Goal: Task Accomplishment & Management: Manage account settings

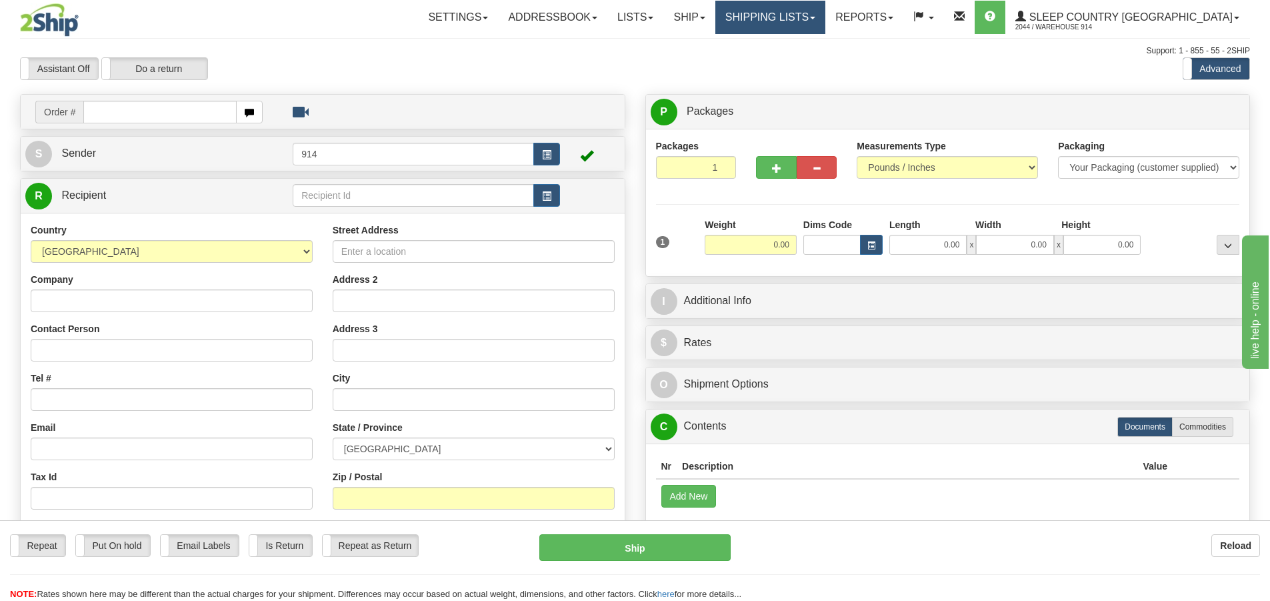
click at [816, 20] on link "Shipping lists" at bounding box center [770, 17] width 110 height 33
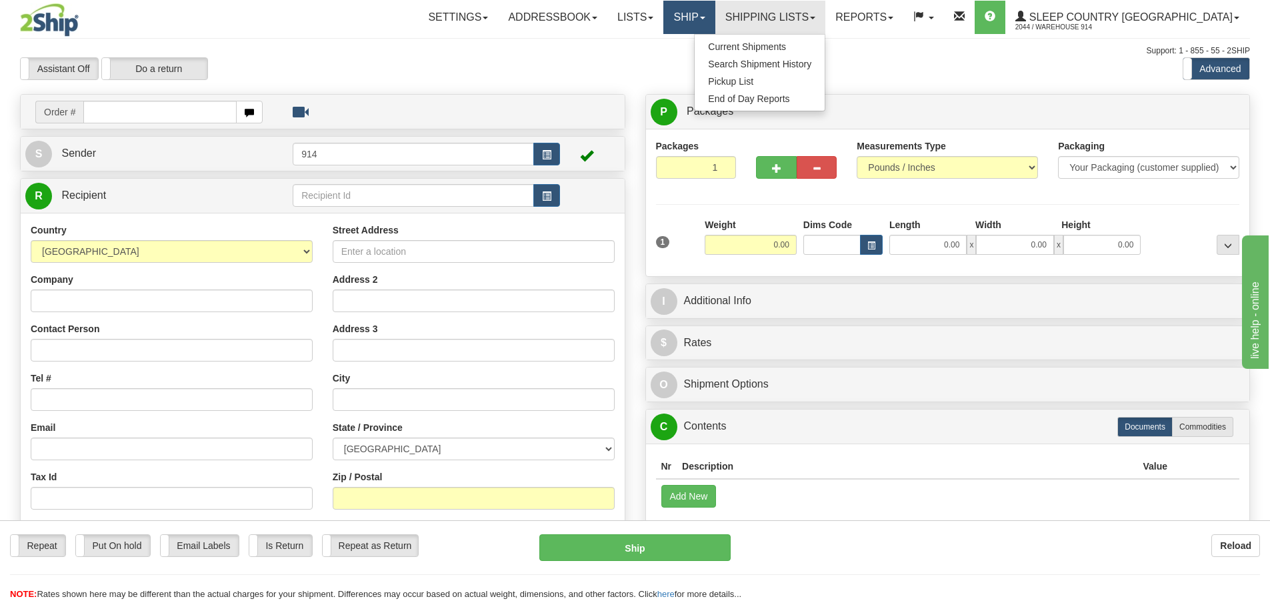
click at [714, 21] on link "Ship" at bounding box center [688, 17] width 51 height 33
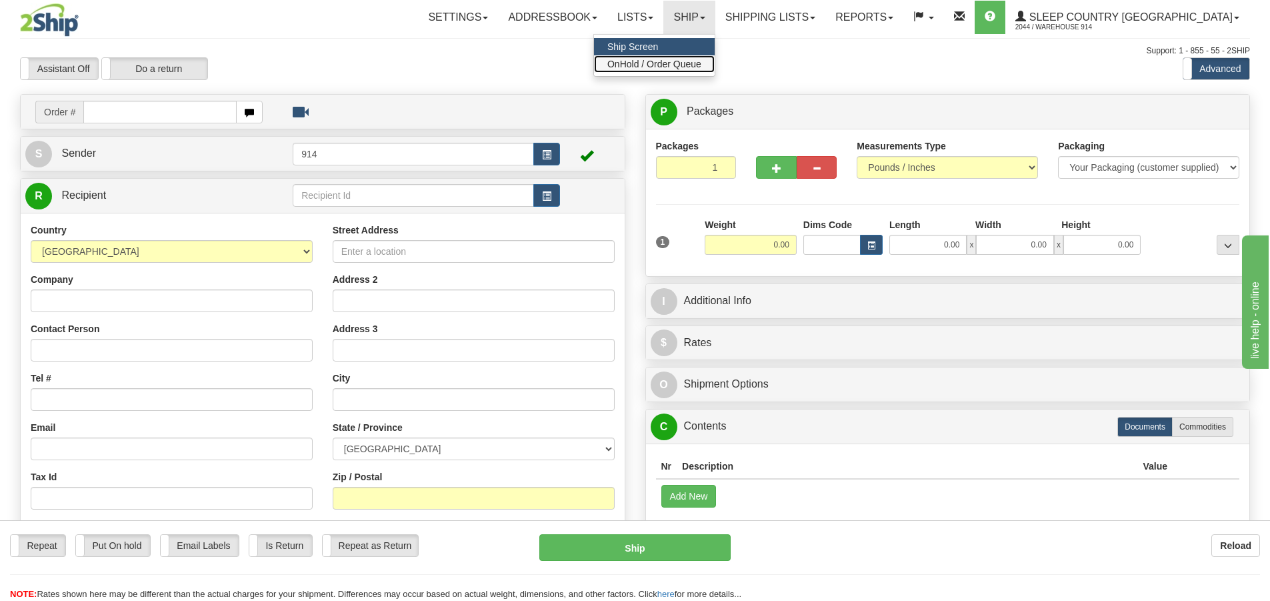
click at [701, 60] on span "OnHold / Order Queue" at bounding box center [654, 64] width 94 height 11
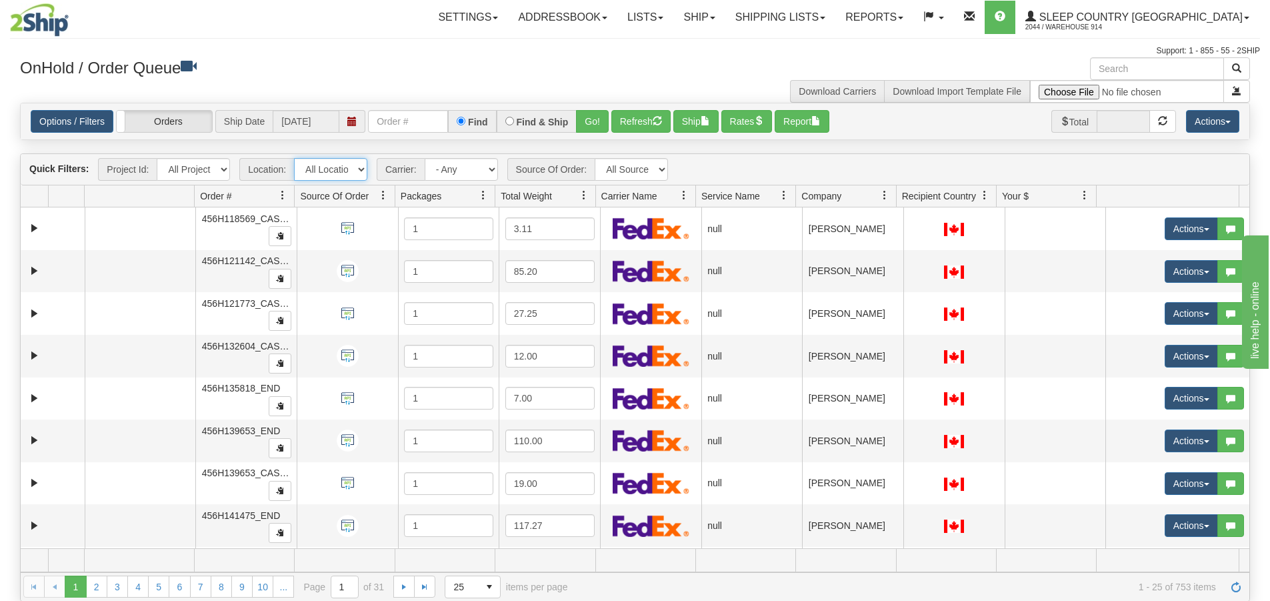
click at [345, 171] on select "All Locations 914 9009 [GEOGRAPHIC_DATA] SLE BEDDN ZINUC" at bounding box center [330, 169] width 73 height 23
select select "7603"
click at [294, 158] on select "All Locations 914 9009 [GEOGRAPHIC_DATA] SLE BEDDN ZINUC" at bounding box center [330, 169] width 73 height 23
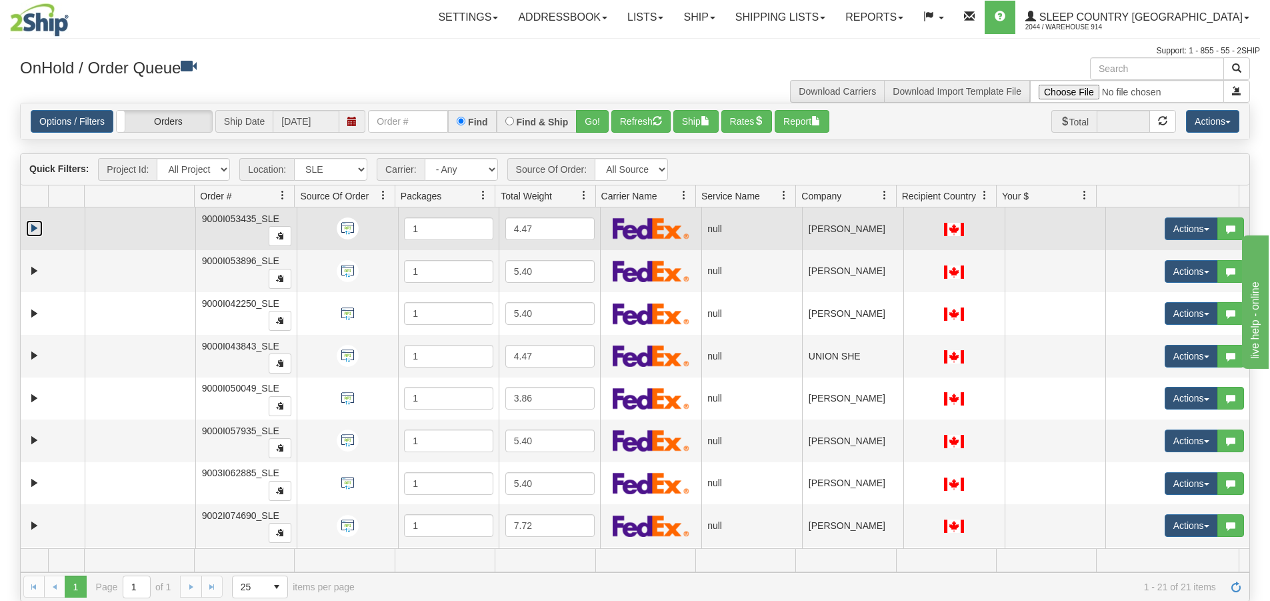
click at [33, 225] on link "Expand" at bounding box center [34, 228] width 17 height 17
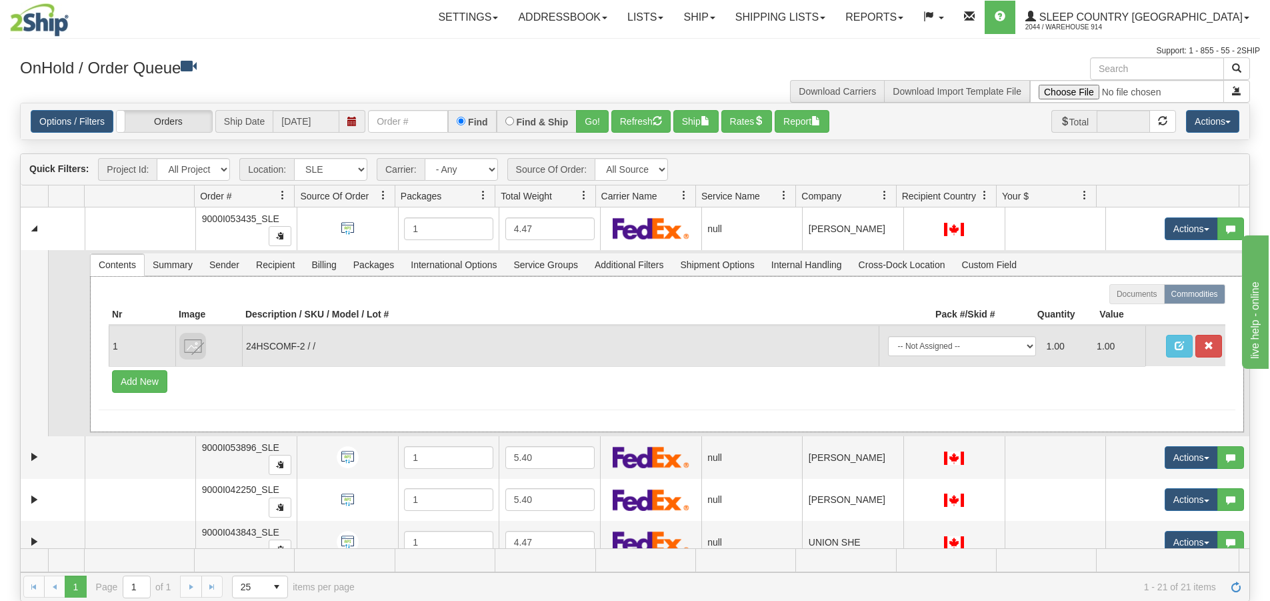
click at [273, 341] on td "24HSCOMF-2 / /" at bounding box center [560, 345] width 637 height 41
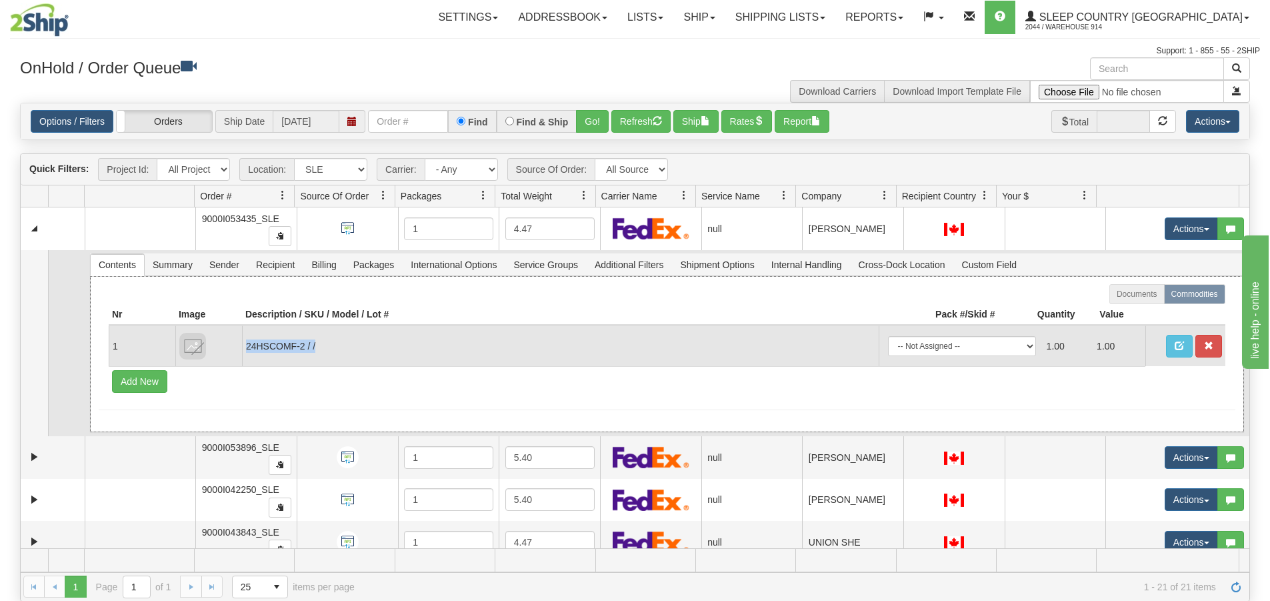
click at [273, 341] on td "24HSCOMF-2 / /" at bounding box center [560, 345] width 637 height 41
drag, startPoint x: 247, startPoint y: 347, endPoint x: 303, endPoint y: 345, distance: 55.4
click at [303, 345] on td "24HSCOMF-2 / /" at bounding box center [560, 345] width 637 height 41
copy td "24HSCOMF-2"
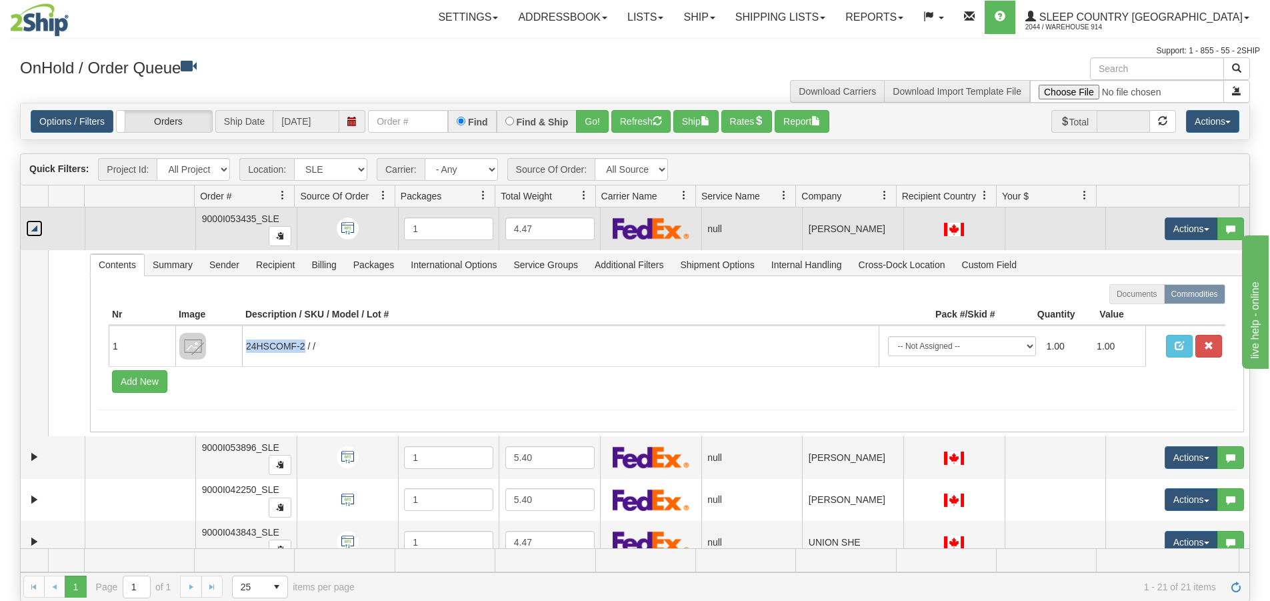
click at [34, 231] on link "Collapse" at bounding box center [34, 228] width 17 height 17
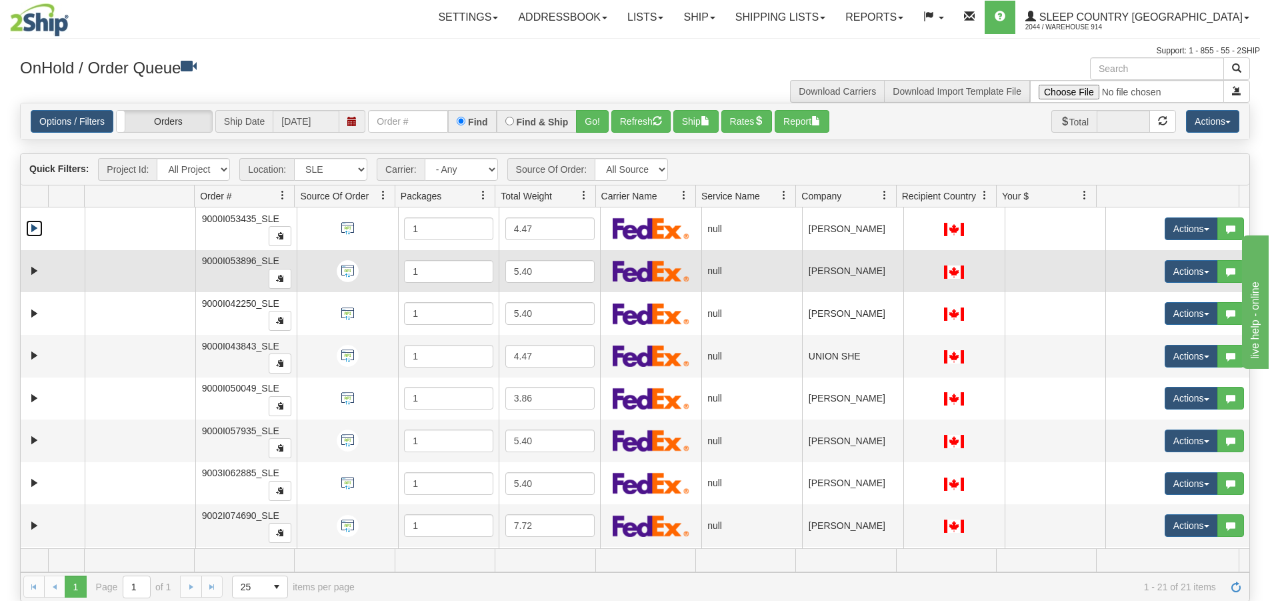
click at [73, 267] on td at bounding box center [53, 271] width 64 height 43
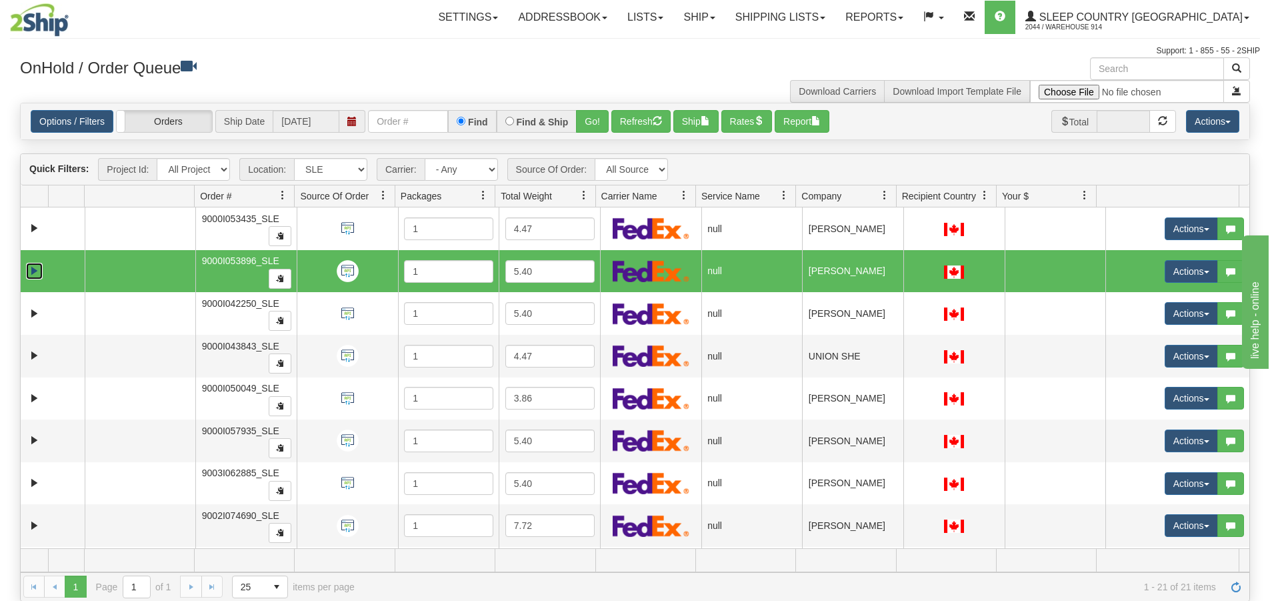
click at [37, 273] on link "Expand" at bounding box center [34, 271] width 17 height 17
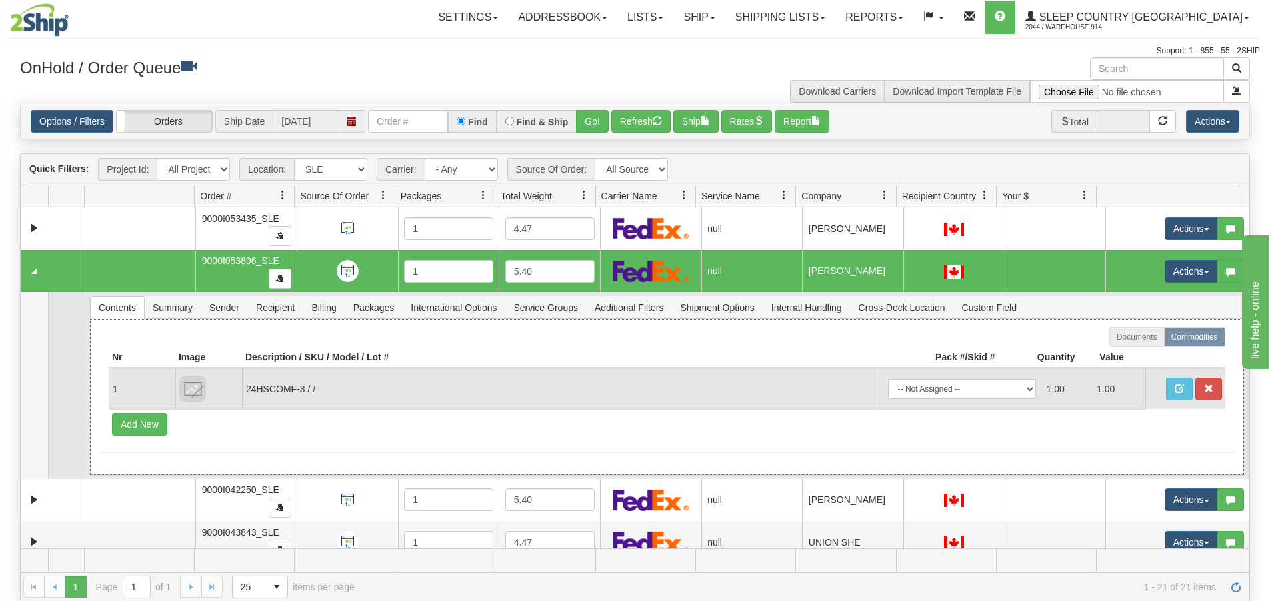
click at [285, 389] on td "24HSCOMF-3 / /" at bounding box center [560, 388] width 637 height 41
drag, startPoint x: 246, startPoint y: 387, endPoint x: 303, endPoint y: 385, distance: 57.4
click at [303, 385] on td "24HSCOMF-3 / /" at bounding box center [560, 388] width 637 height 41
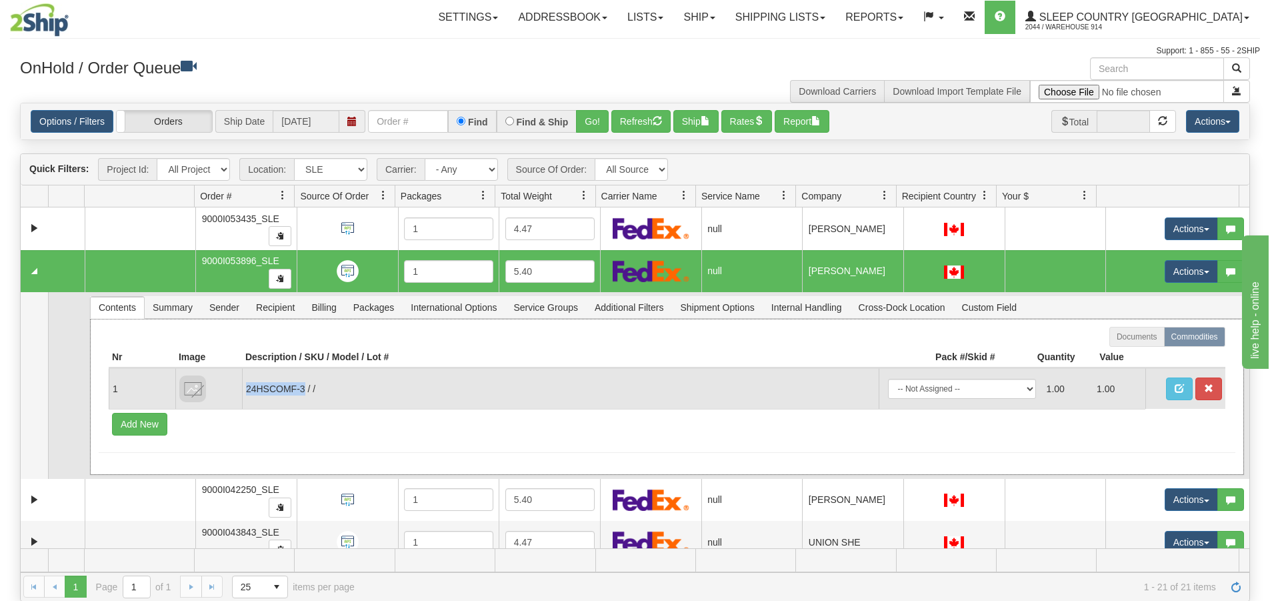
copy td "24HSCOMF-3"
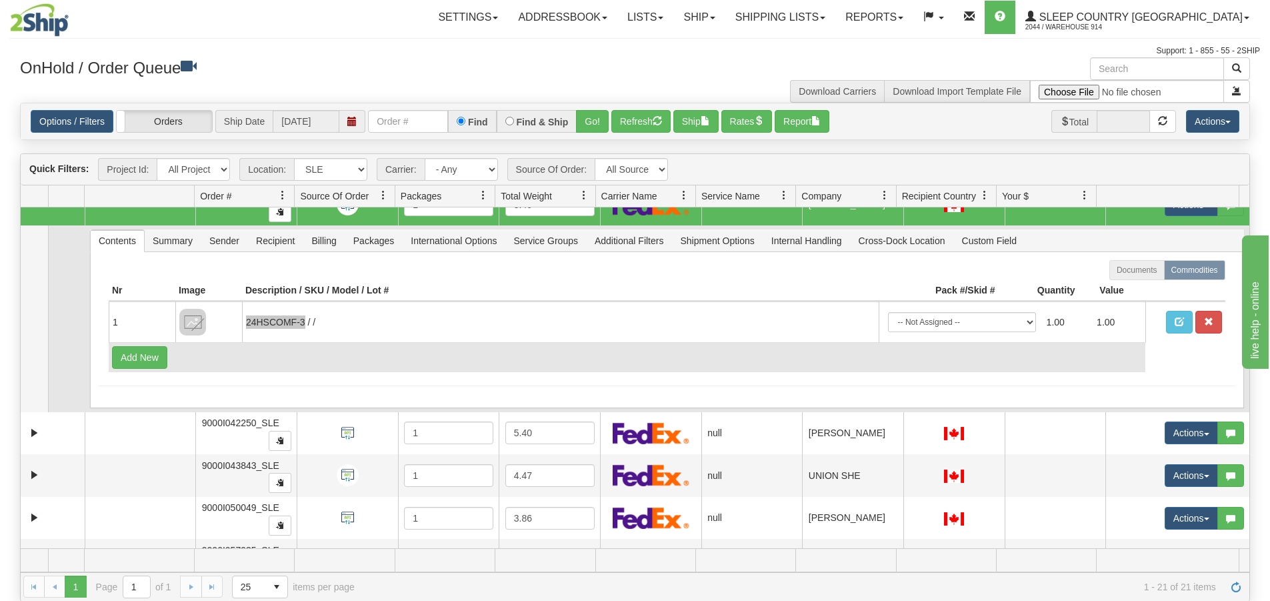
scroll to position [133, 0]
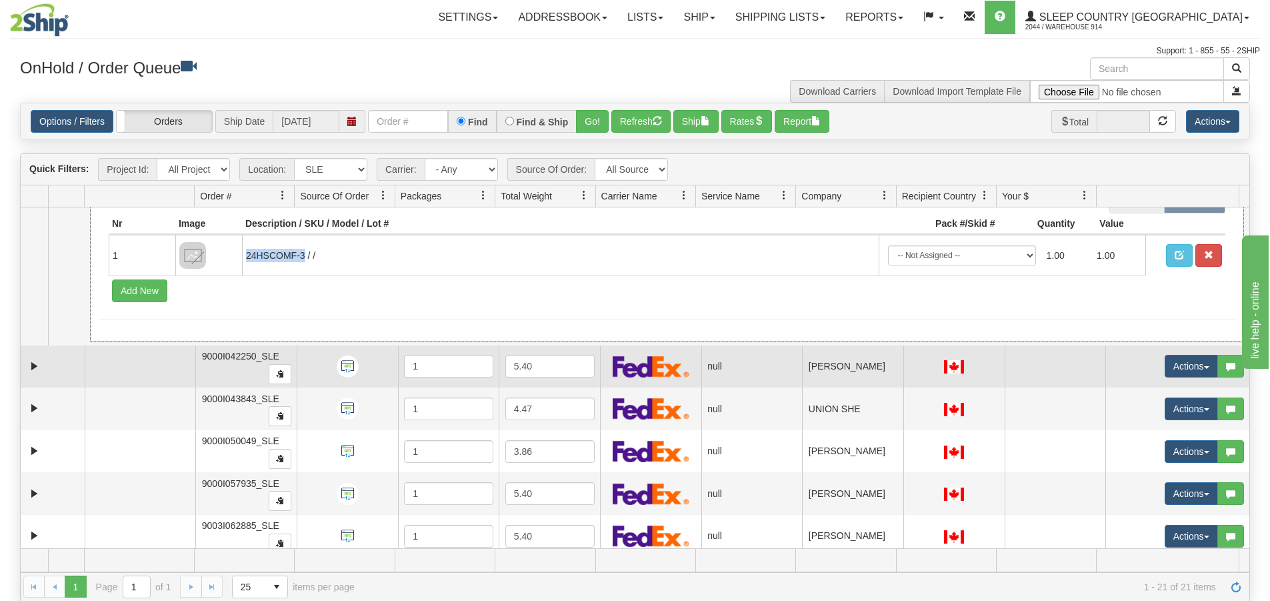
click at [211, 363] on td "9000I042250_SLE" at bounding box center [245, 366] width 101 height 43
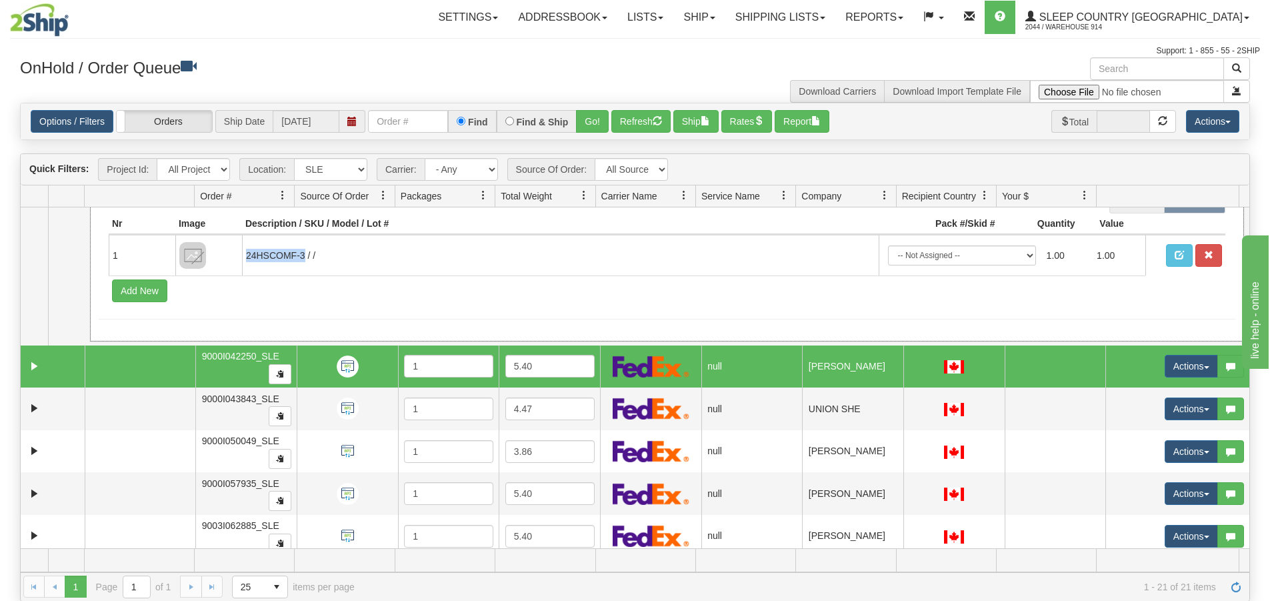
click at [219, 352] on span "9000I042250_SLE" at bounding box center [240, 356] width 77 height 11
drag, startPoint x: 200, startPoint y: 356, endPoint x: 277, endPoint y: 351, distance: 76.8
click at [277, 351] on span "9000I042250_SLE" at bounding box center [240, 356] width 77 height 11
click at [33, 369] on link "Expand" at bounding box center [34, 366] width 17 height 17
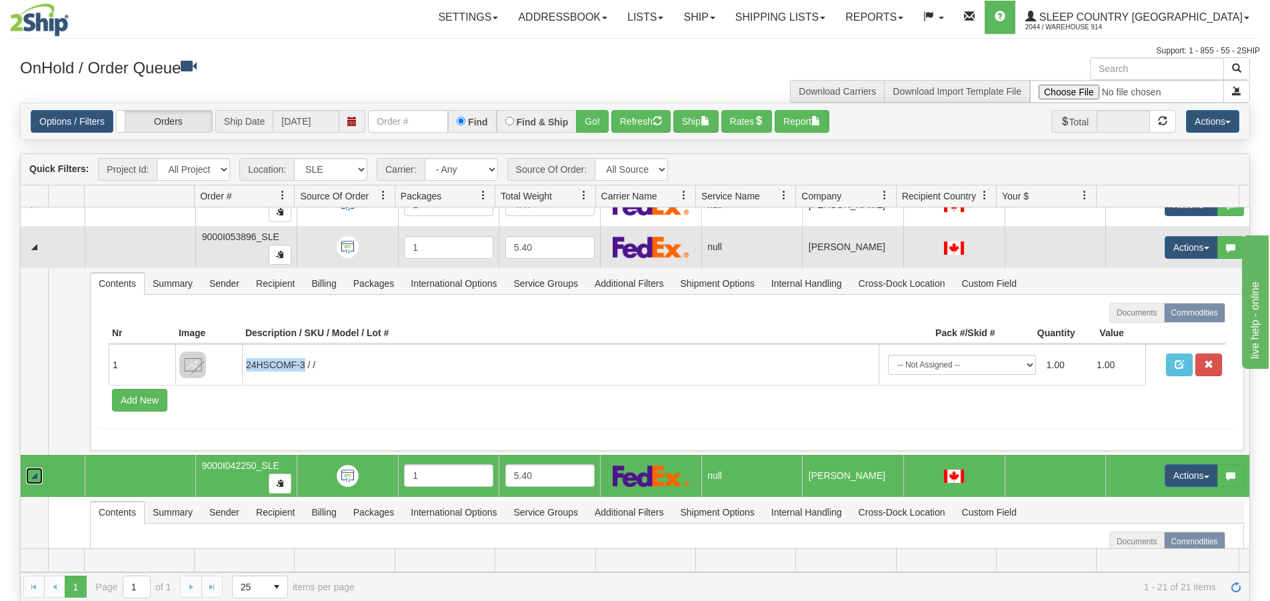
scroll to position [0, 0]
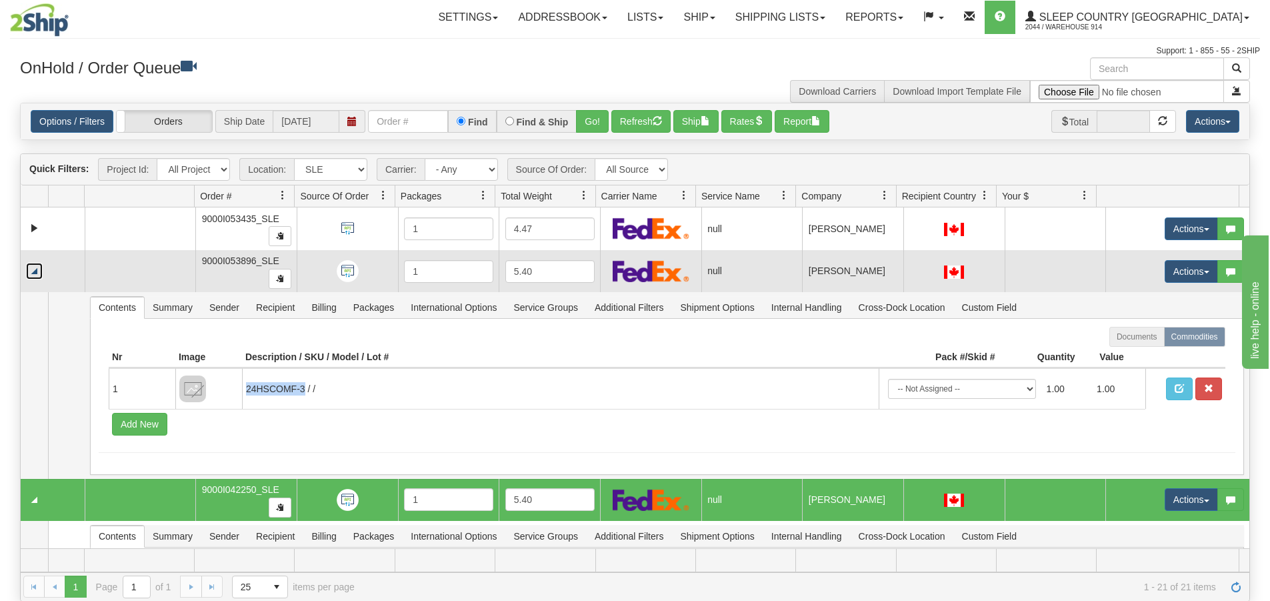
click at [33, 271] on link "Collapse" at bounding box center [34, 271] width 17 height 17
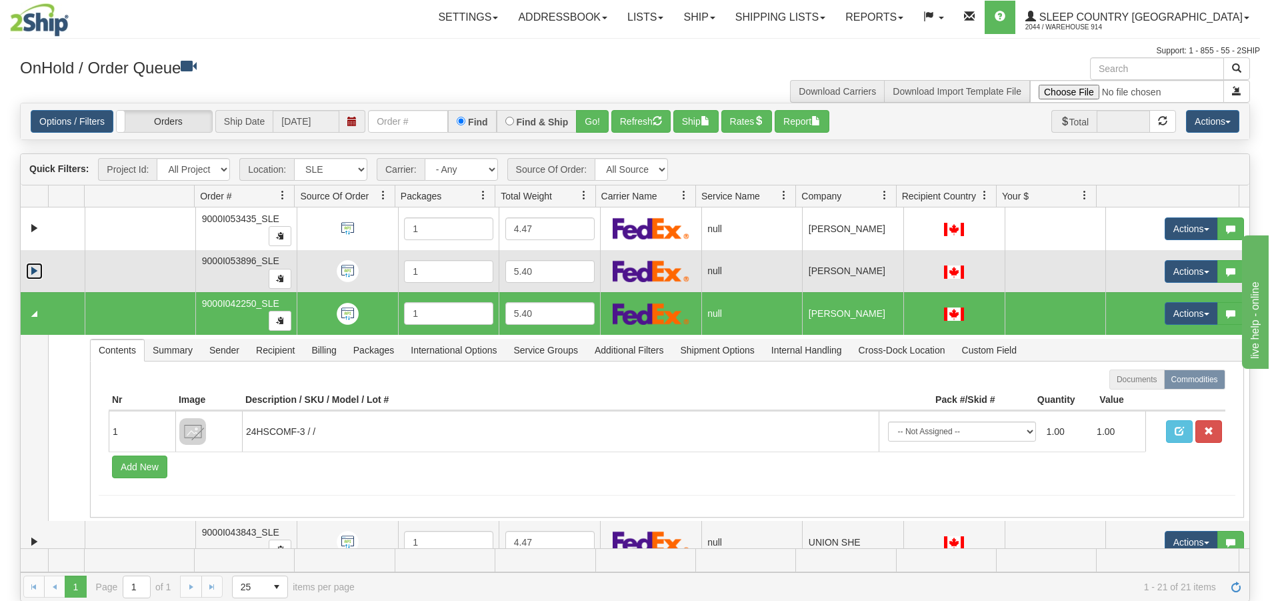
click at [36, 270] on link "Expand" at bounding box center [34, 271] width 17 height 17
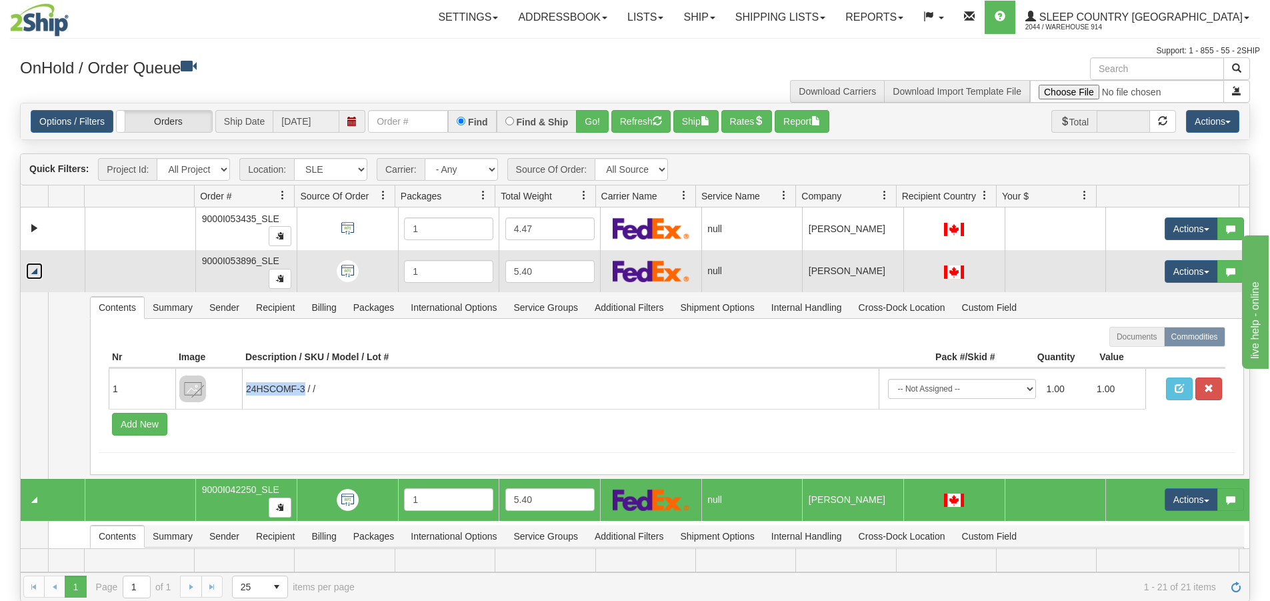
click at [36, 270] on link "Collapse" at bounding box center [34, 271] width 17 height 17
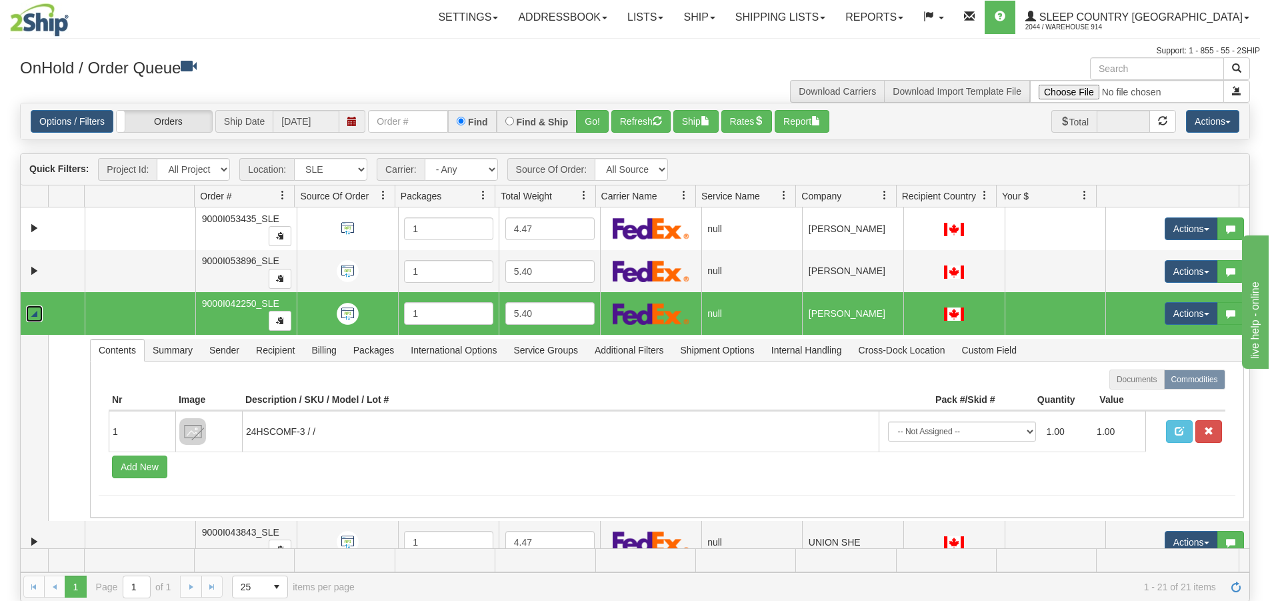
click at [31, 309] on link "Collapse" at bounding box center [34, 313] width 17 height 17
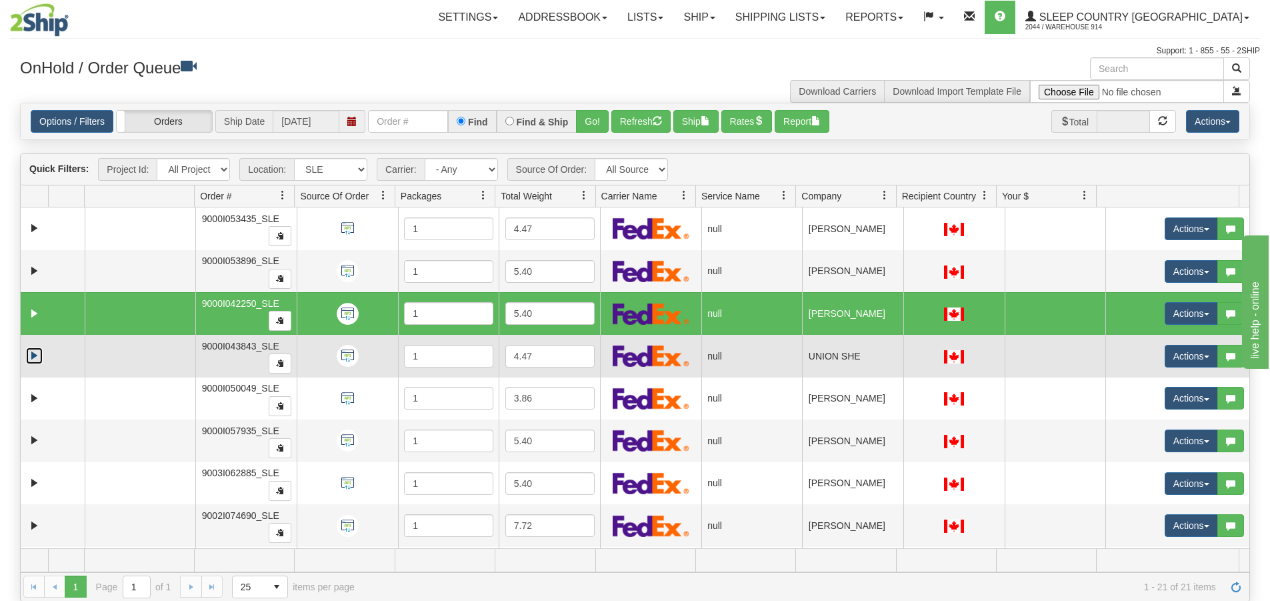
click at [28, 350] on link "Expand" at bounding box center [34, 355] width 17 height 17
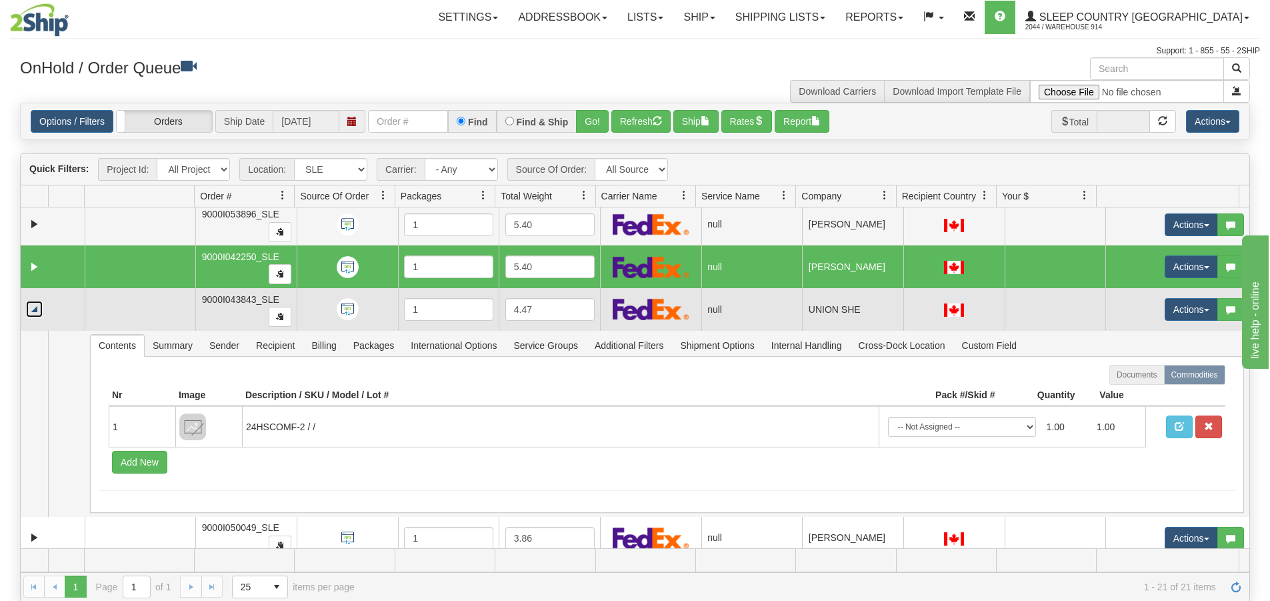
scroll to position [67, 0]
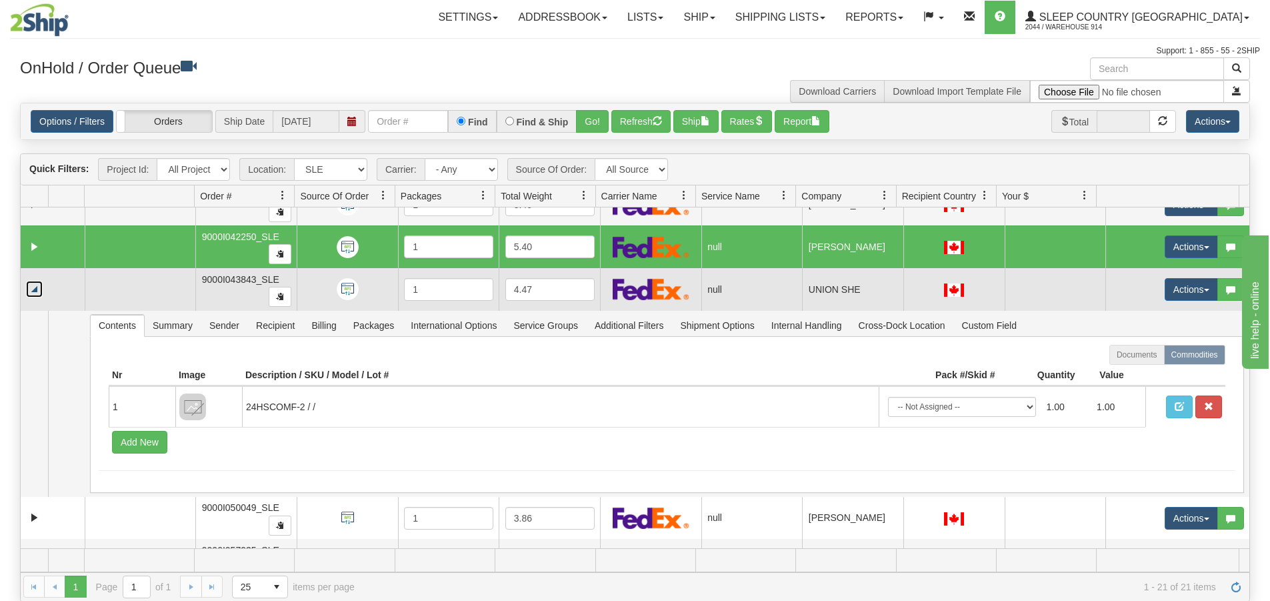
click at [37, 292] on link "Collapse" at bounding box center [34, 289] width 17 height 17
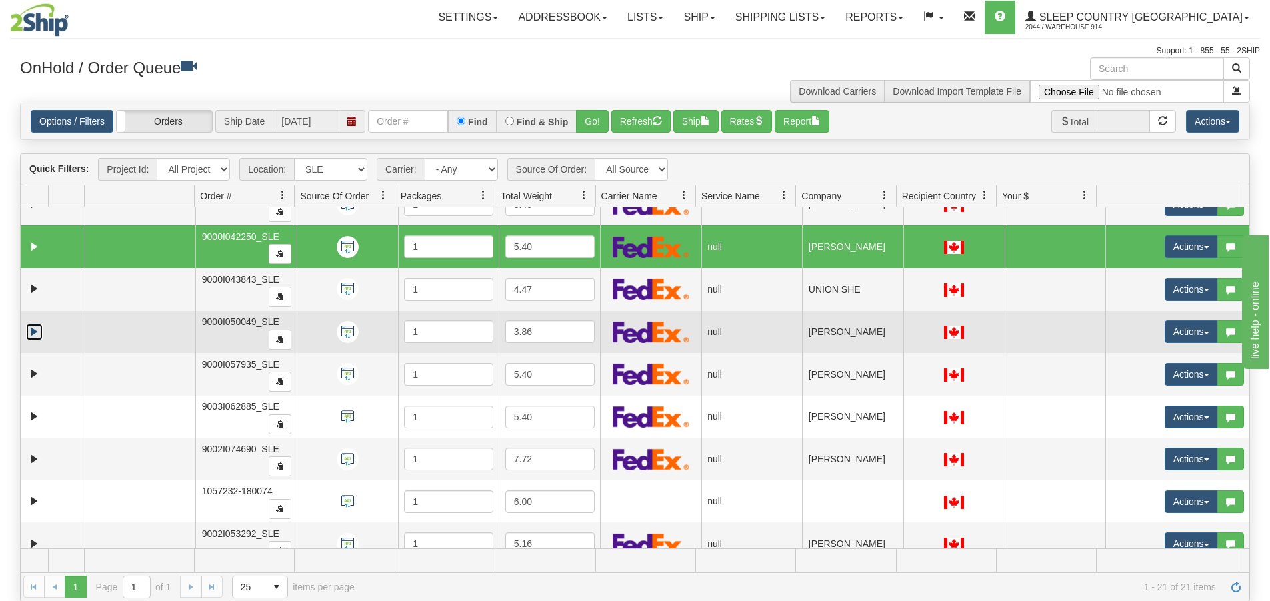
click at [31, 332] on link "Expand" at bounding box center [34, 331] width 17 height 17
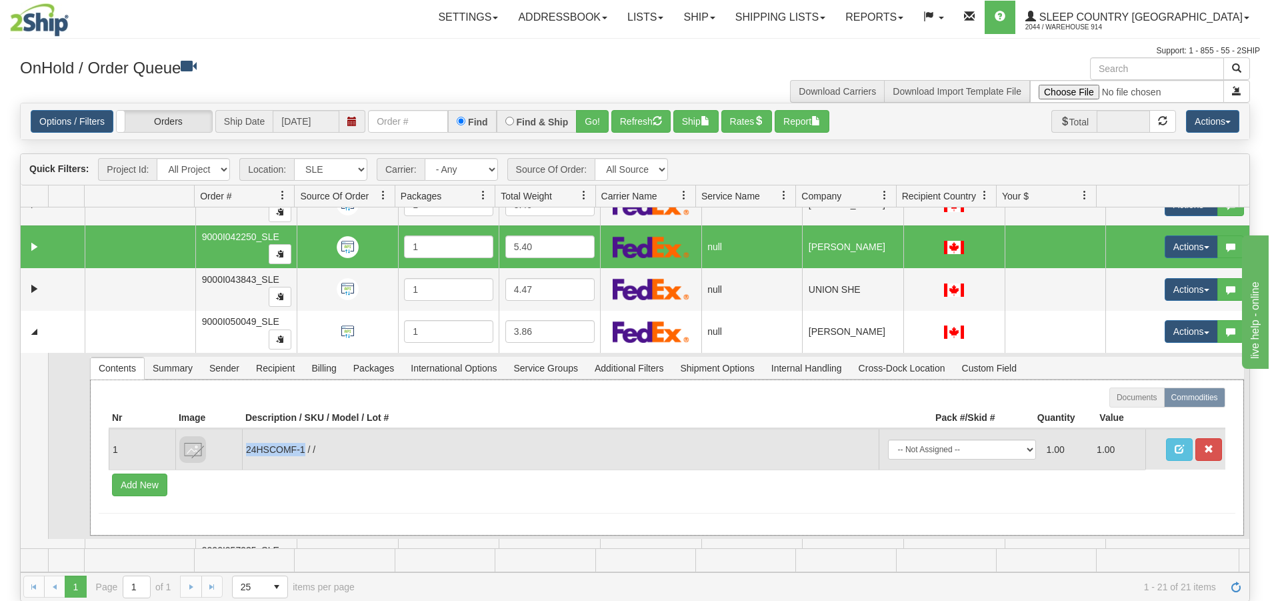
drag, startPoint x: 246, startPoint y: 449, endPoint x: 302, endPoint y: 450, distance: 56.0
click at [302, 450] on td "24HSCOMF-1 / /" at bounding box center [560, 449] width 637 height 41
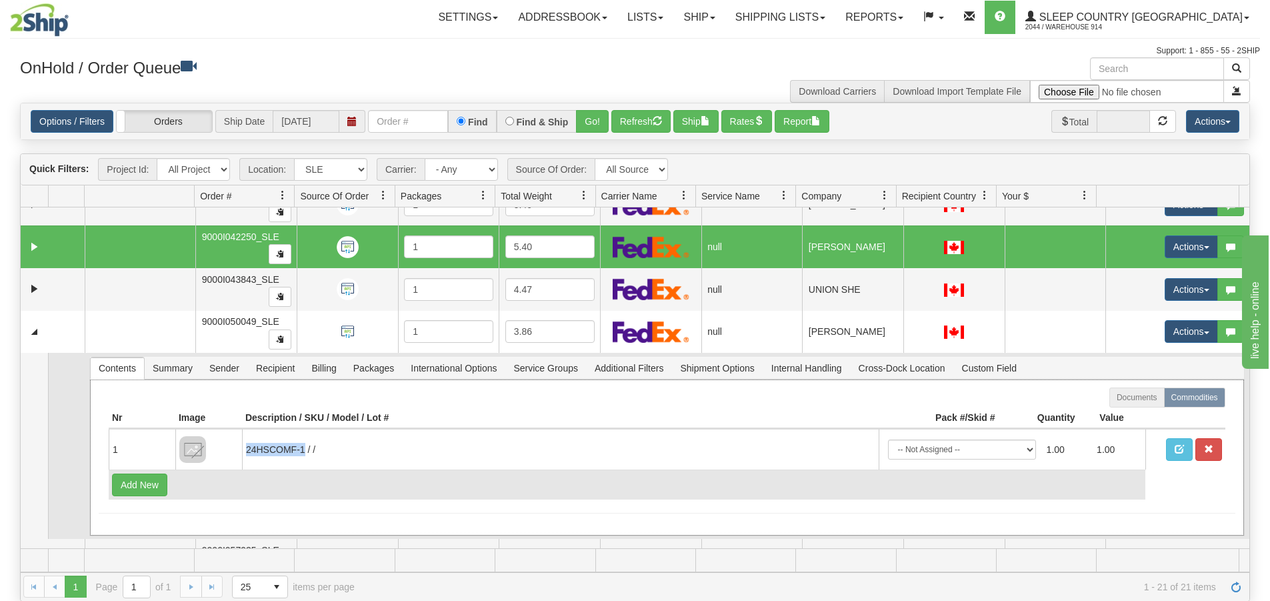
copy td "24HSCOMF-1"
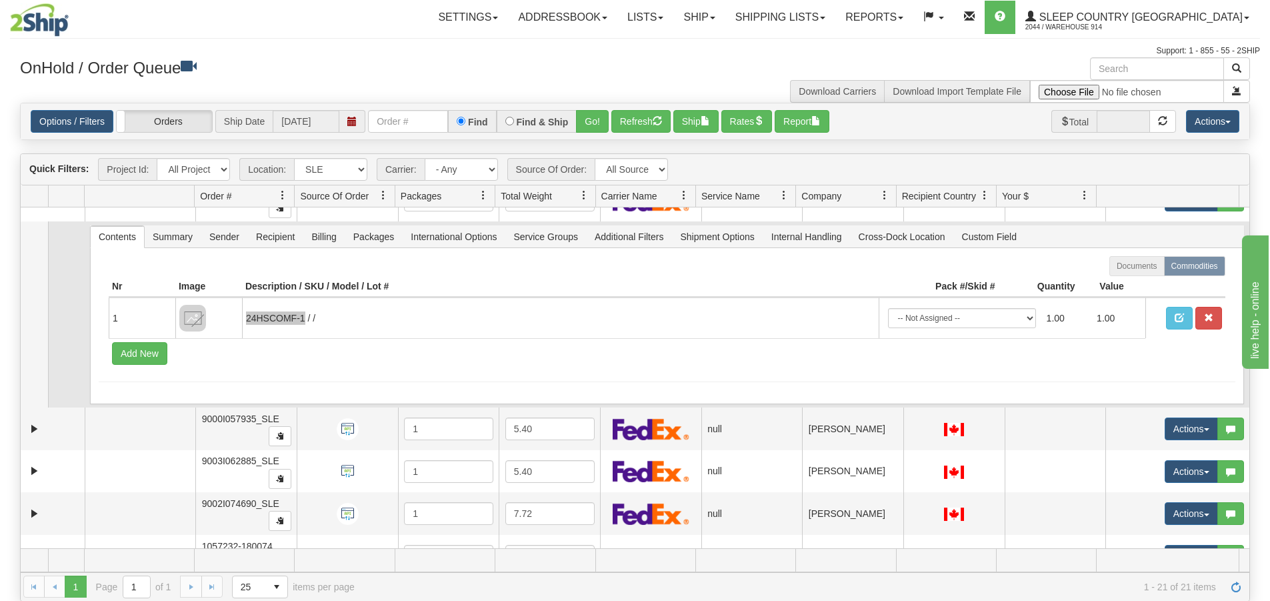
scroll to position [133, 0]
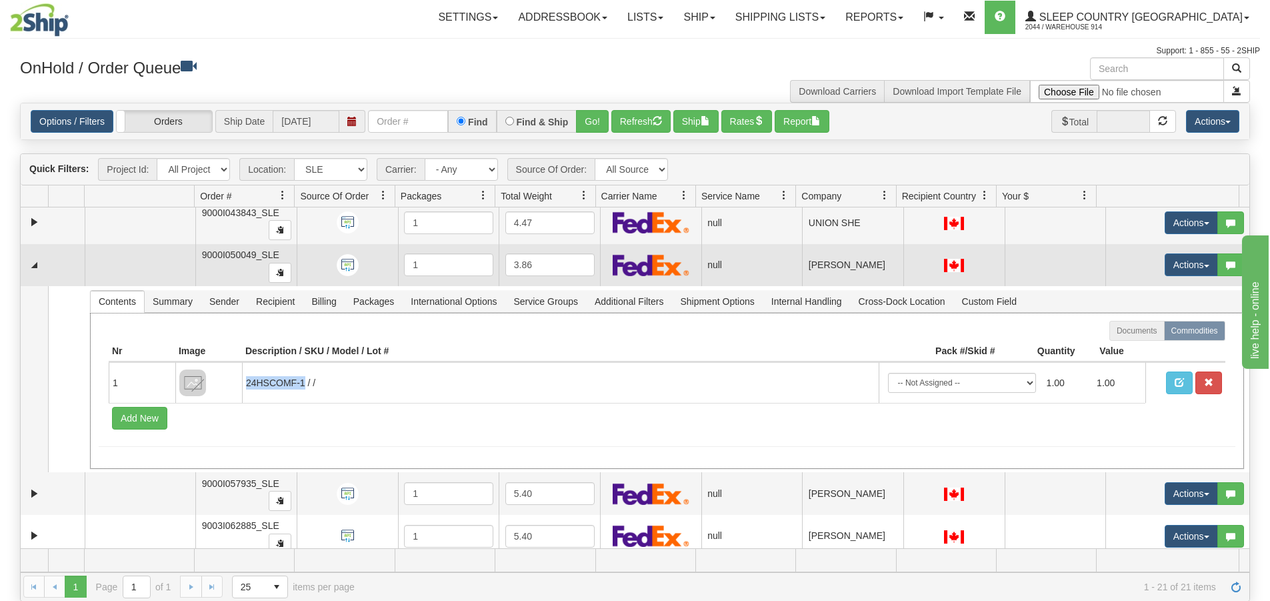
click at [43, 269] on td at bounding box center [53, 265] width 64 height 43
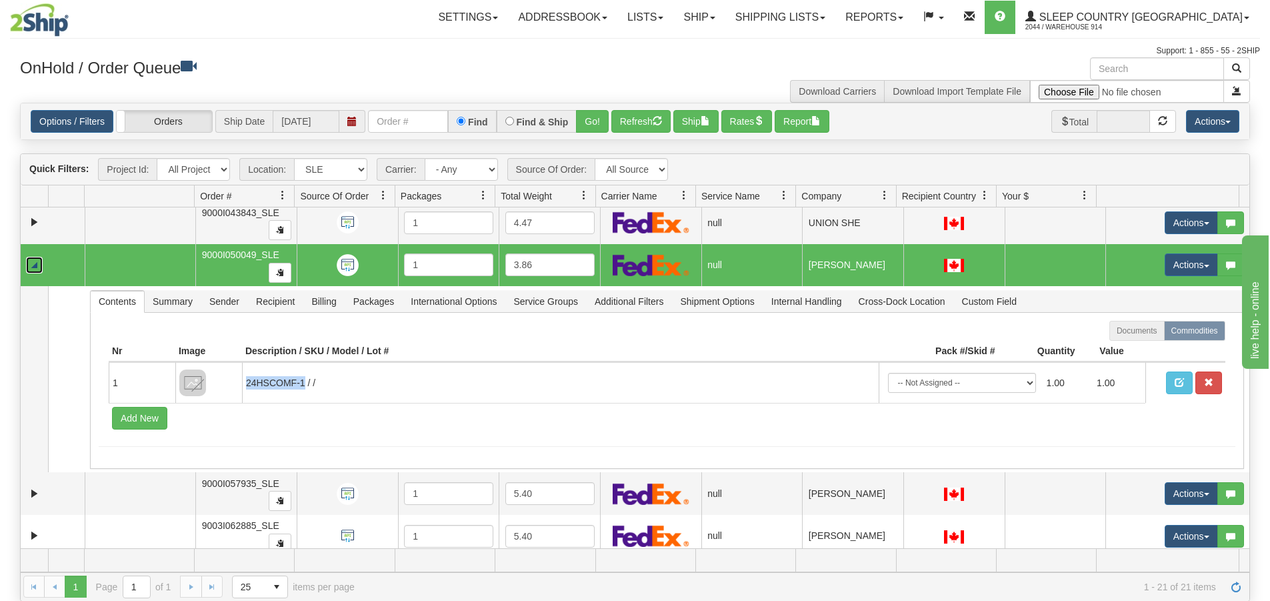
click at [33, 265] on link "Collapse" at bounding box center [34, 265] width 17 height 17
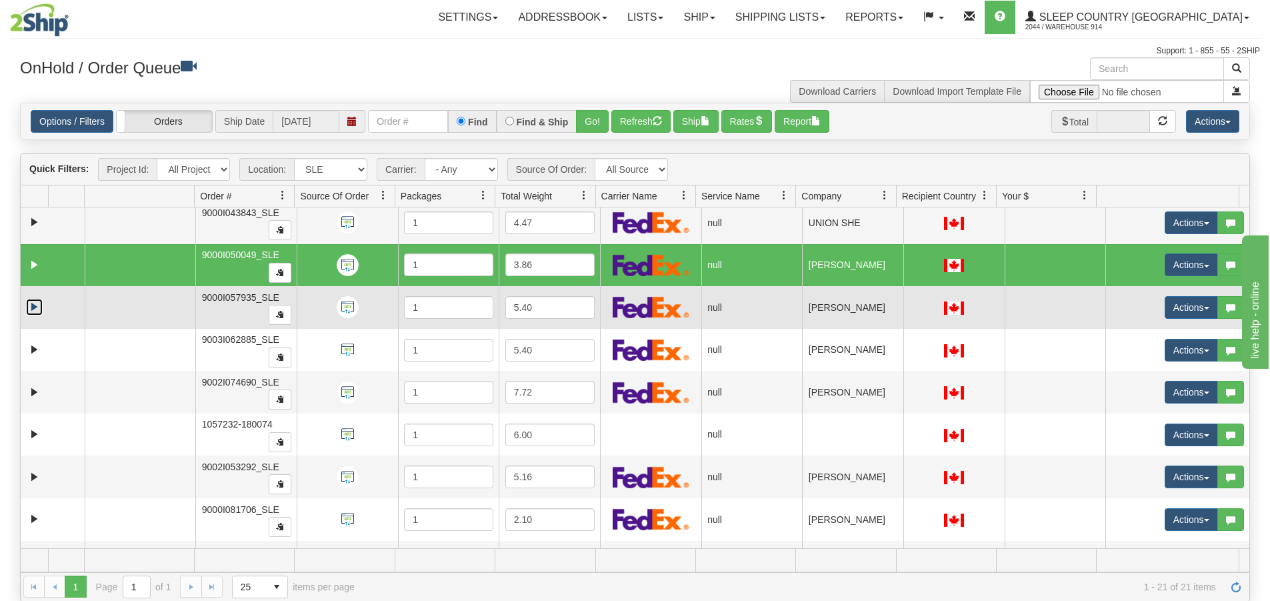
click at [31, 303] on link "Expand" at bounding box center [34, 307] width 17 height 17
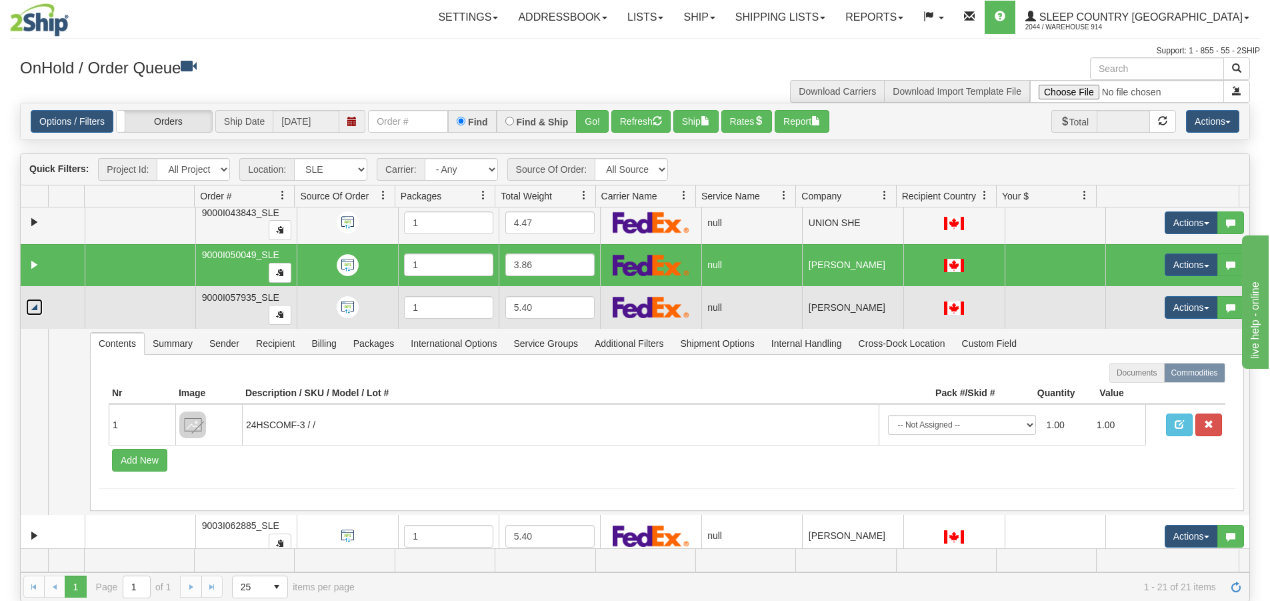
scroll to position [200, 0]
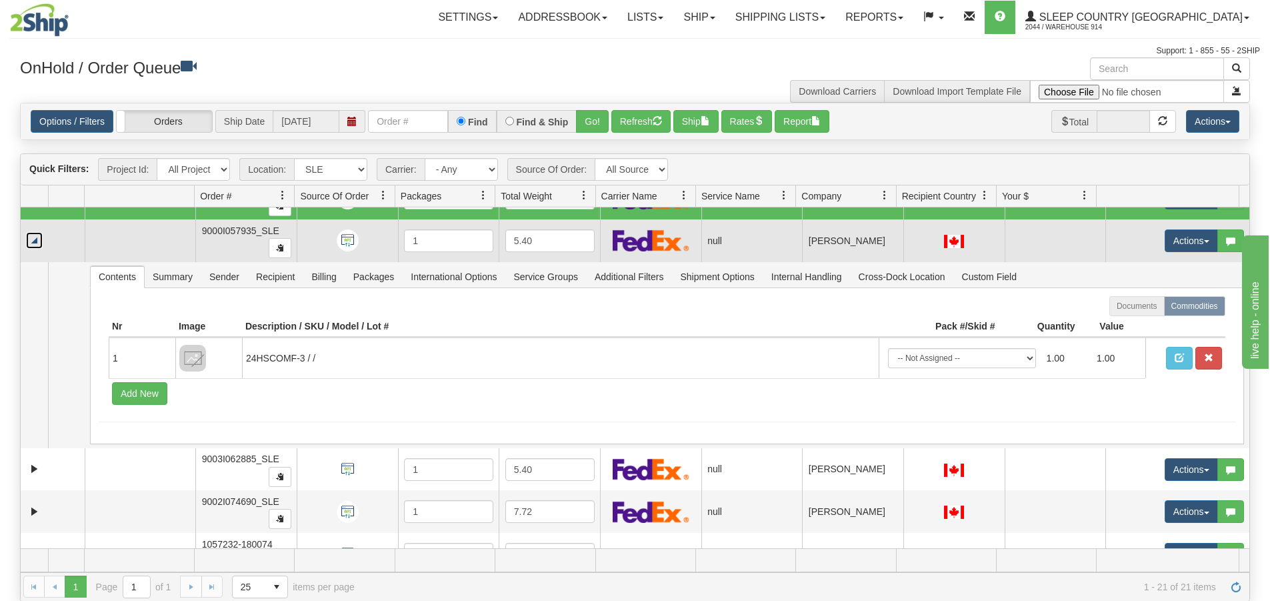
click at [30, 240] on link "Collapse" at bounding box center [34, 240] width 17 height 17
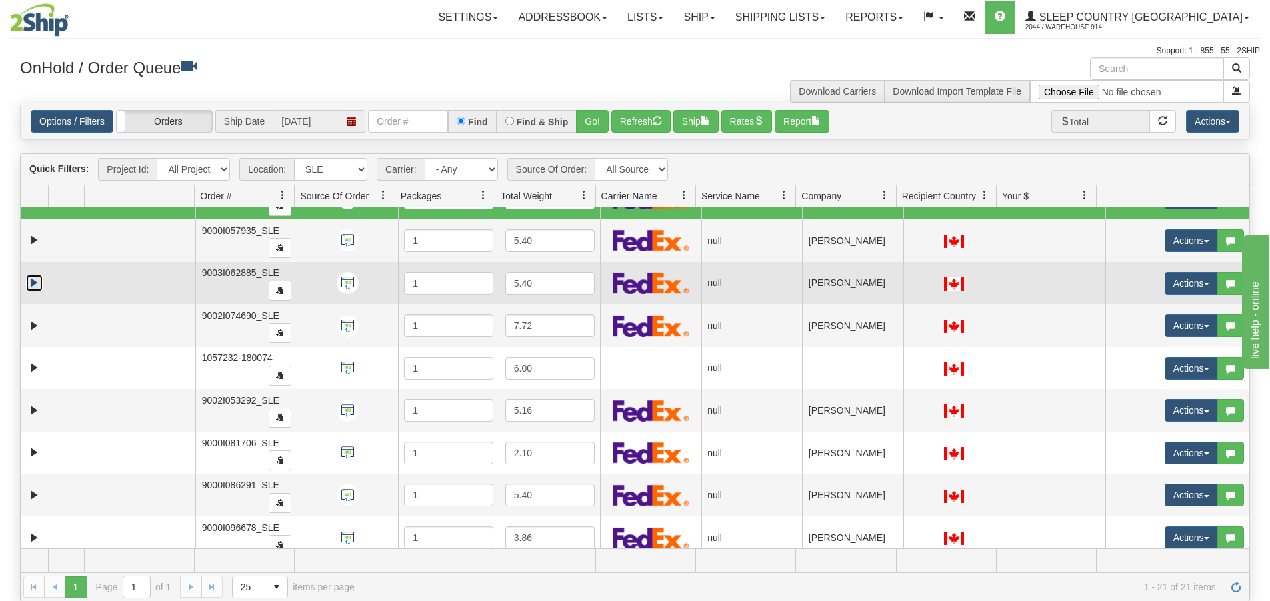
click at [35, 280] on link "Expand" at bounding box center [34, 283] width 17 height 17
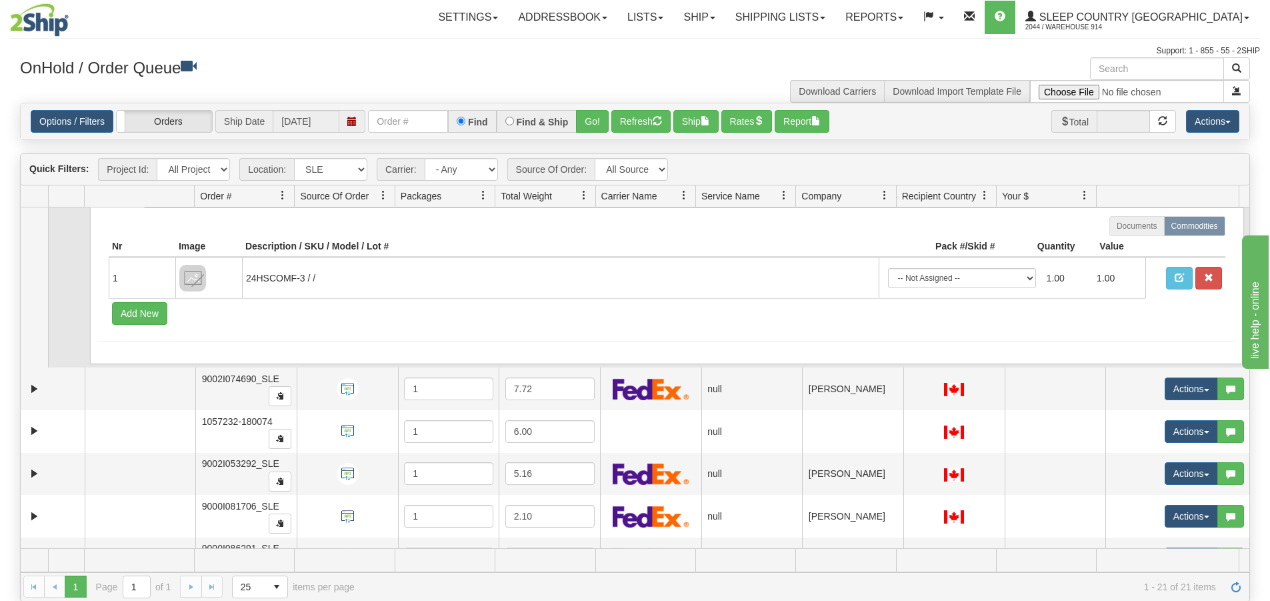
scroll to position [333, 0]
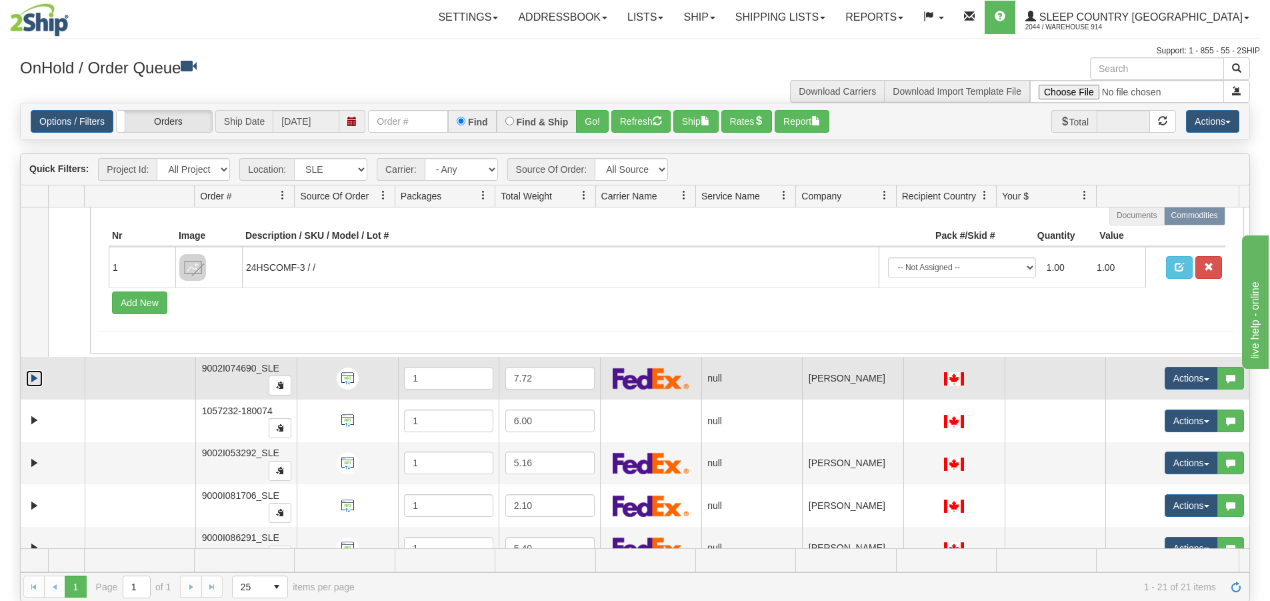
click at [33, 370] on link "Expand" at bounding box center [34, 378] width 17 height 17
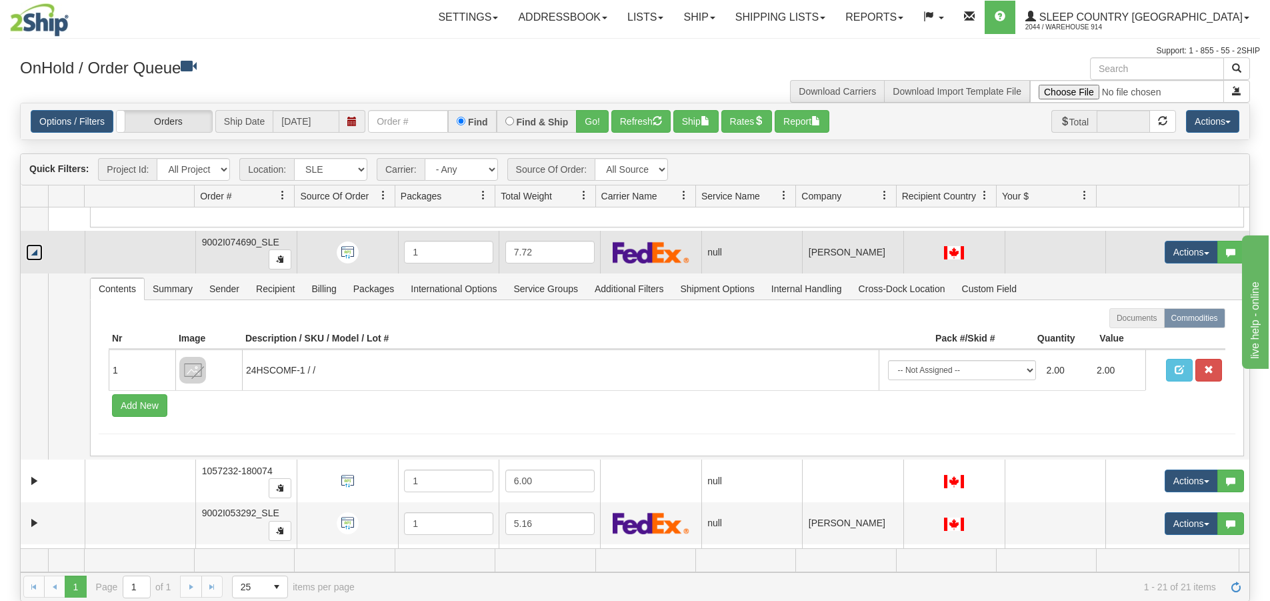
scroll to position [467, 0]
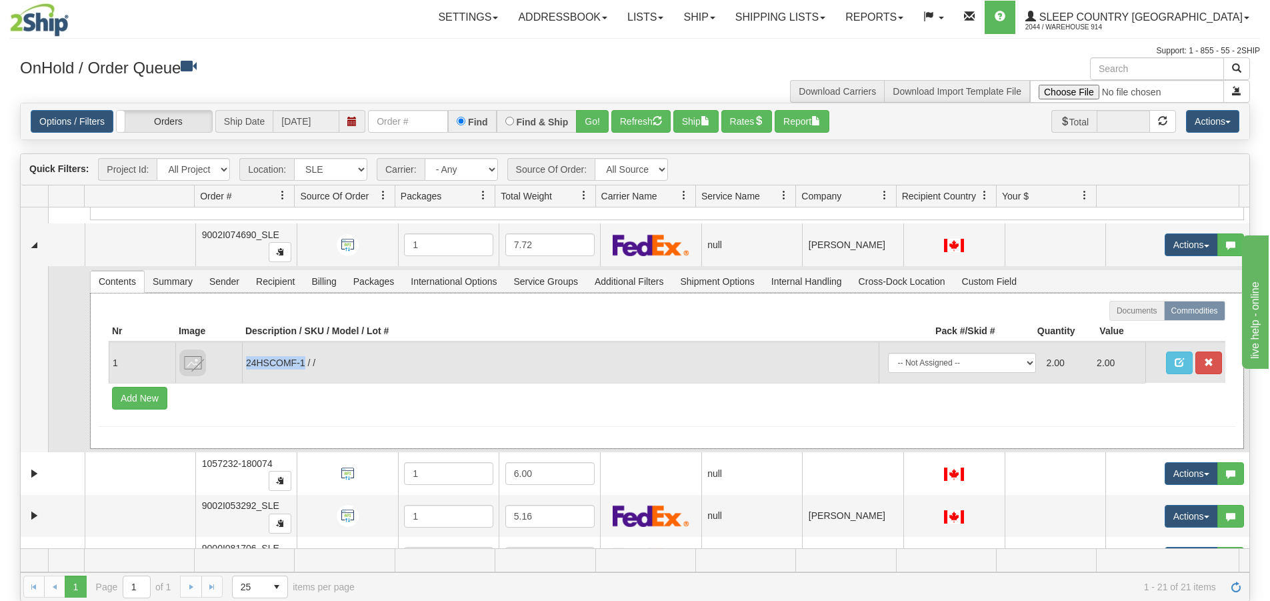
drag, startPoint x: 247, startPoint y: 362, endPoint x: 305, endPoint y: 356, distance: 59.0
click at [305, 356] on td "24HSCOMF-1 / /" at bounding box center [560, 362] width 637 height 41
copy td "24HSCOMF-1"
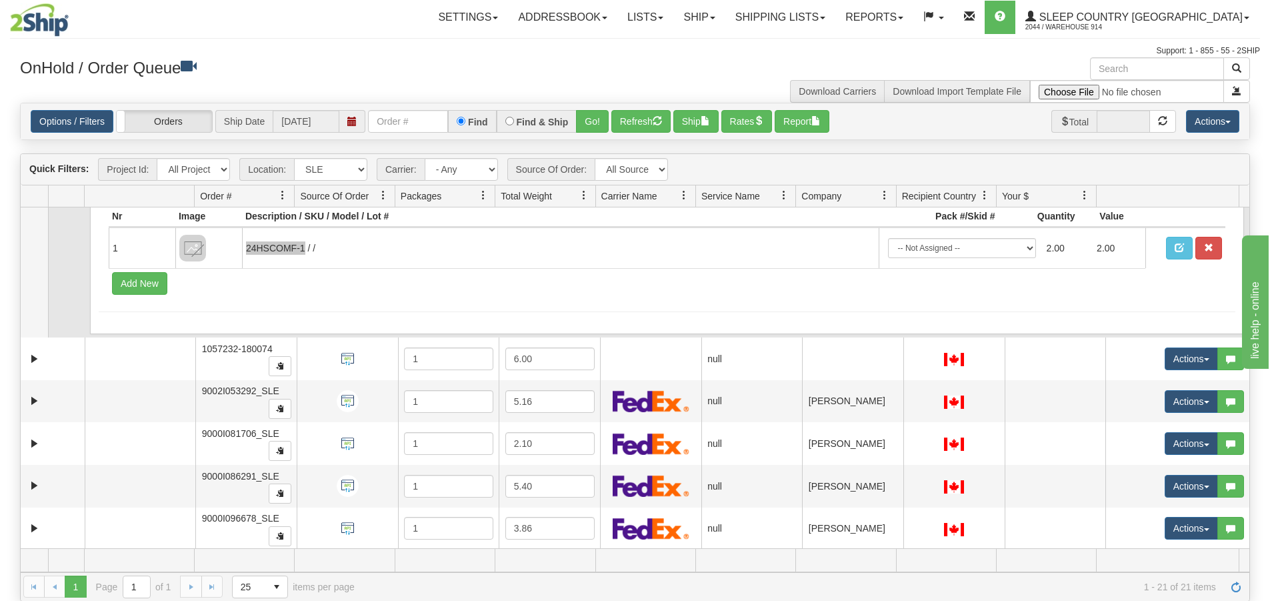
scroll to position [600, 0]
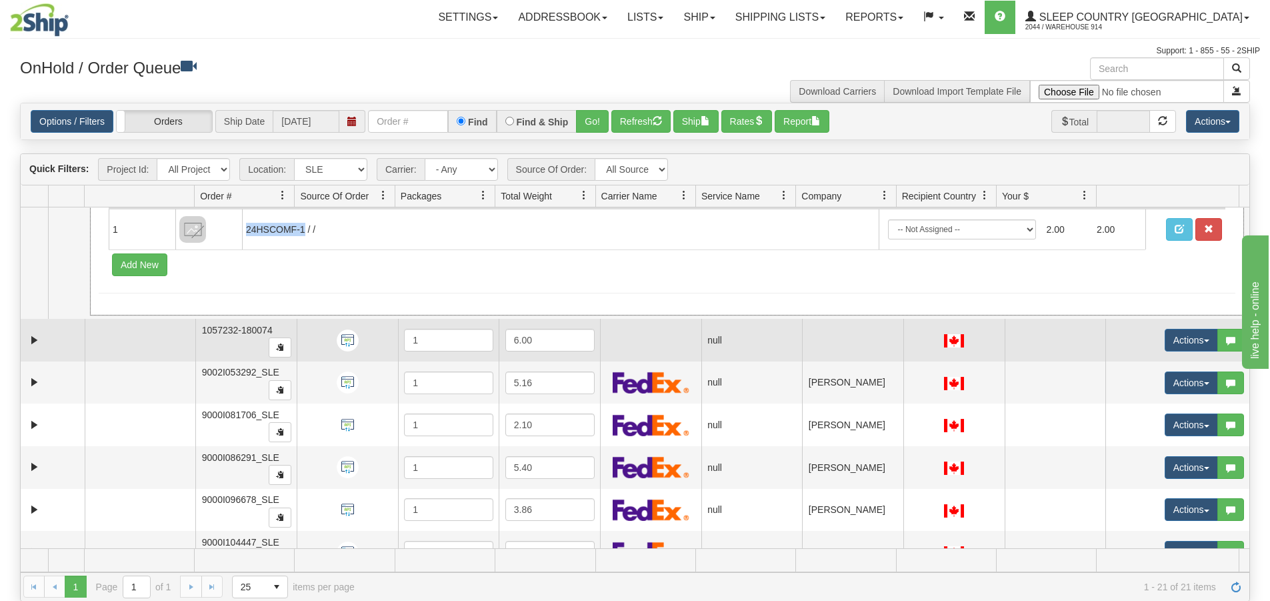
click at [43, 339] on td at bounding box center [53, 340] width 64 height 43
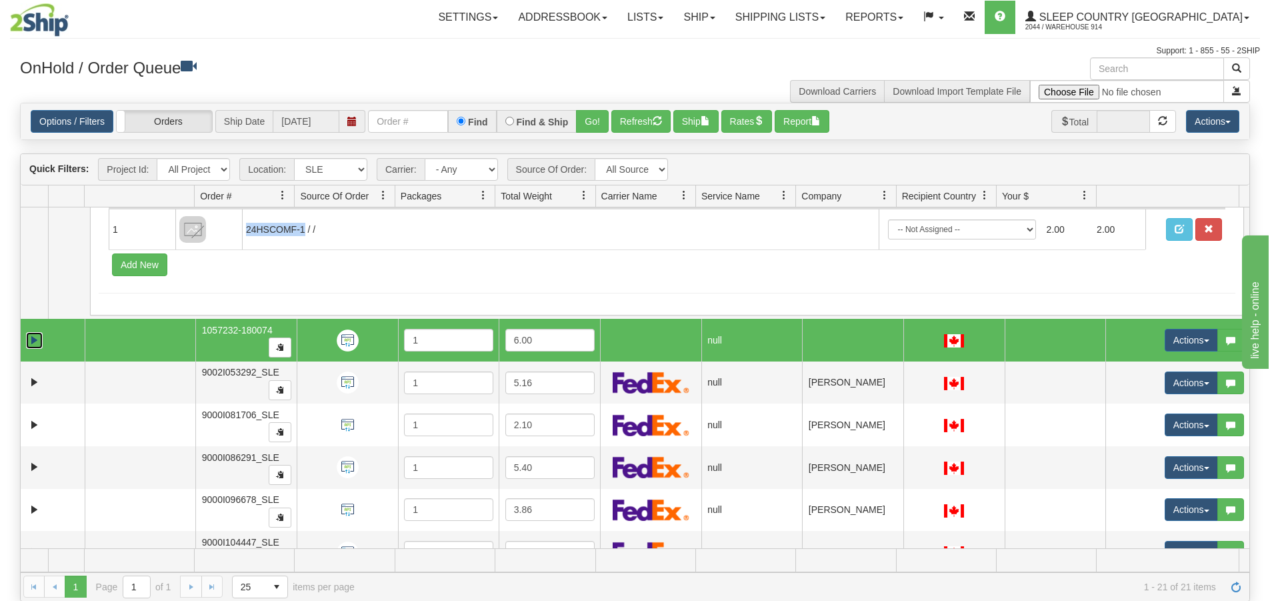
click at [29, 341] on link "Expand" at bounding box center [34, 340] width 17 height 17
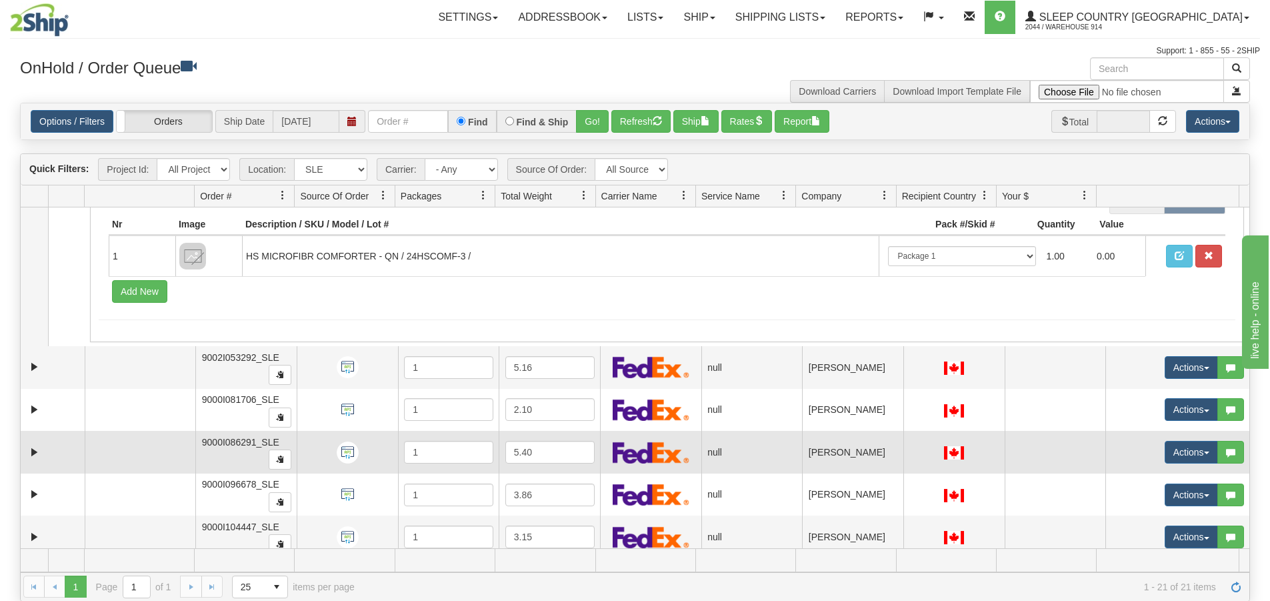
scroll to position [866, 0]
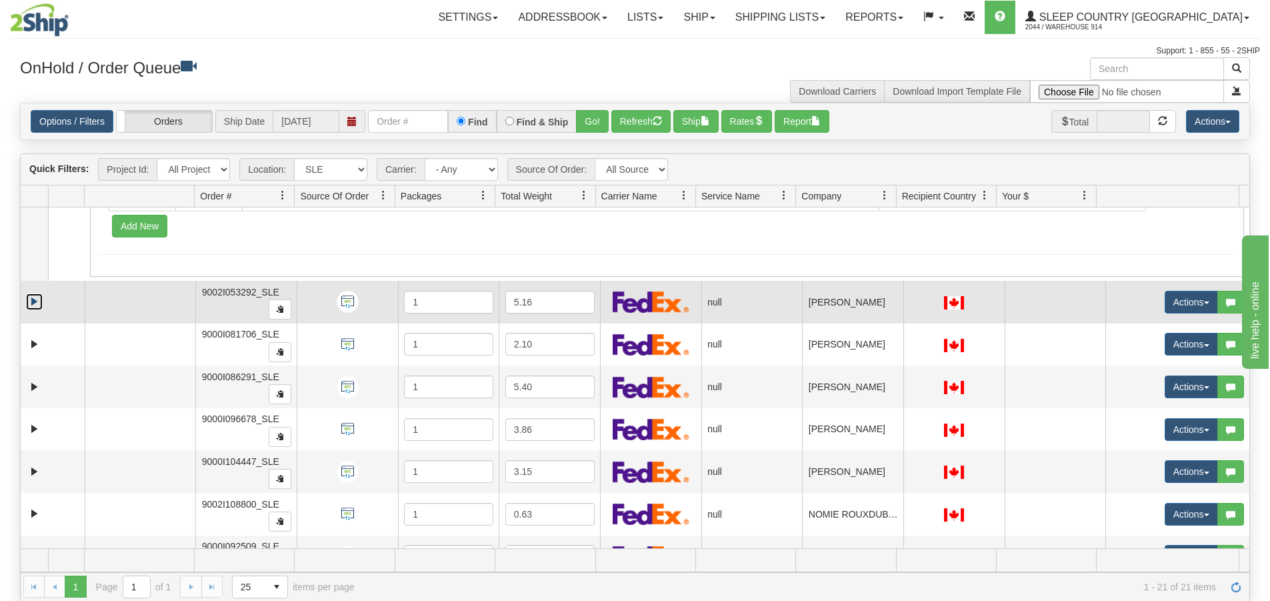
click at [33, 301] on link "Expand" at bounding box center [34, 301] width 17 height 17
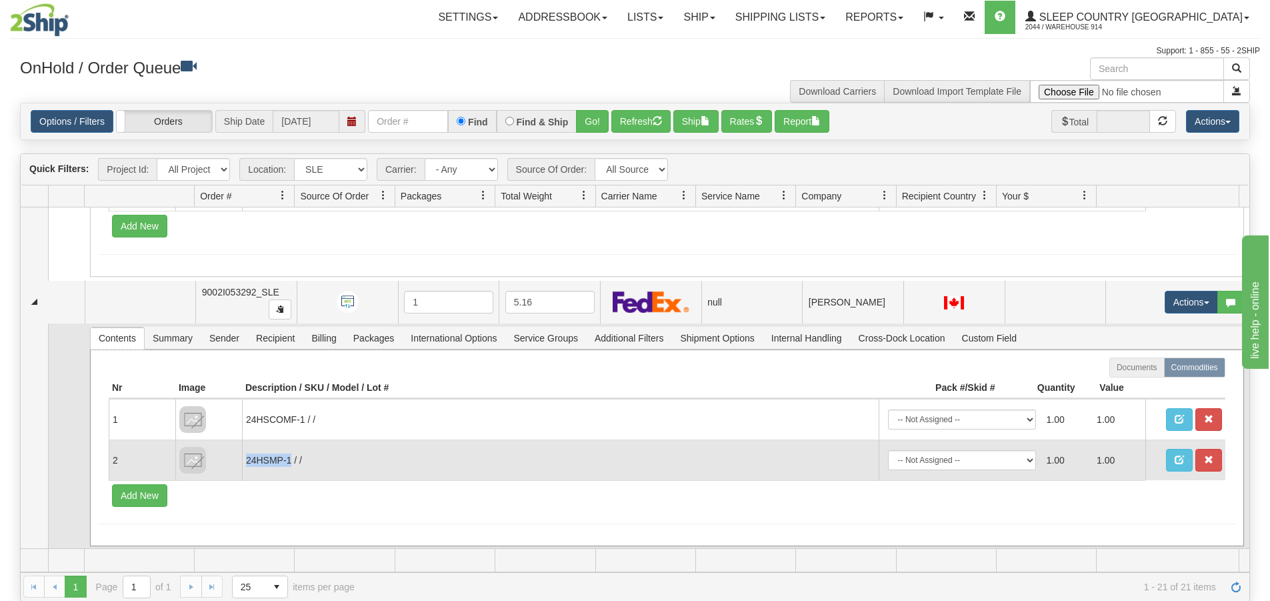
drag, startPoint x: 246, startPoint y: 459, endPoint x: 289, endPoint y: 457, distance: 43.3
click at [289, 457] on td "24HSMP-1 / /" at bounding box center [560, 459] width 637 height 41
copy td "24HSMP-1"
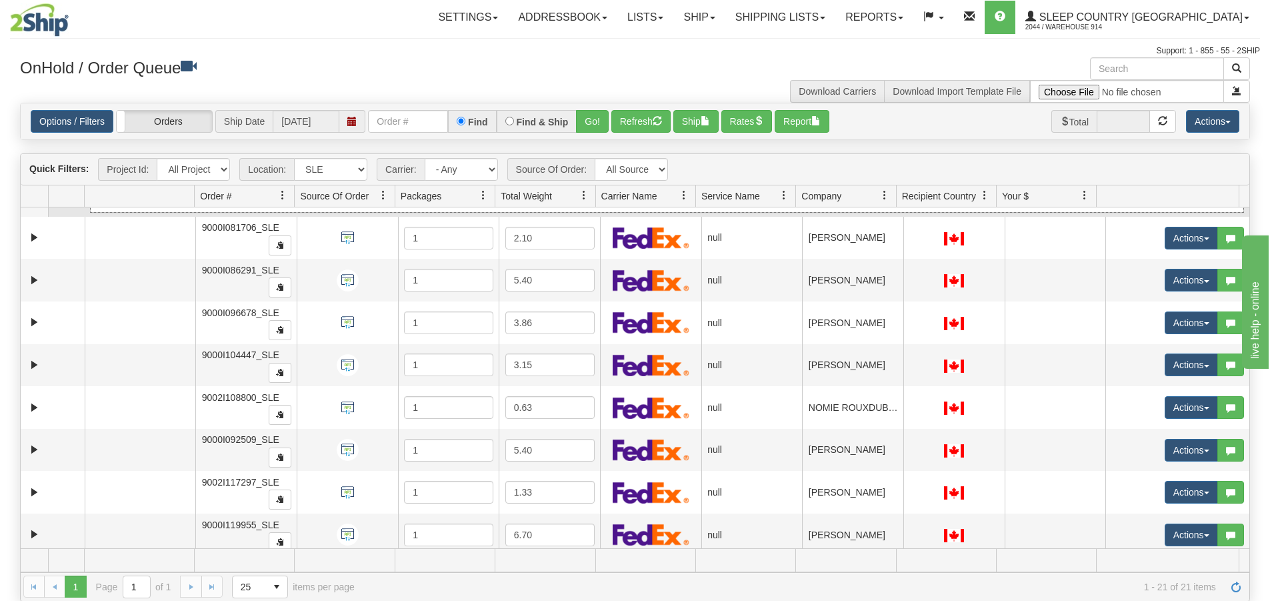
scroll to position [1066, 0]
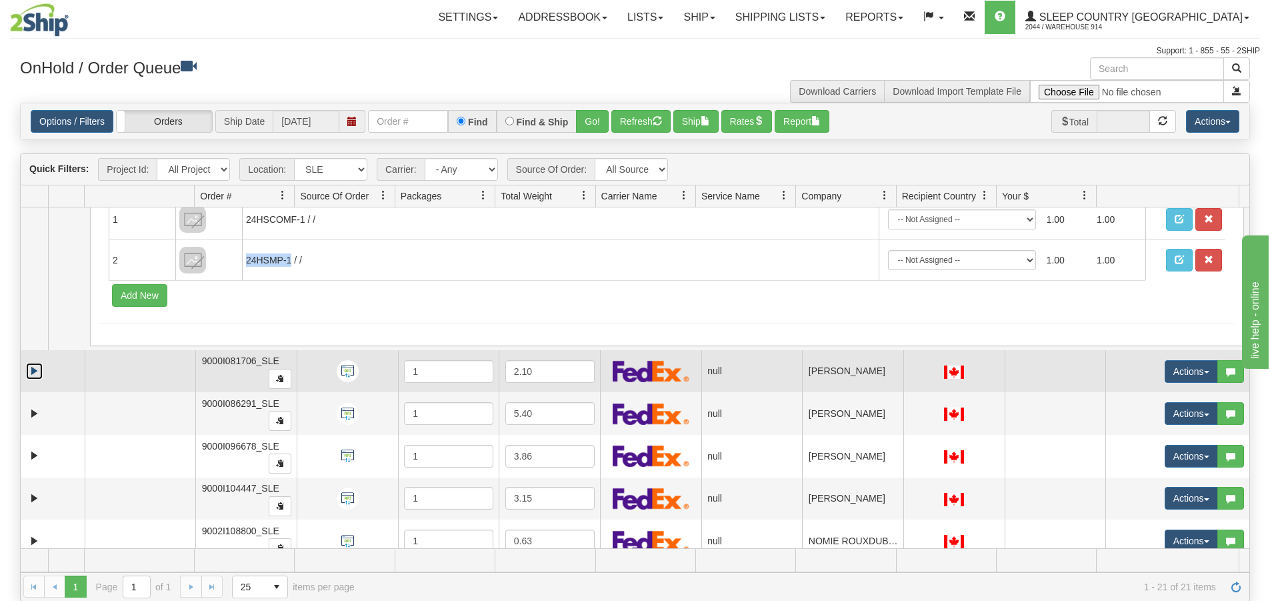
click at [33, 371] on link "Expand" at bounding box center [34, 371] width 17 height 17
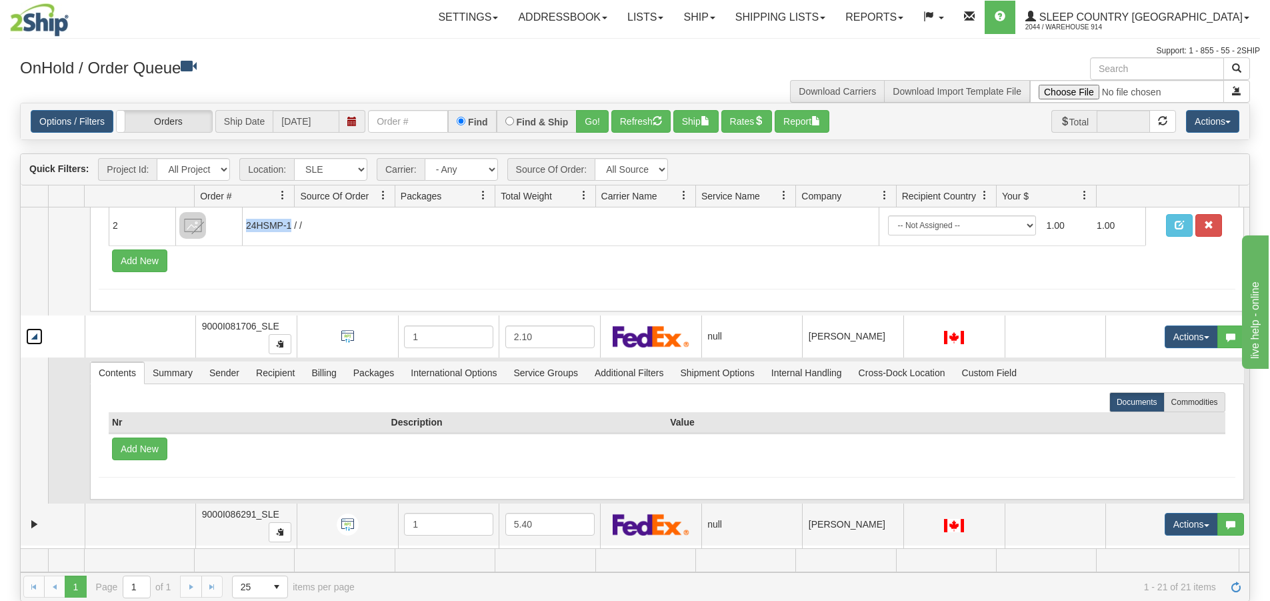
scroll to position [1133, 0]
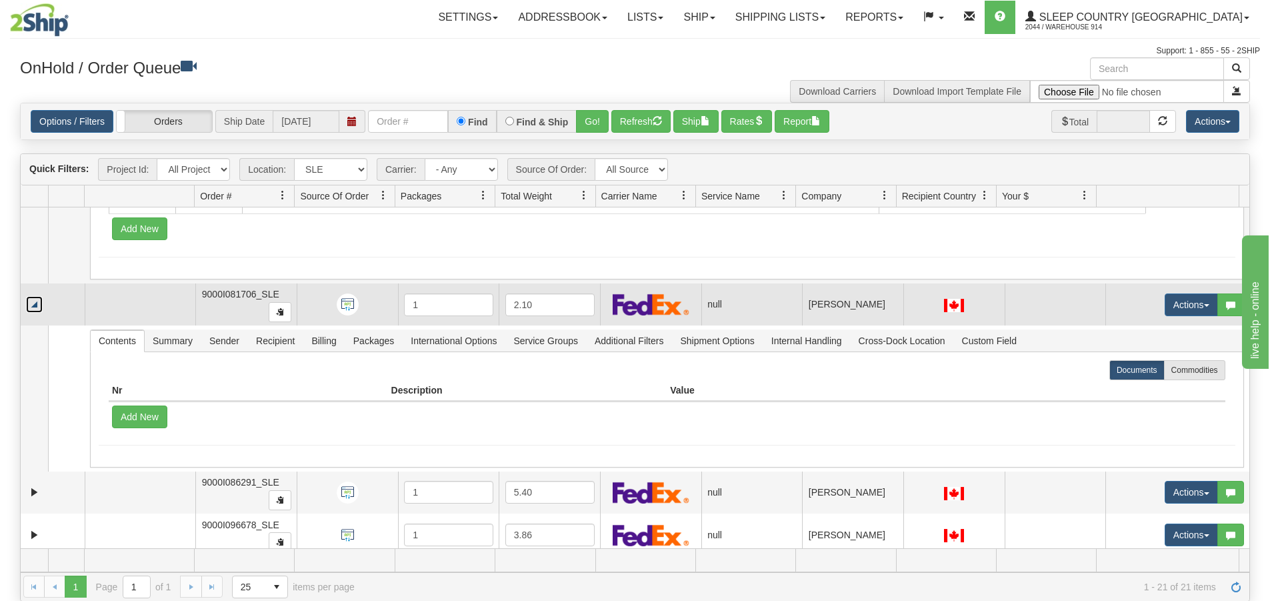
click at [37, 304] on link "Collapse" at bounding box center [34, 304] width 17 height 17
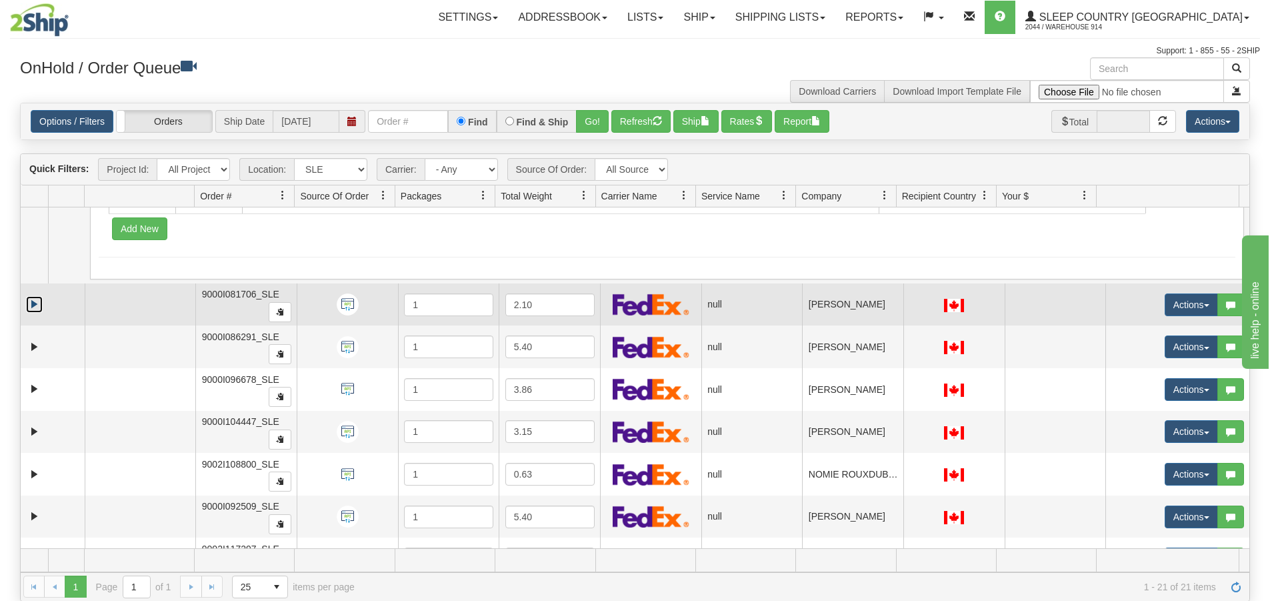
click at [37, 304] on link "Expand" at bounding box center [34, 304] width 17 height 17
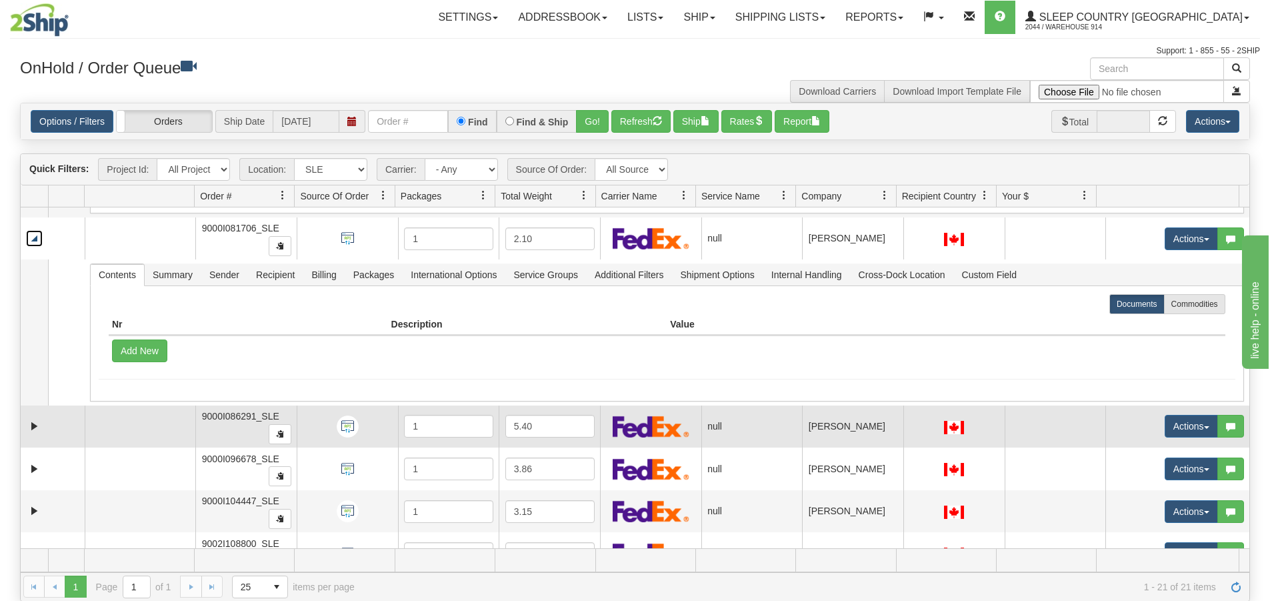
scroll to position [1200, 0]
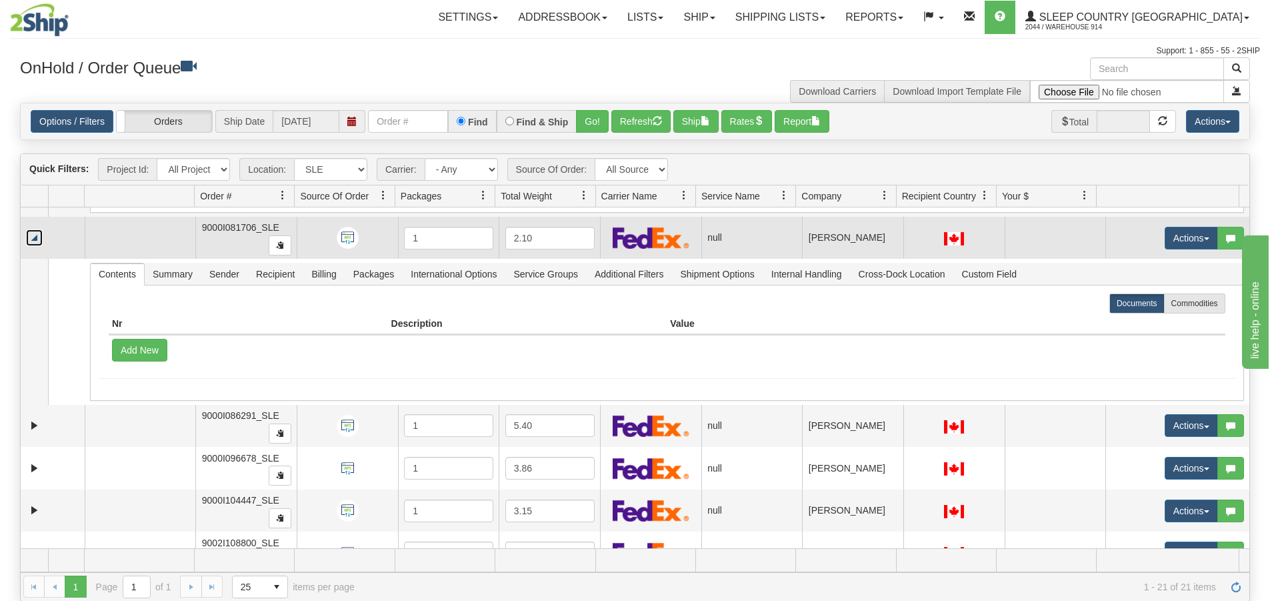
click at [29, 245] on link "Collapse" at bounding box center [34, 237] width 17 height 17
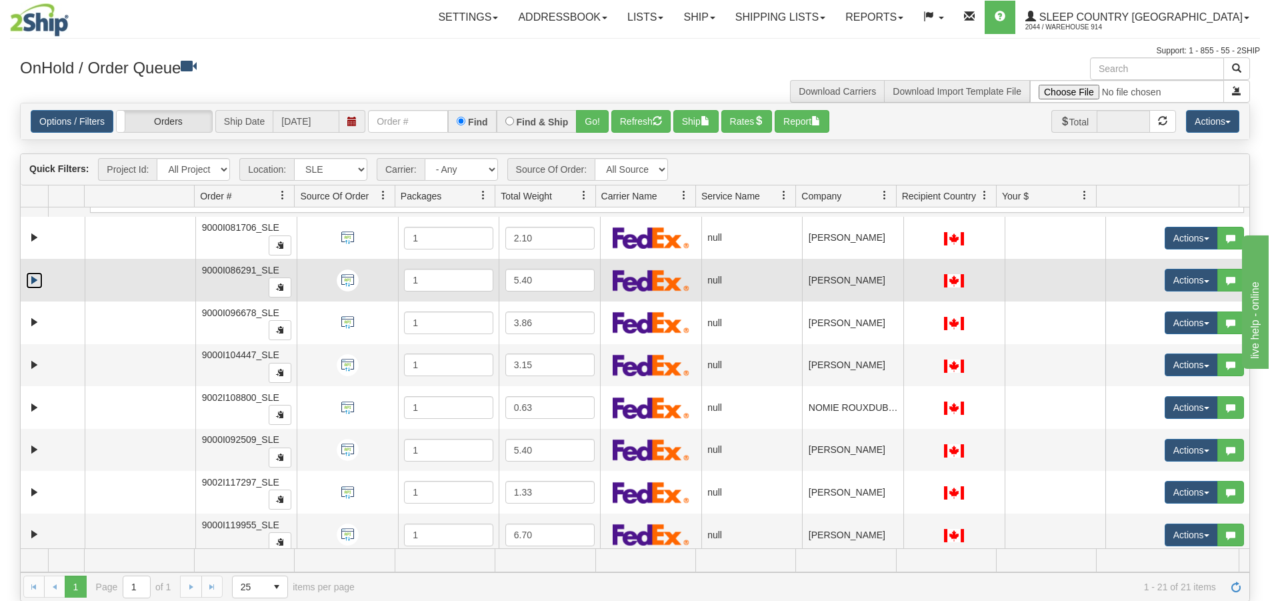
click at [40, 279] on link "Expand" at bounding box center [34, 280] width 17 height 17
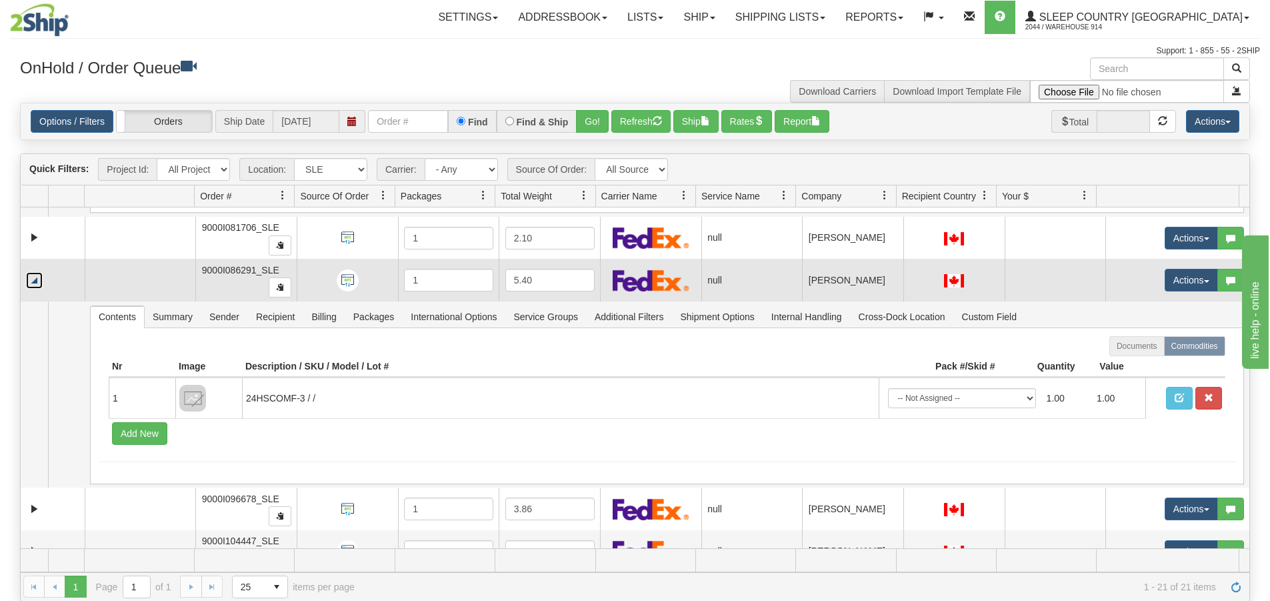
click at [40, 279] on link "Collapse" at bounding box center [34, 280] width 17 height 17
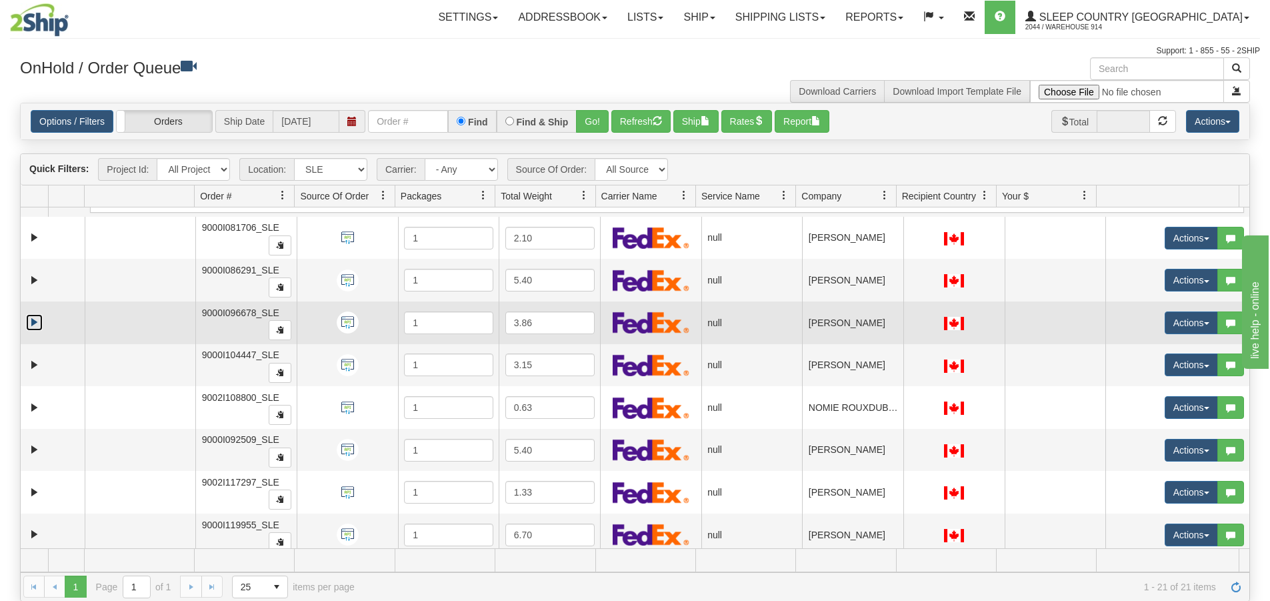
click at [35, 323] on link "Expand" at bounding box center [34, 322] width 17 height 17
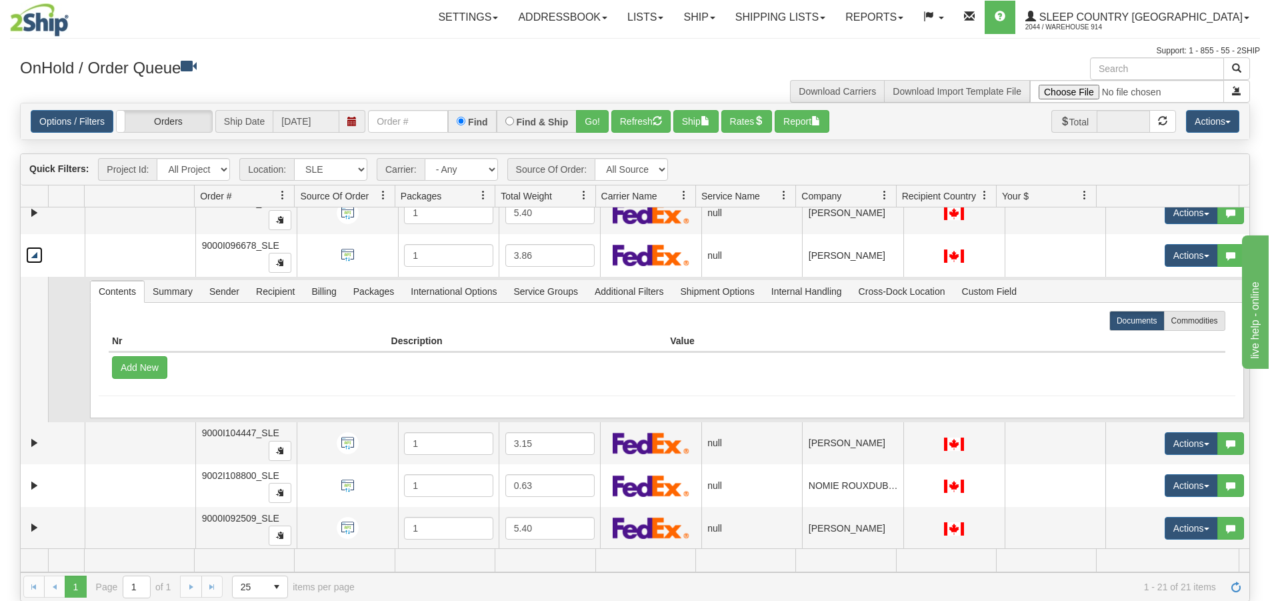
scroll to position [1266, 0]
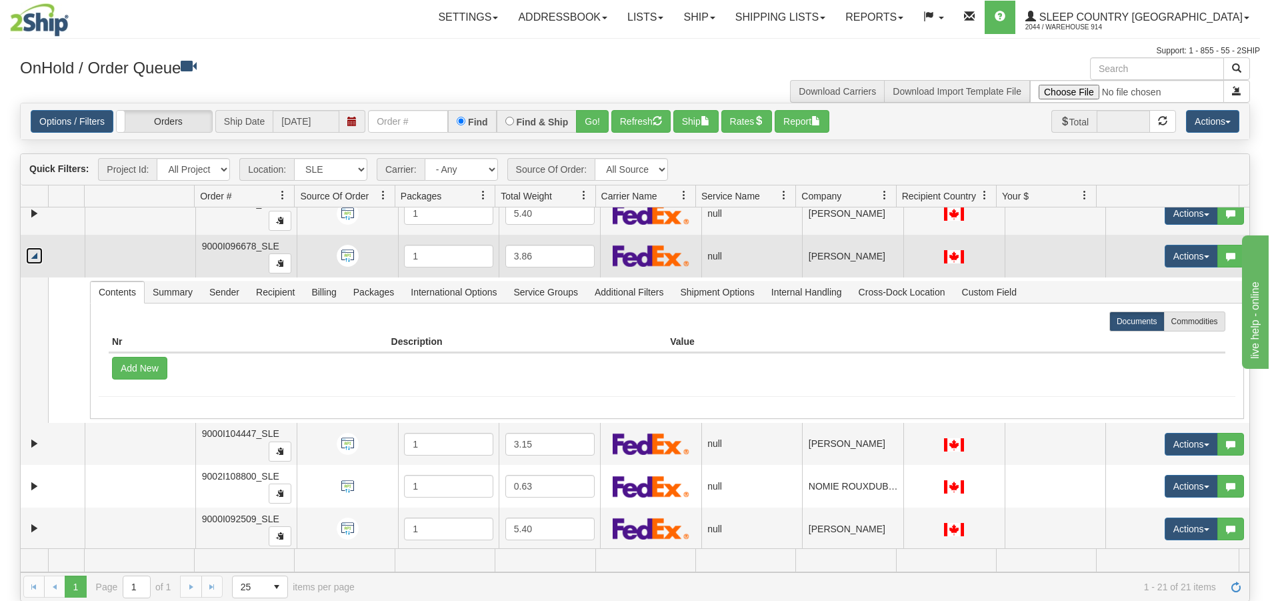
click at [33, 255] on link "Collapse" at bounding box center [34, 255] width 17 height 17
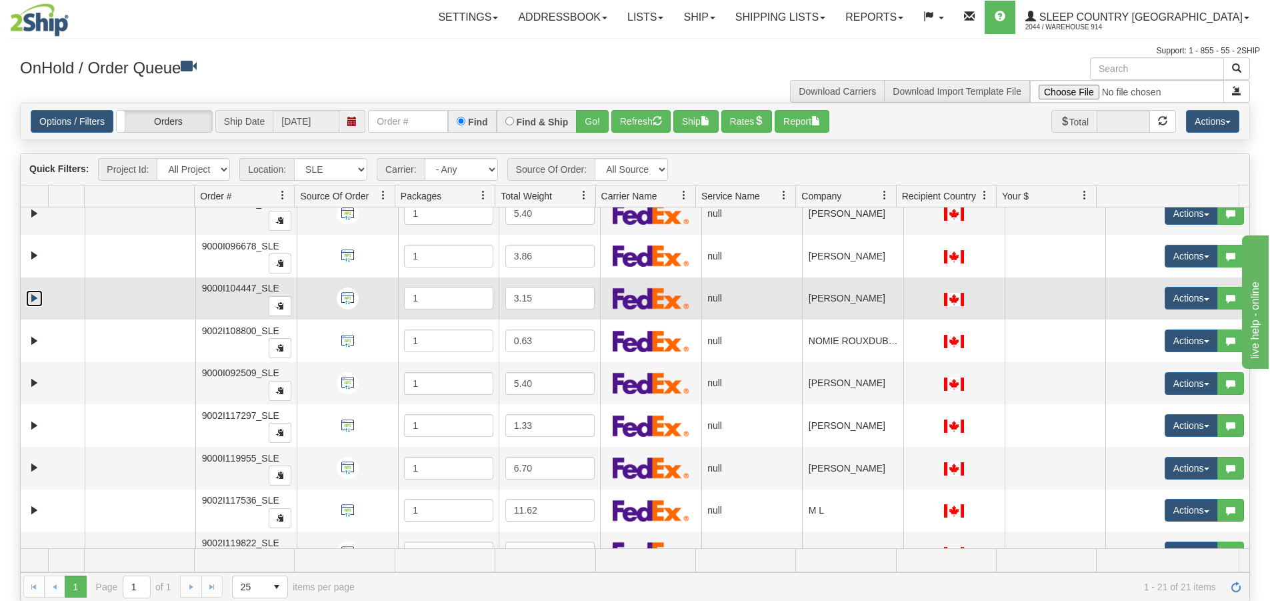
click at [37, 297] on link "Expand" at bounding box center [34, 298] width 17 height 17
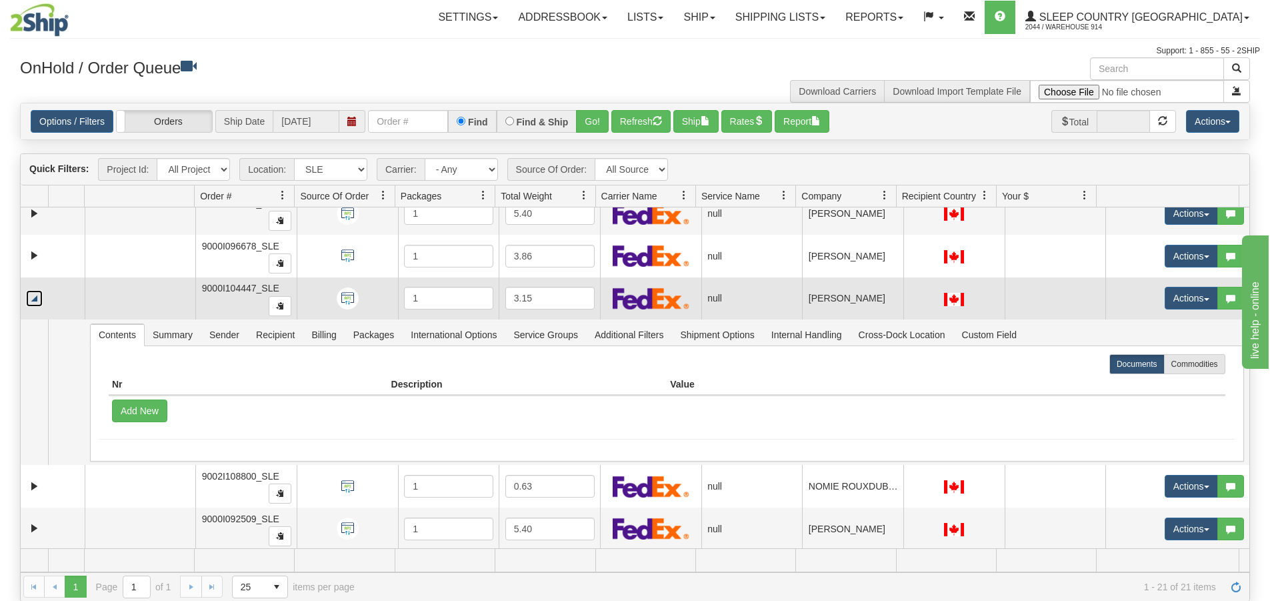
click at [37, 297] on link "Collapse" at bounding box center [34, 298] width 17 height 17
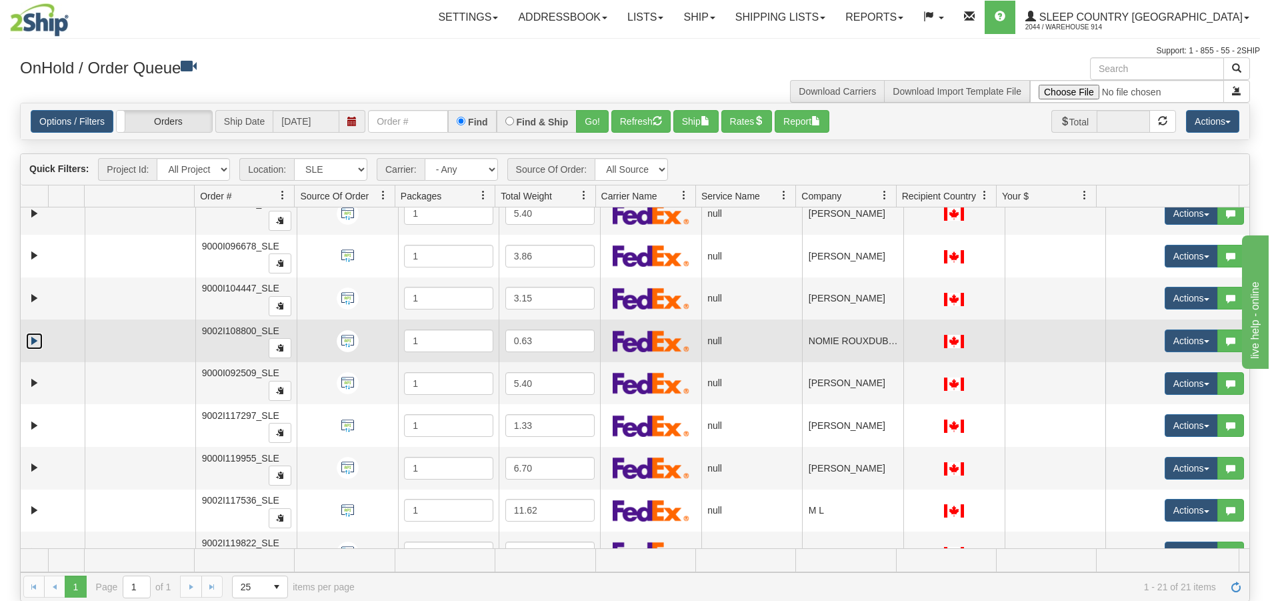
click at [33, 342] on link "Expand" at bounding box center [34, 341] width 17 height 17
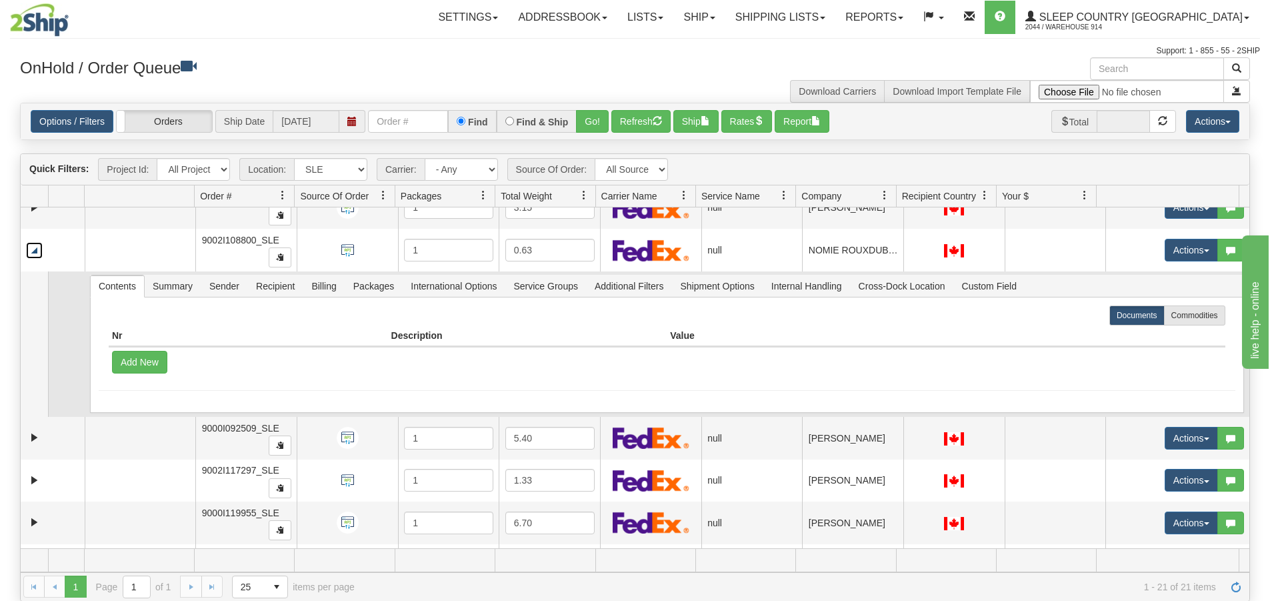
scroll to position [1333, 0]
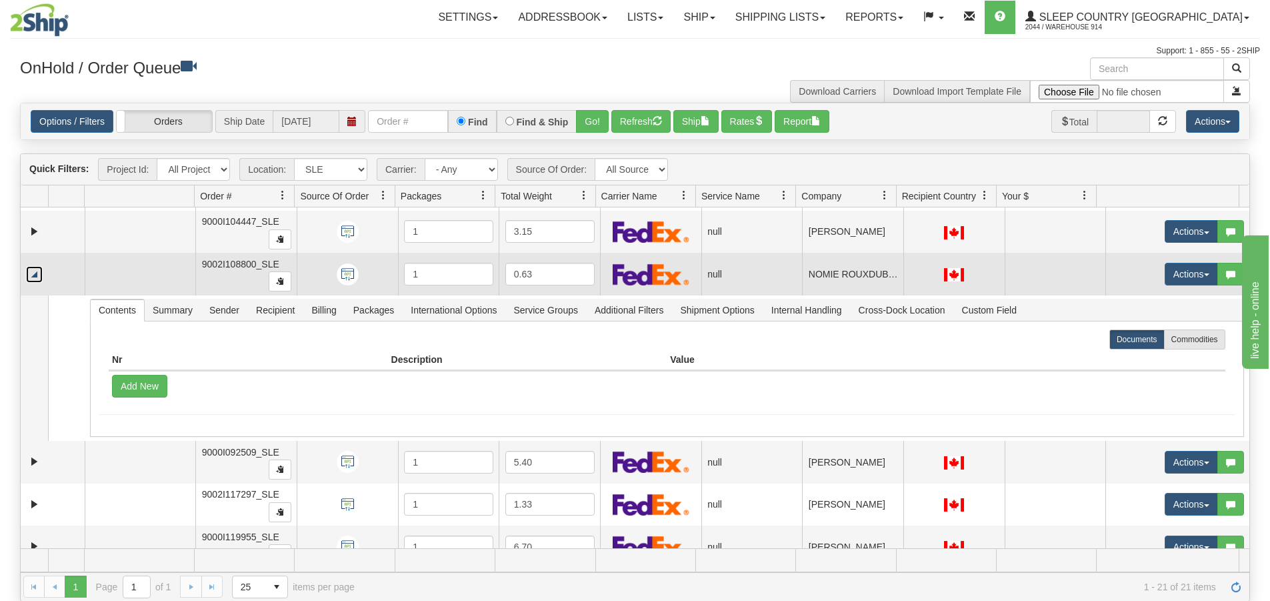
click at [38, 277] on link "Collapse" at bounding box center [34, 274] width 17 height 17
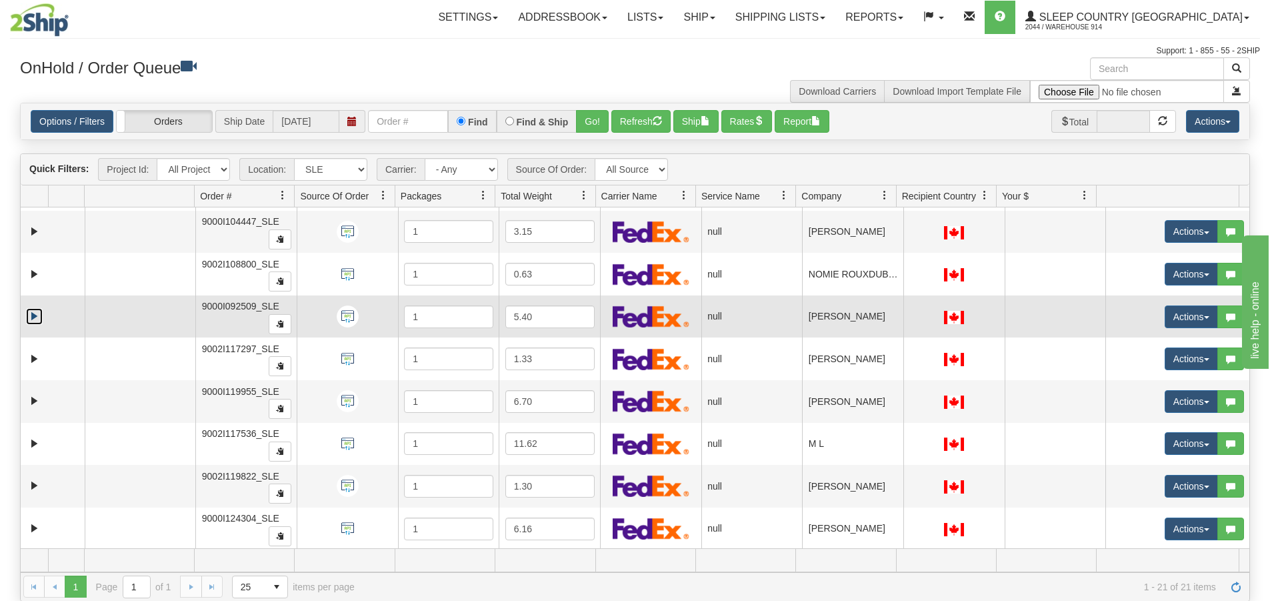
click at [34, 311] on link "Expand" at bounding box center [34, 316] width 17 height 17
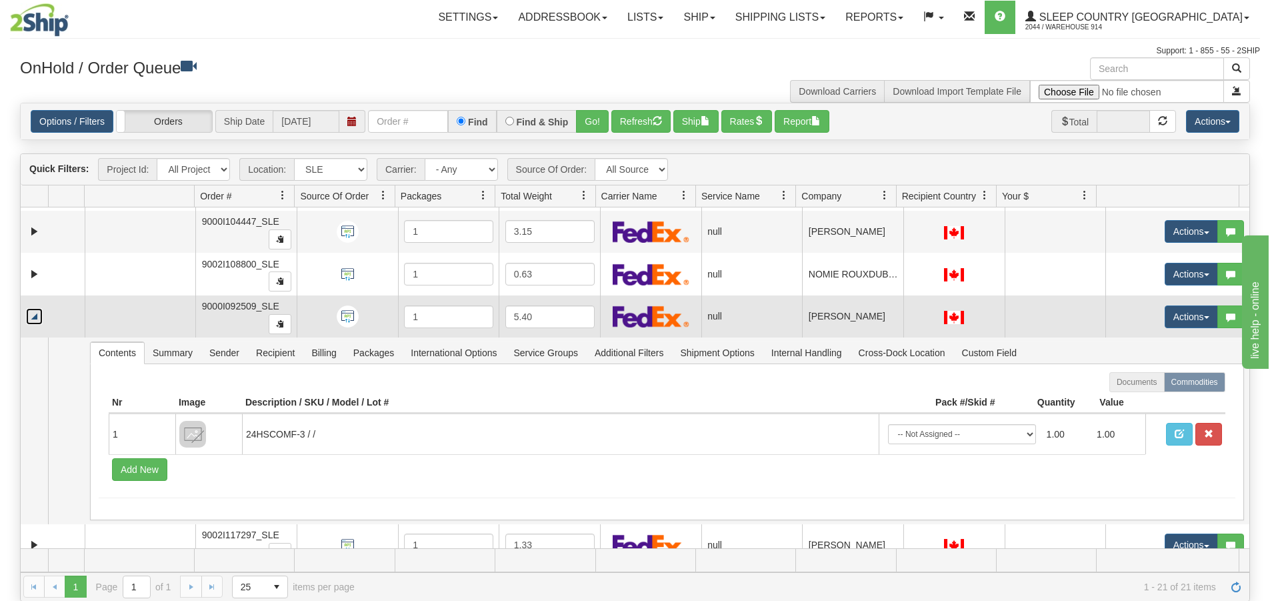
click at [34, 311] on link "Collapse" at bounding box center [34, 316] width 17 height 17
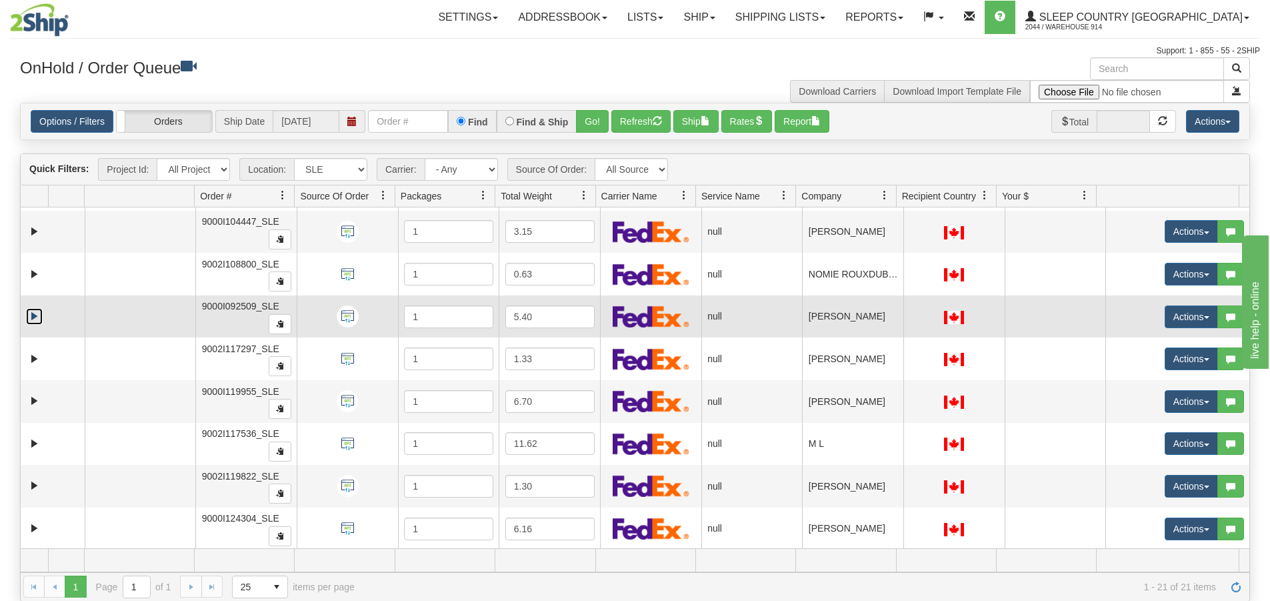
scroll to position [1334, 0]
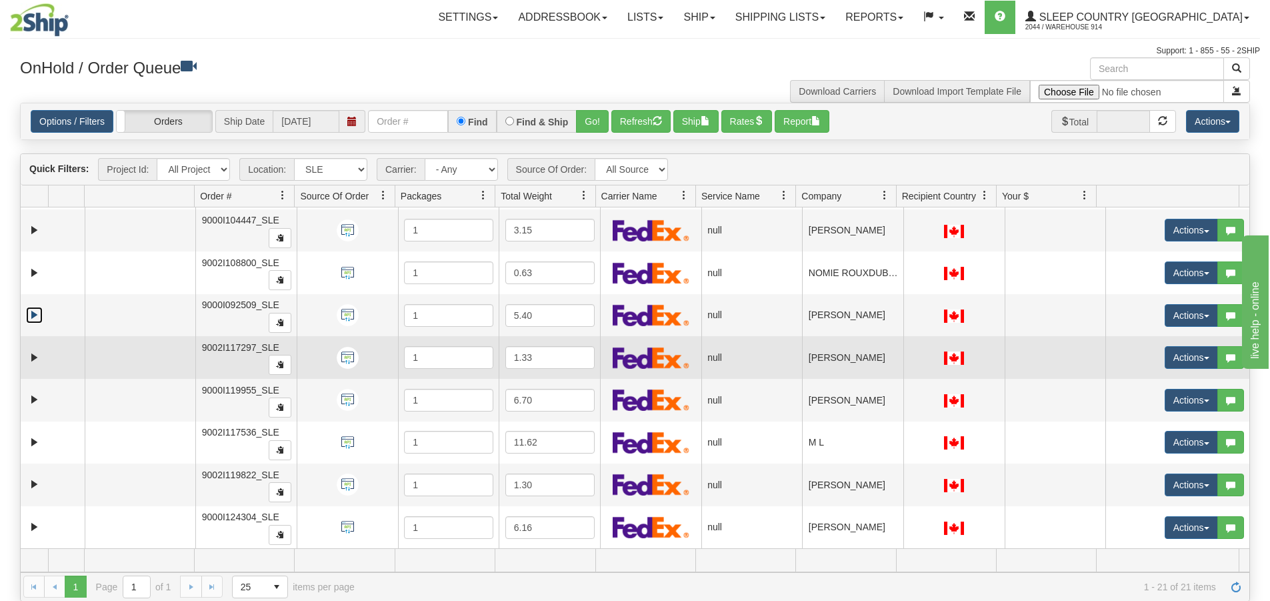
click at [34, 347] on td at bounding box center [53, 357] width 64 height 43
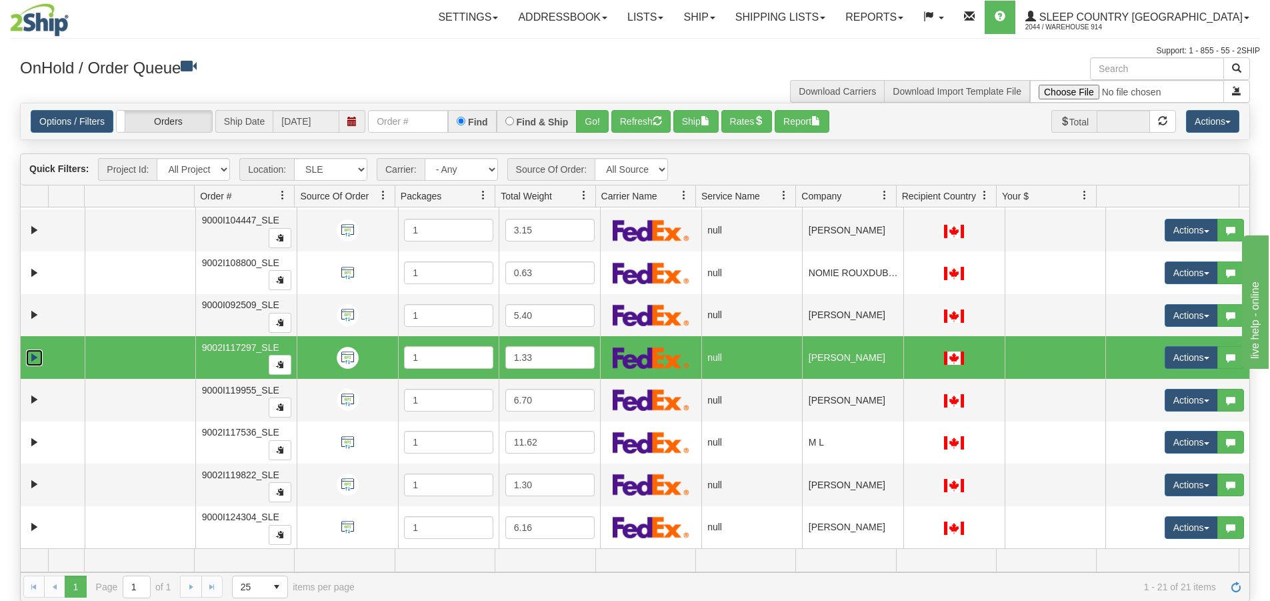
click at [34, 349] on link "Expand" at bounding box center [34, 357] width 17 height 17
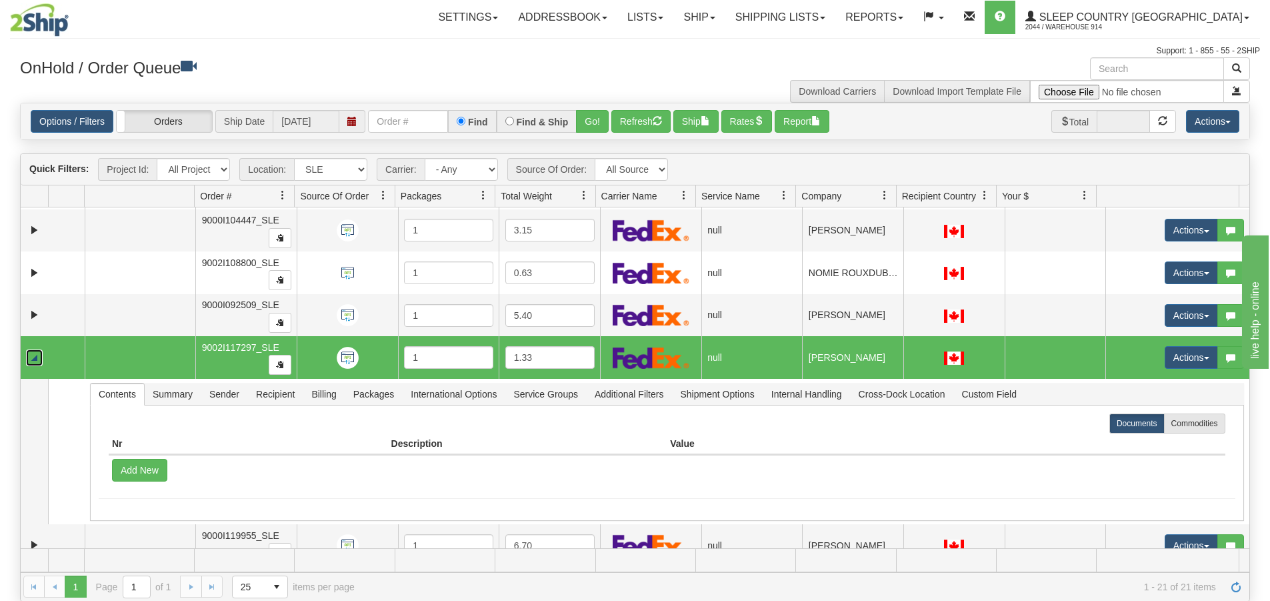
click at [33, 361] on link "Collapse" at bounding box center [34, 357] width 17 height 17
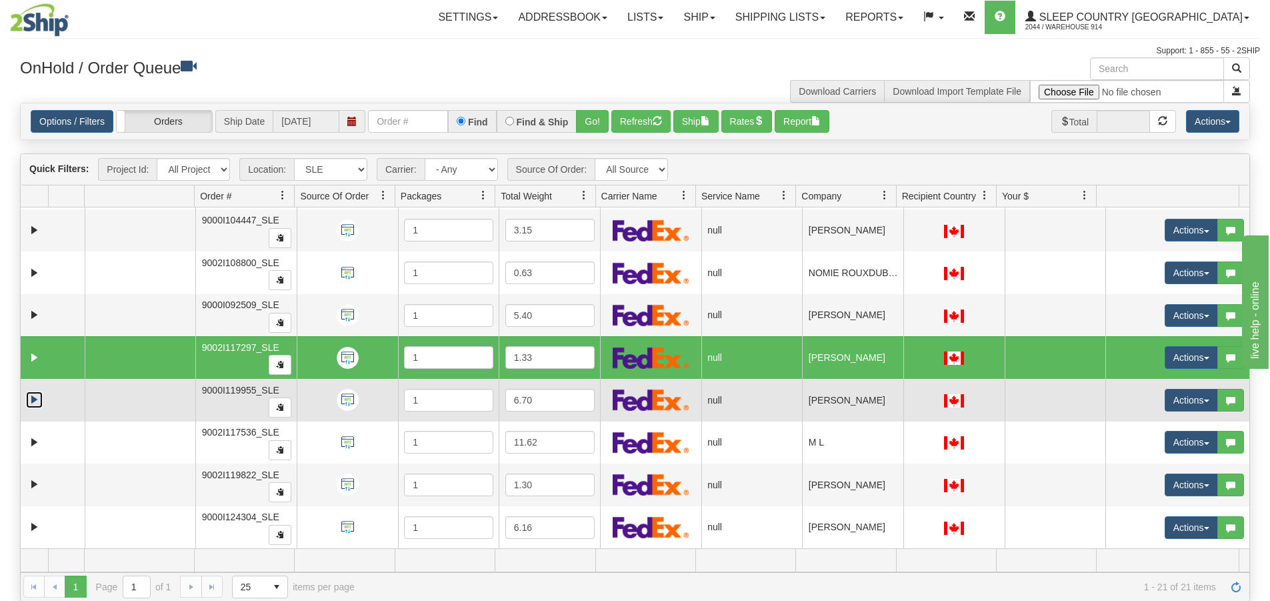
click at [34, 399] on link "Expand" at bounding box center [34, 399] width 17 height 17
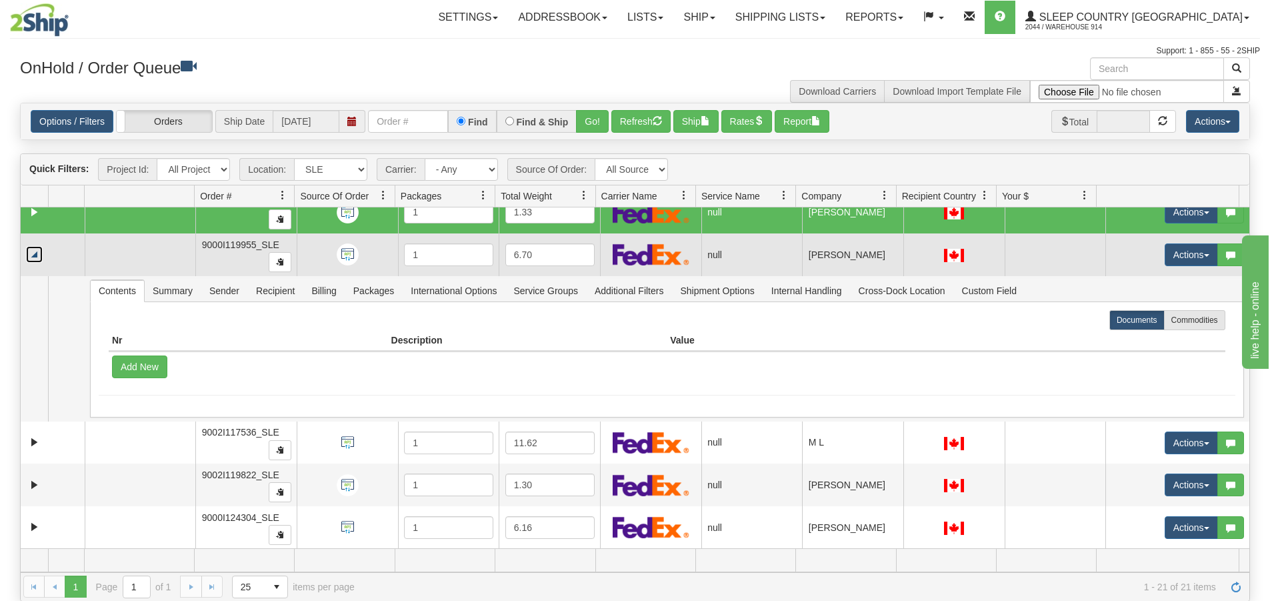
click at [34, 257] on link "Collapse" at bounding box center [34, 254] width 17 height 17
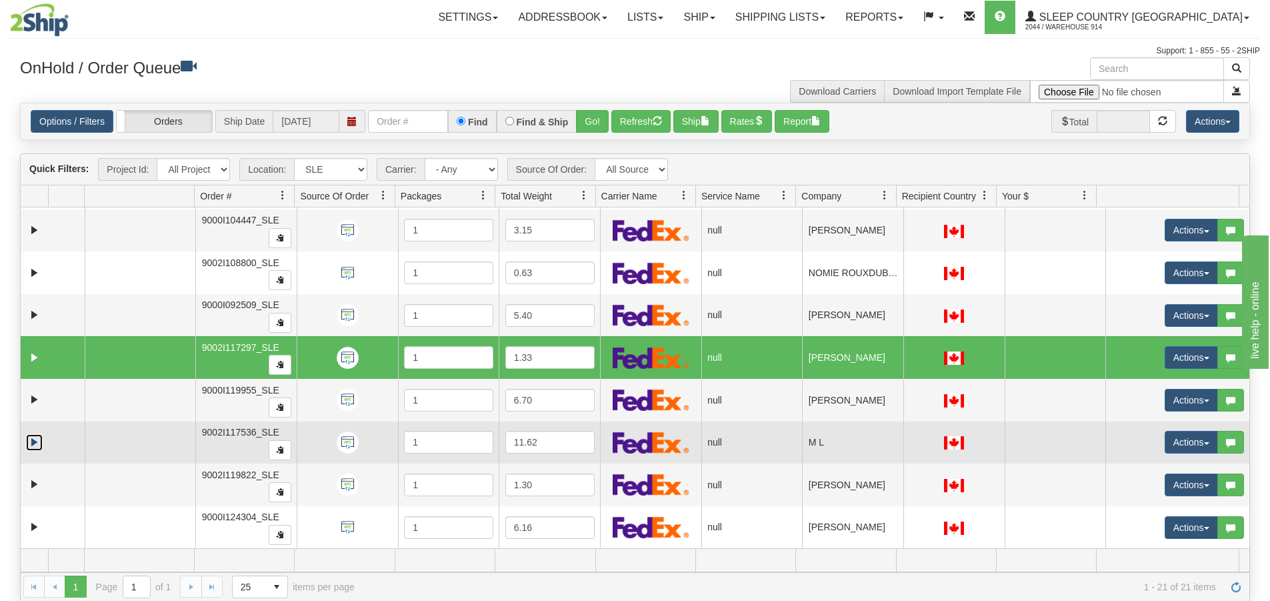
click at [35, 437] on link "Expand" at bounding box center [34, 442] width 17 height 17
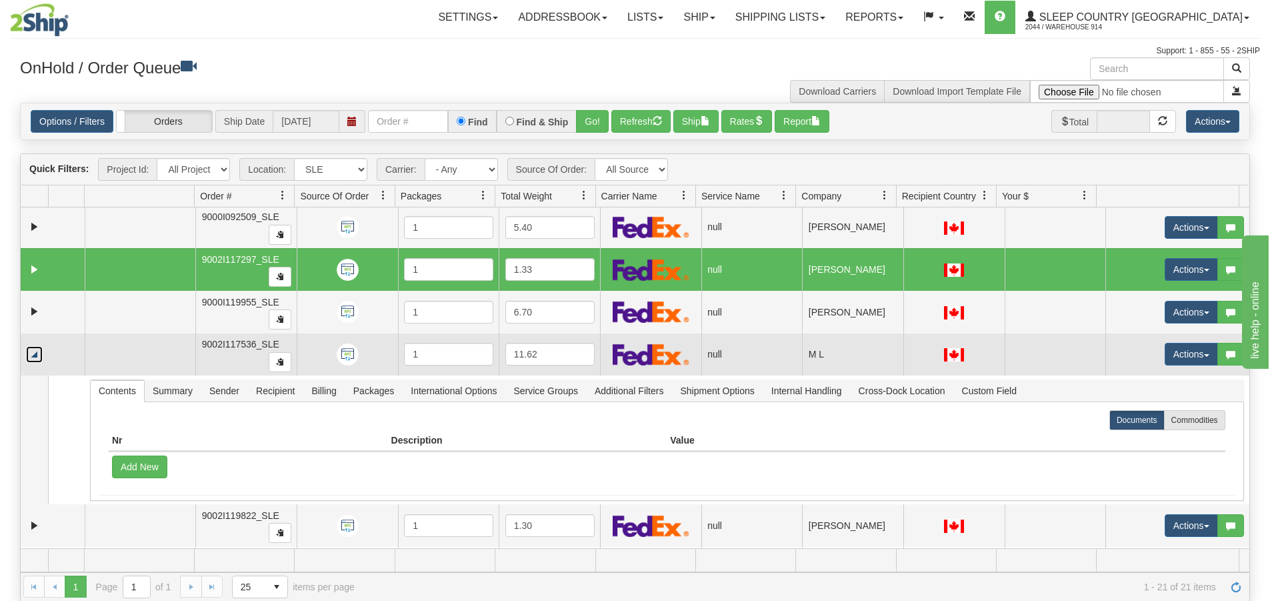
scroll to position [1423, 0]
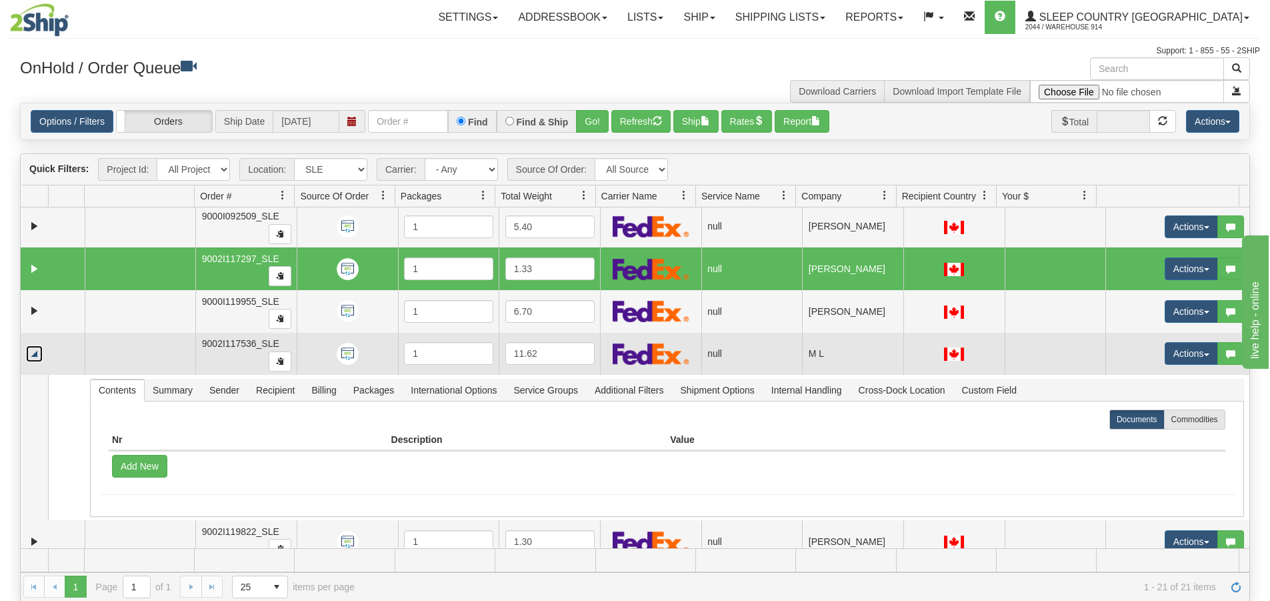
click at [35, 354] on link "Collapse" at bounding box center [34, 353] width 17 height 17
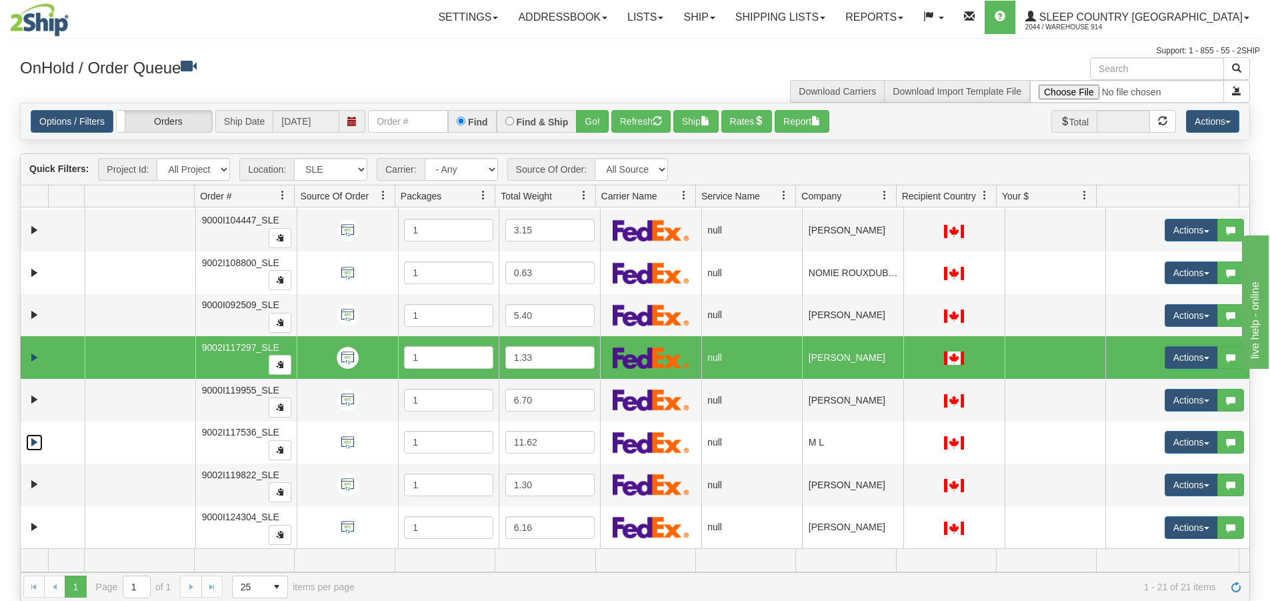
scroll to position [1334, 0]
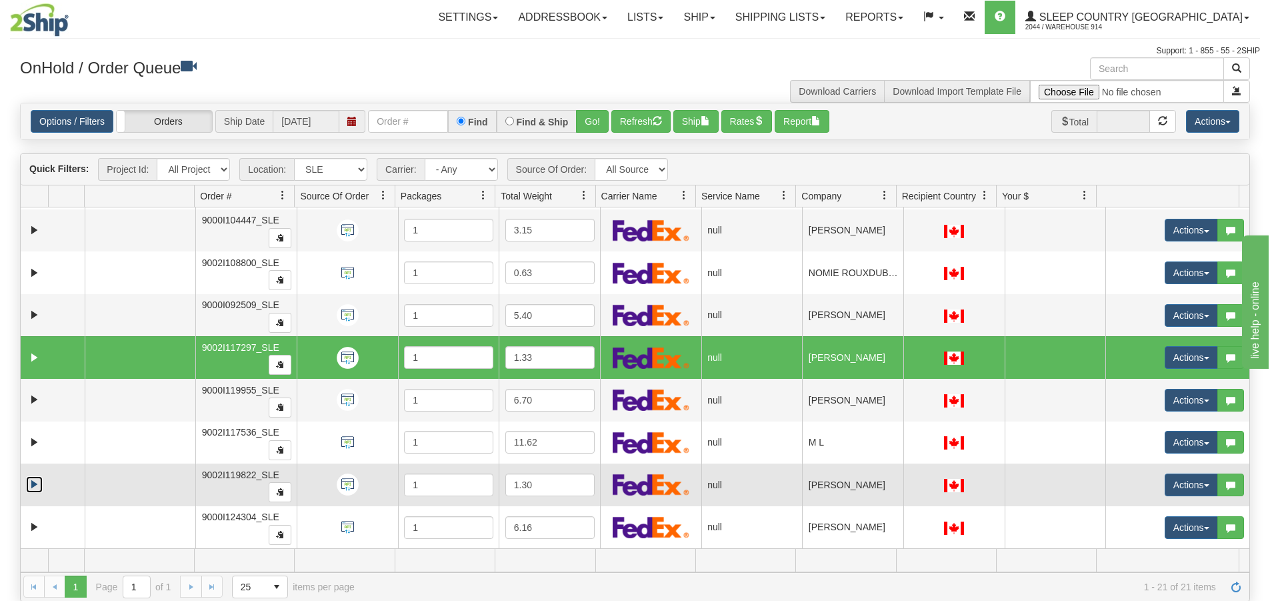
click at [32, 479] on link "Expand" at bounding box center [34, 484] width 17 height 17
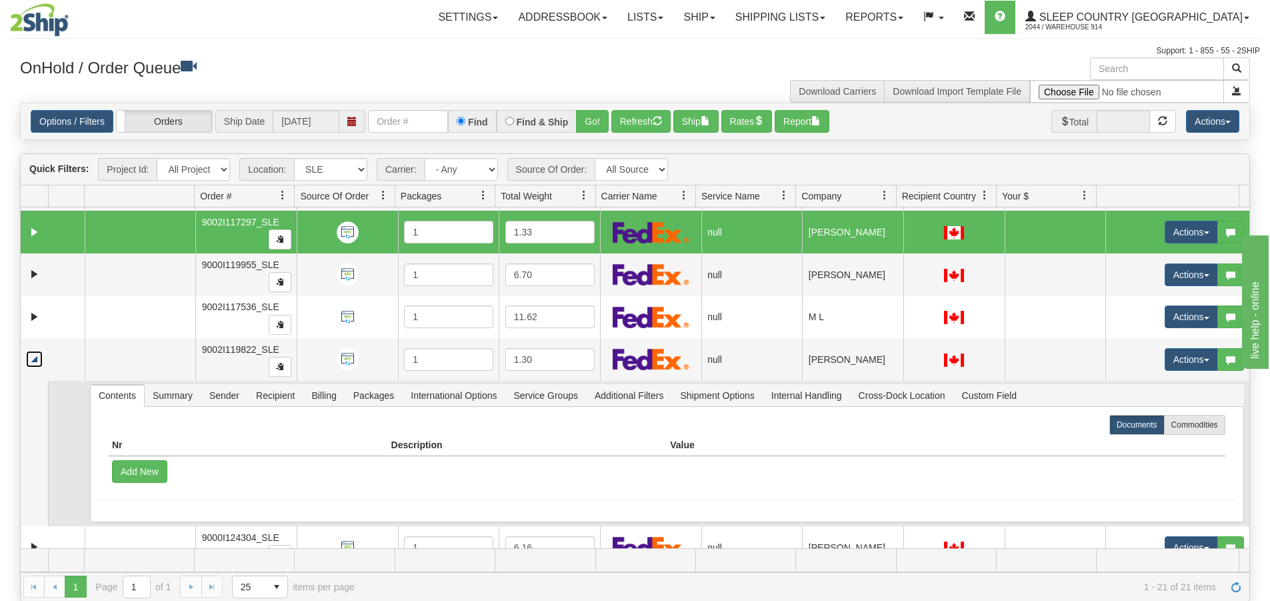
scroll to position [1480, 0]
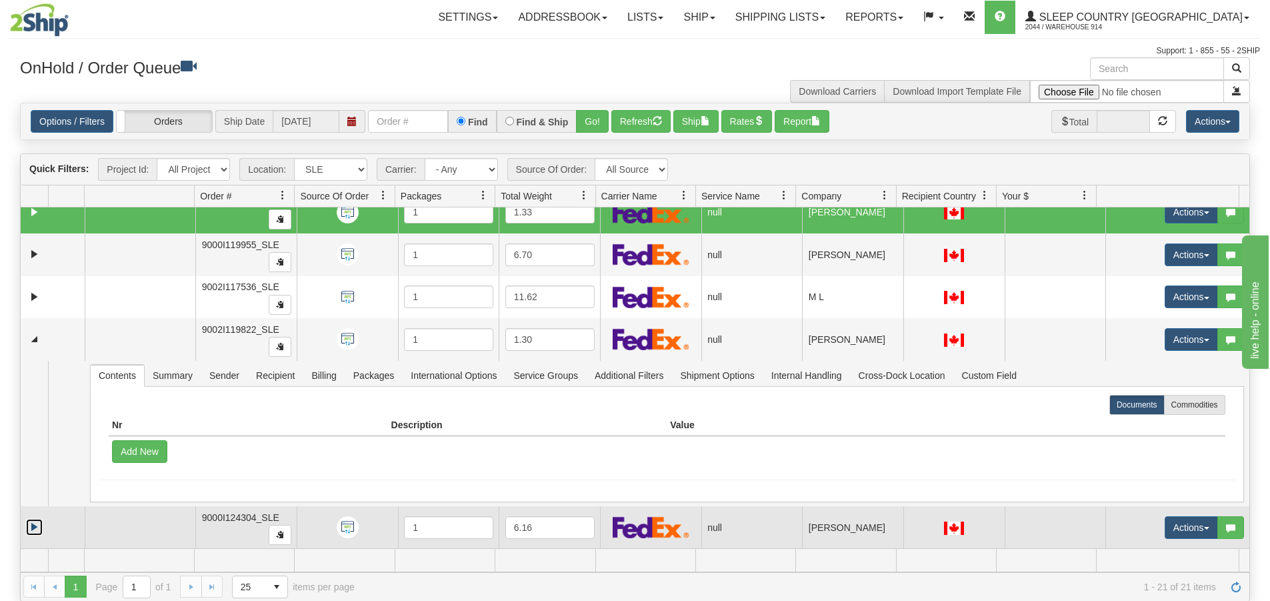
click at [34, 528] on link "Expand" at bounding box center [34, 527] width 17 height 17
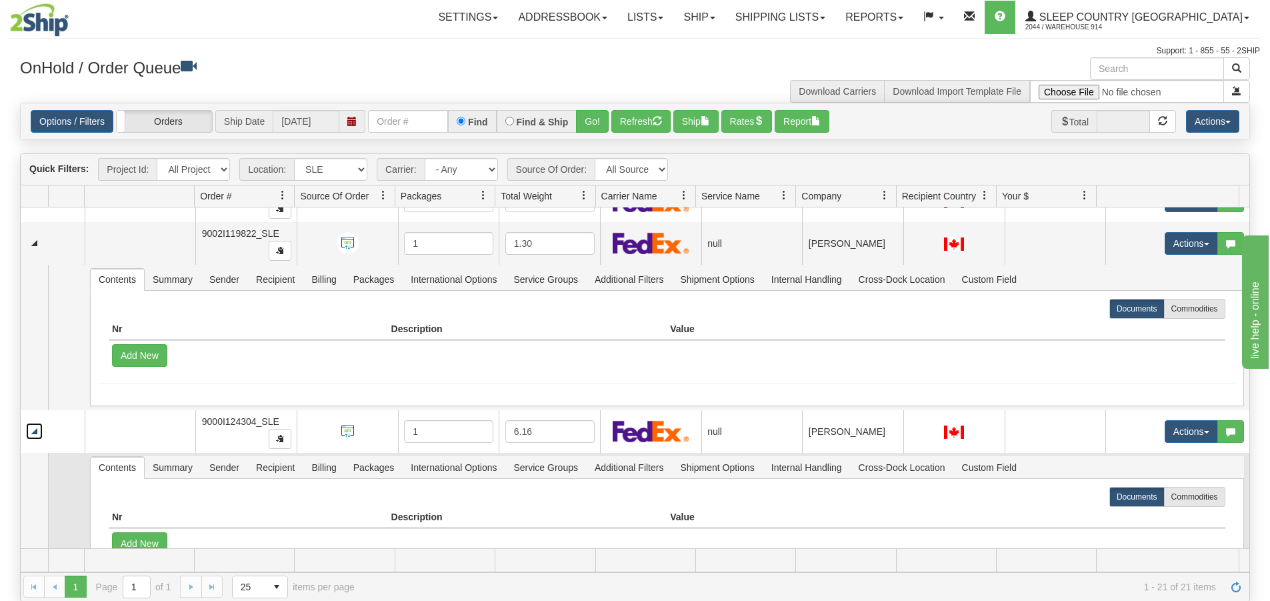
scroll to position [1626, 0]
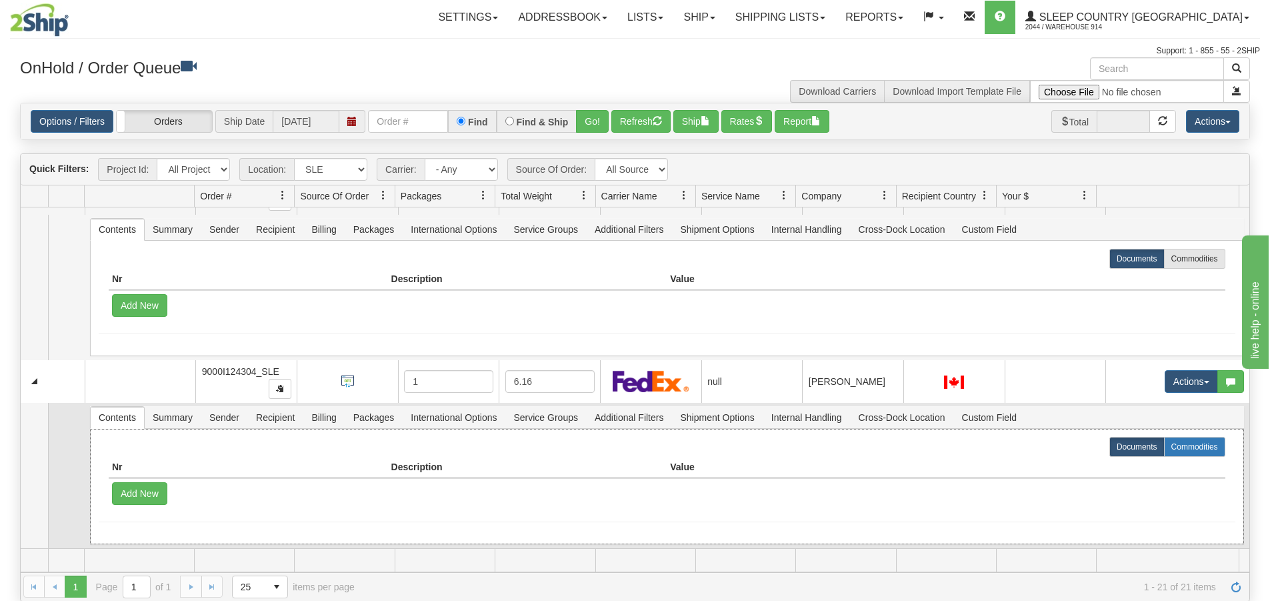
click at [1165, 445] on label "Commodities" at bounding box center [1194, 447] width 61 height 20
radio input "true"
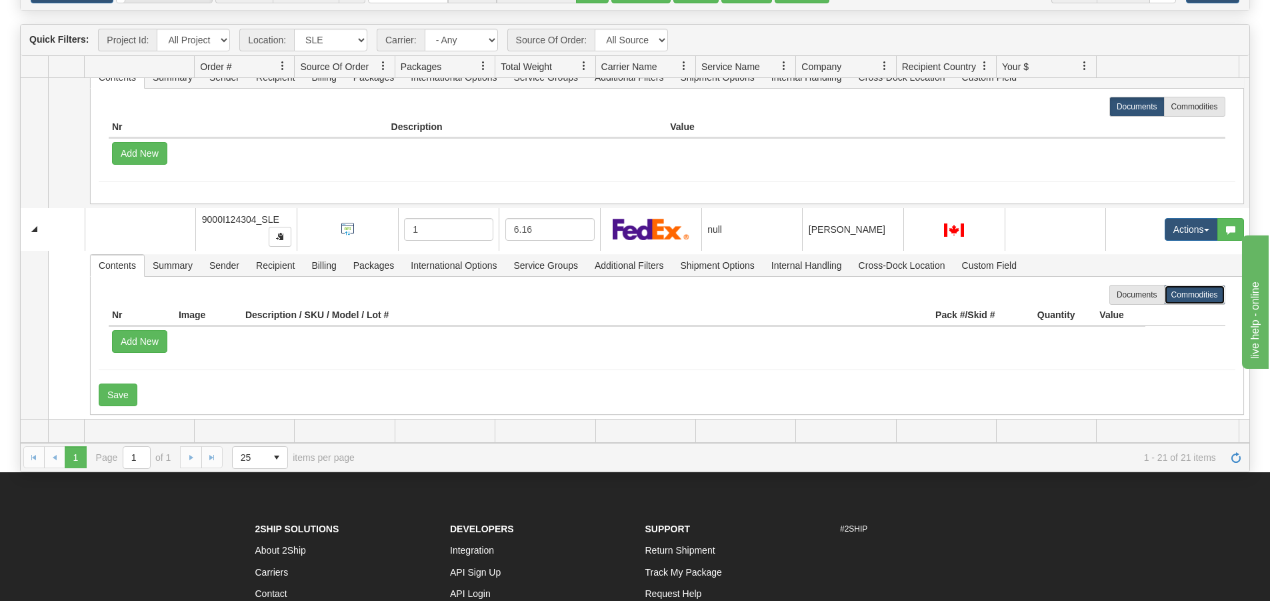
scroll to position [133, 0]
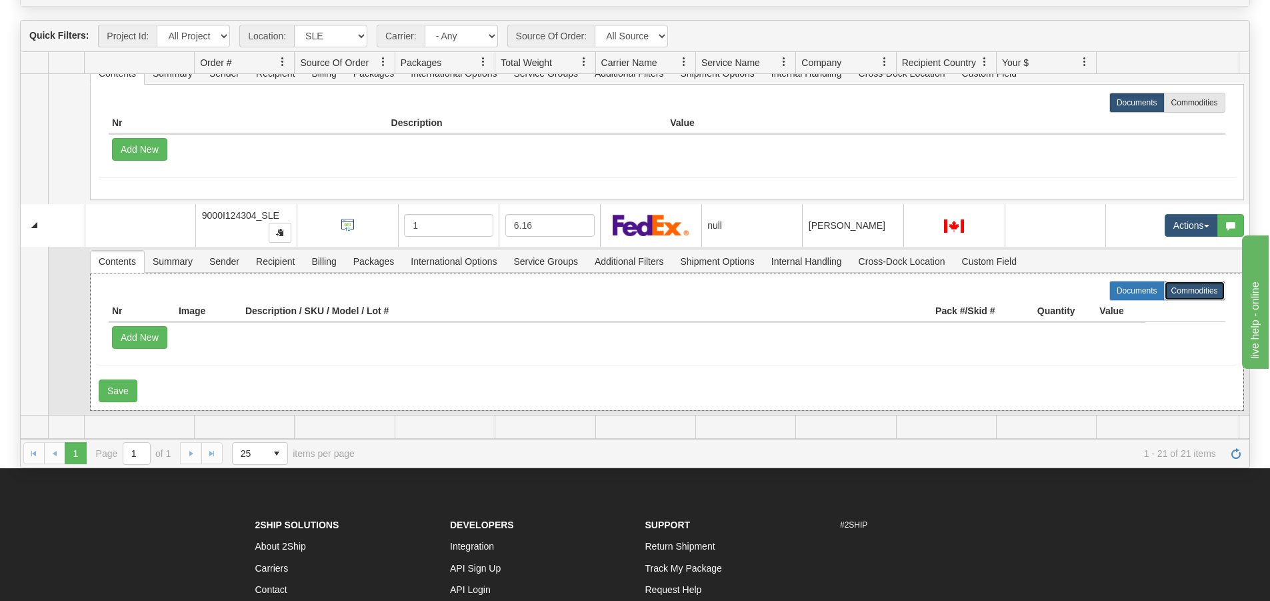
click at [1126, 299] on label "Documents" at bounding box center [1136, 291] width 55 height 20
radio input "true"
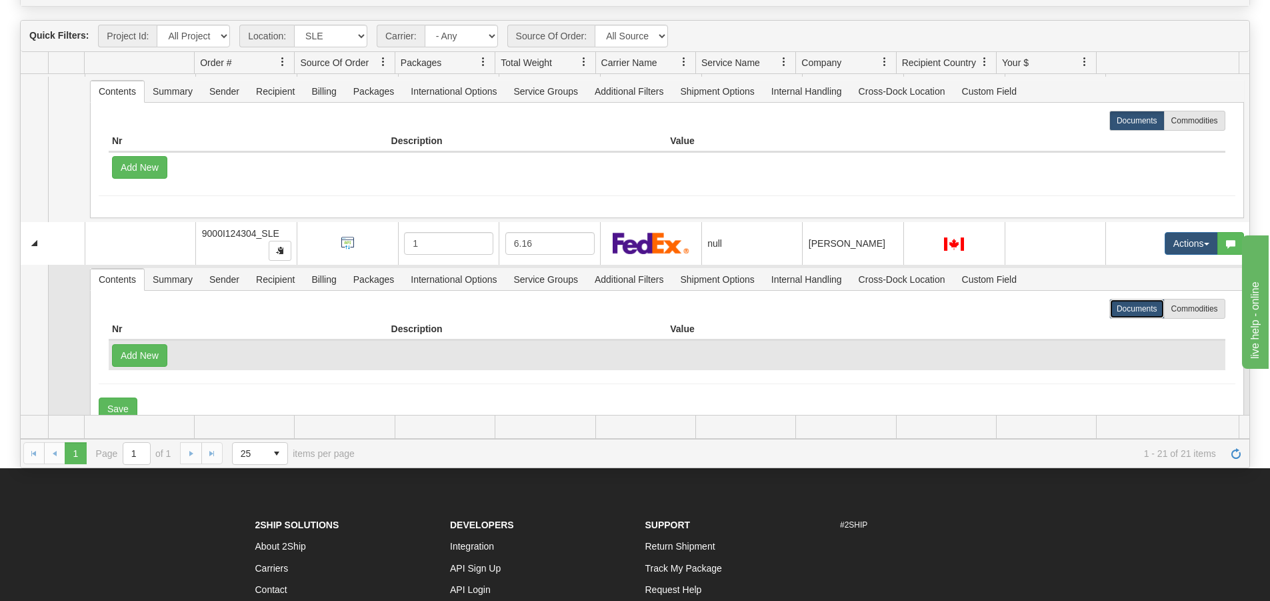
scroll to position [1648, 0]
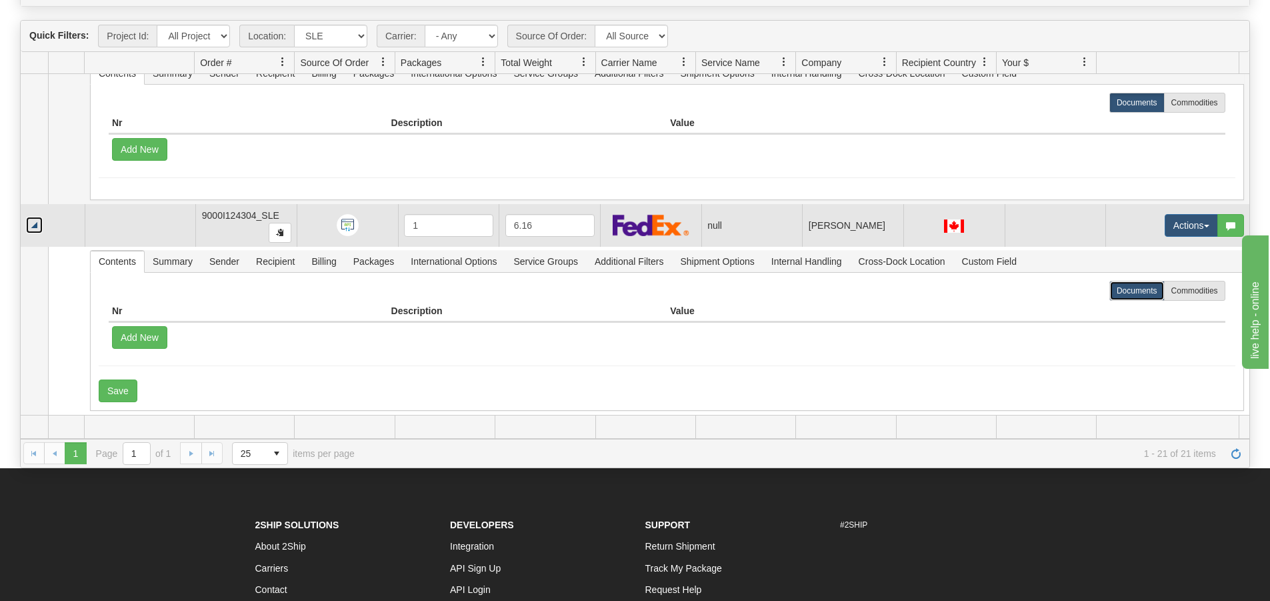
click at [28, 228] on link "Collapse" at bounding box center [34, 225] width 17 height 17
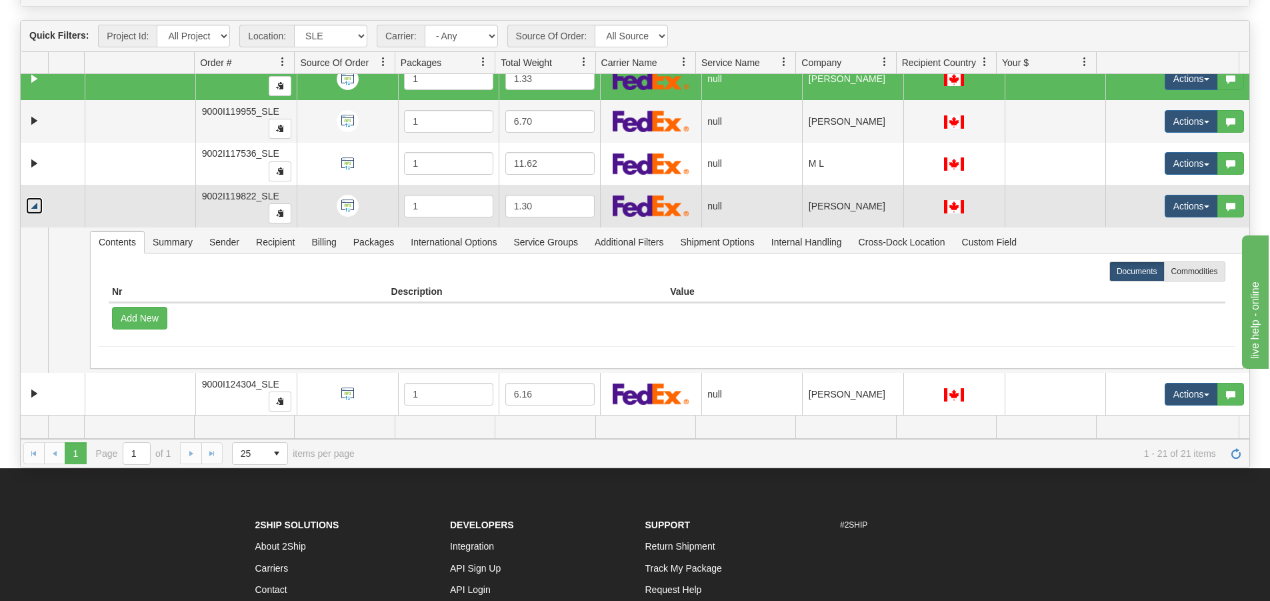
click at [35, 207] on link "Collapse" at bounding box center [34, 205] width 17 height 17
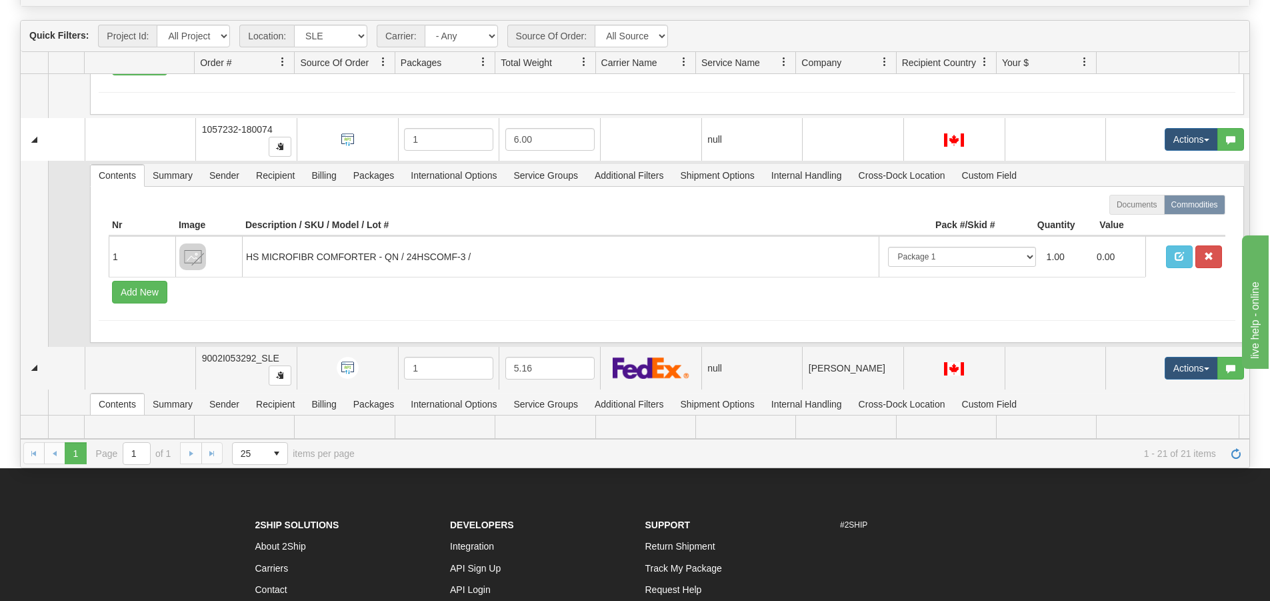
scroll to position [535, 0]
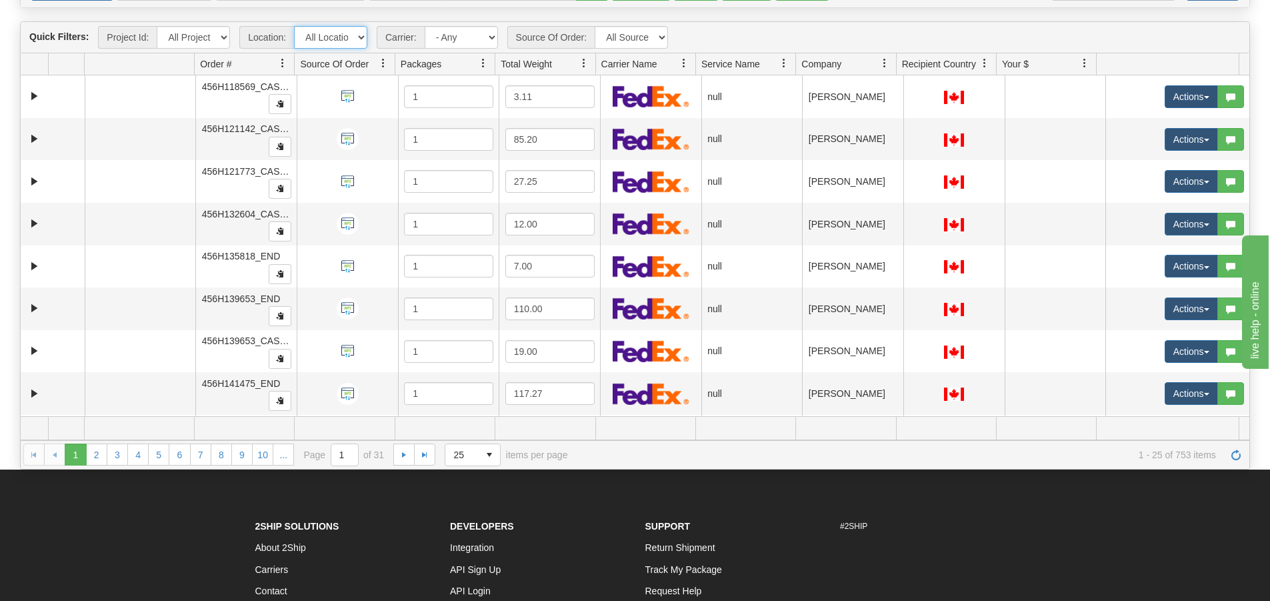
click at [341, 41] on select "All Locations 914 9009 [GEOGRAPHIC_DATA] SLE BEDDN ZINUC" at bounding box center [330, 37] width 73 height 23
select select "7603"
click at [294, 26] on select "All Locations 914 9009 [GEOGRAPHIC_DATA] SLE BEDDN ZINUC" at bounding box center [330, 37] width 73 height 23
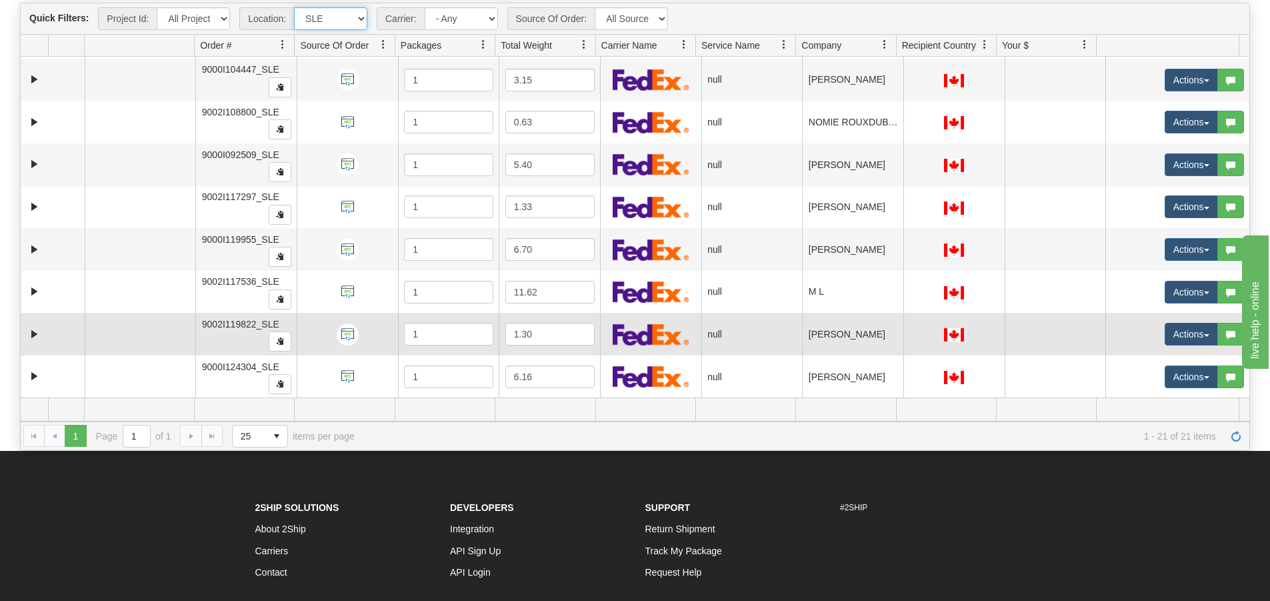
scroll to position [277, 0]
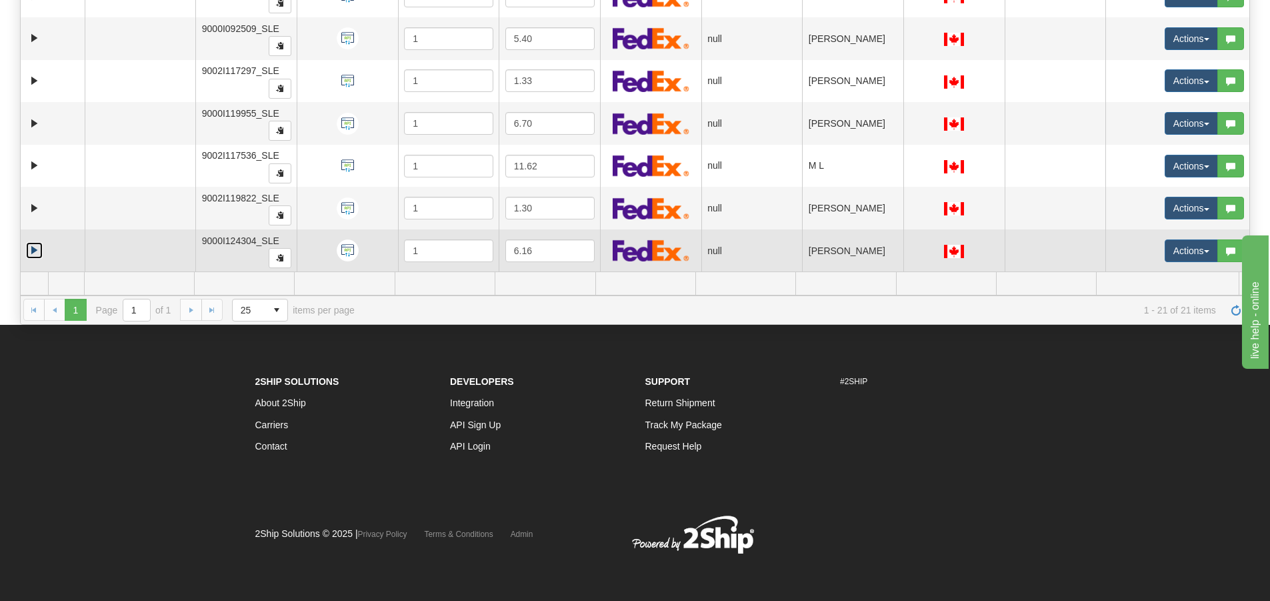
click at [37, 249] on link "Expand" at bounding box center [34, 250] width 17 height 17
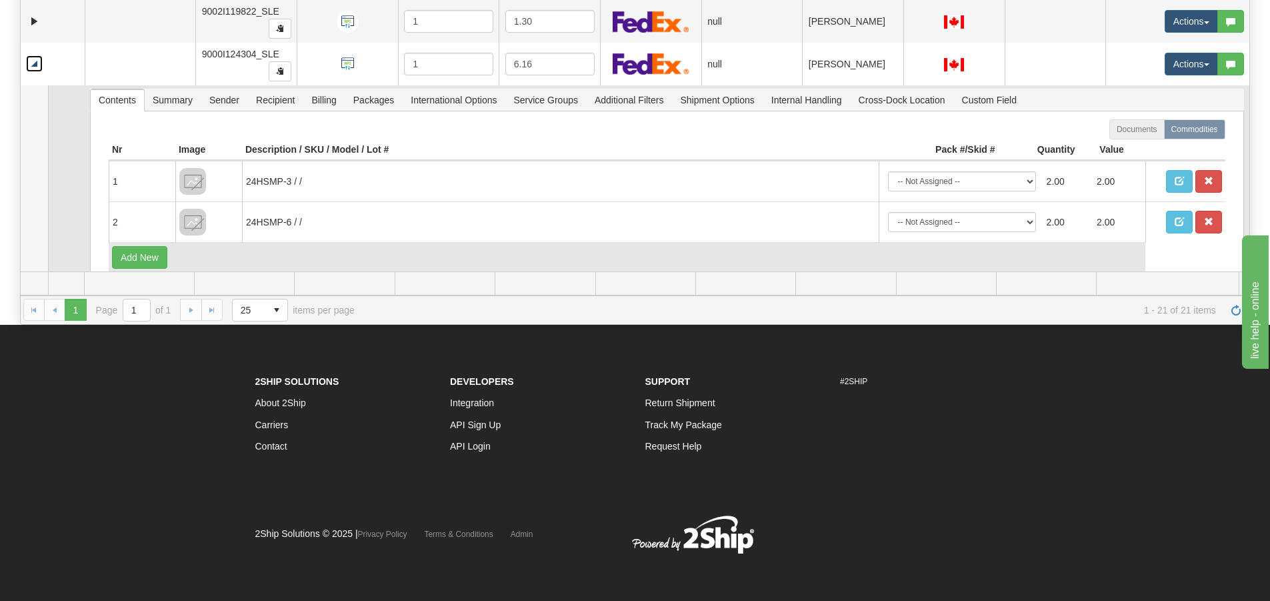
scroll to position [776, 0]
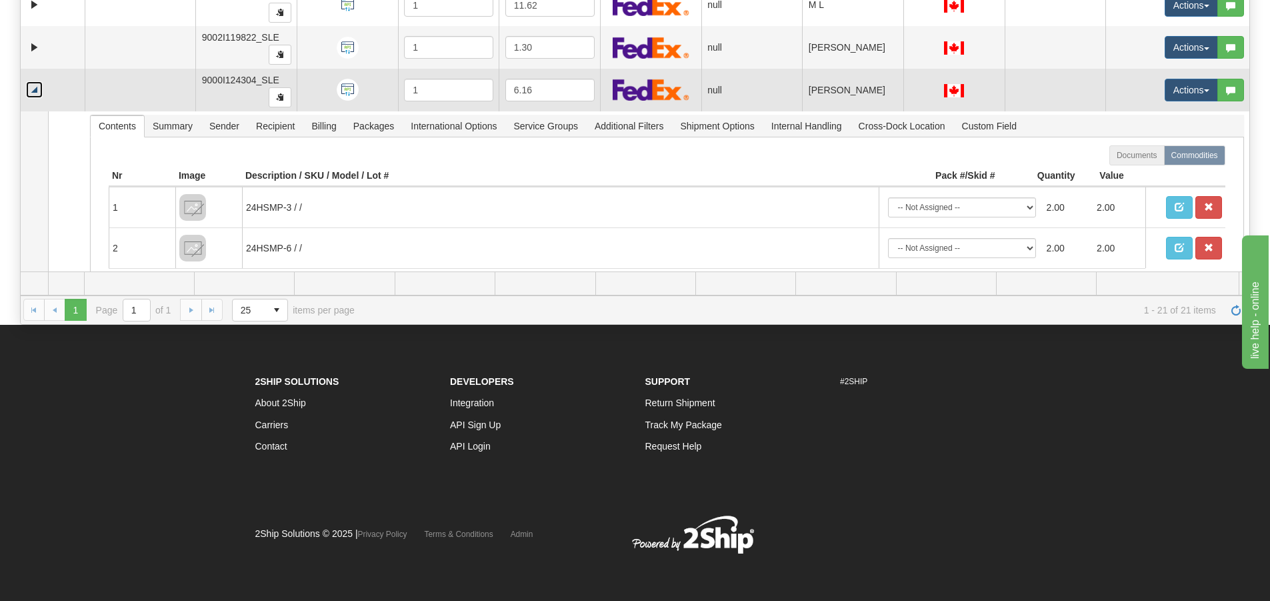
click at [38, 94] on link "Collapse" at bounding box center [34, 89] width 17 height 17
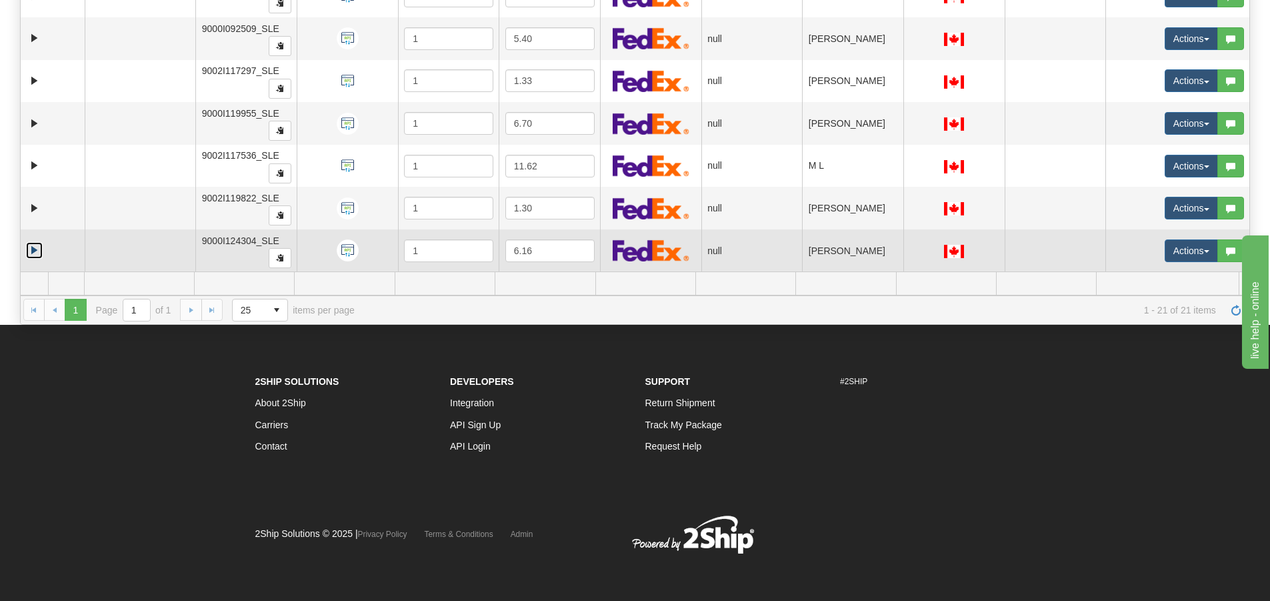
scroll to position [549, 0]
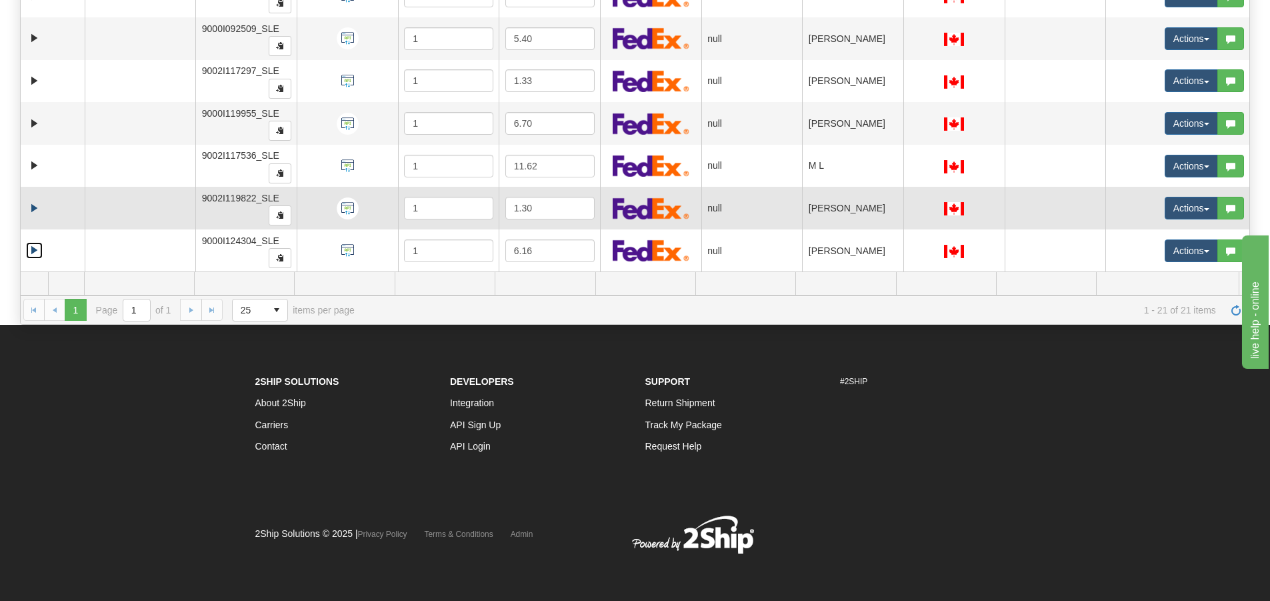
click at [25, 214] on td at bounding box center [53, 208] width 64 height 43
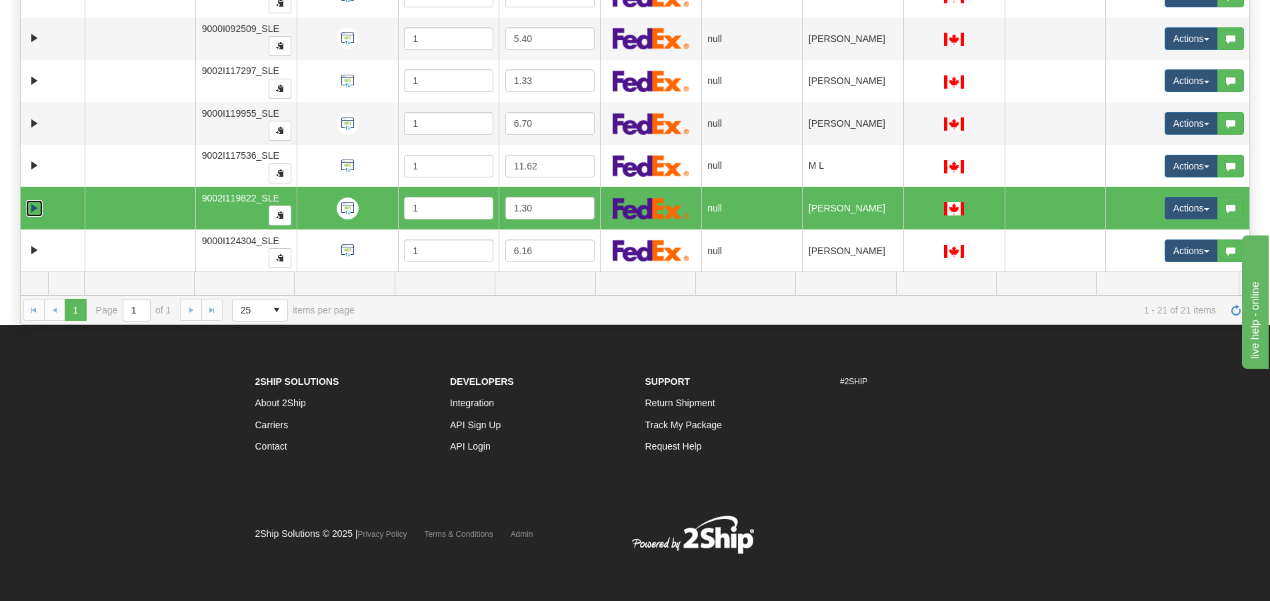
click at [29, 212] on link "Expand" at bounding box center [34, 208] width 17 height 17
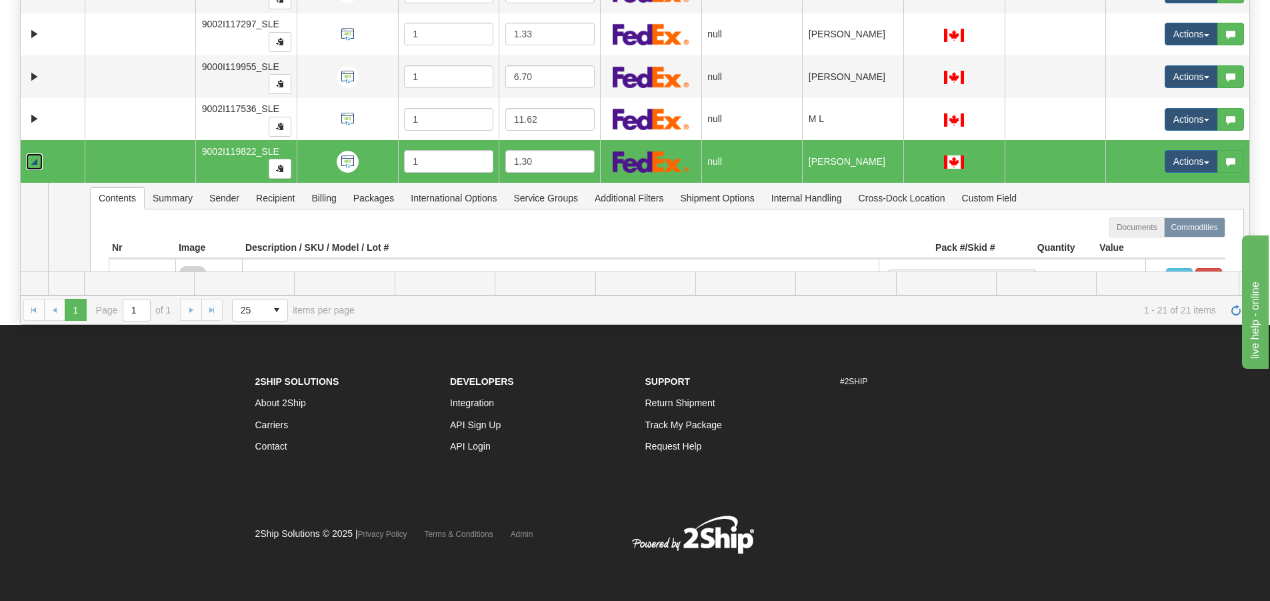
click at [29, 157] on link "Collapse" at bounding box center [34, 161] width 17 height 17
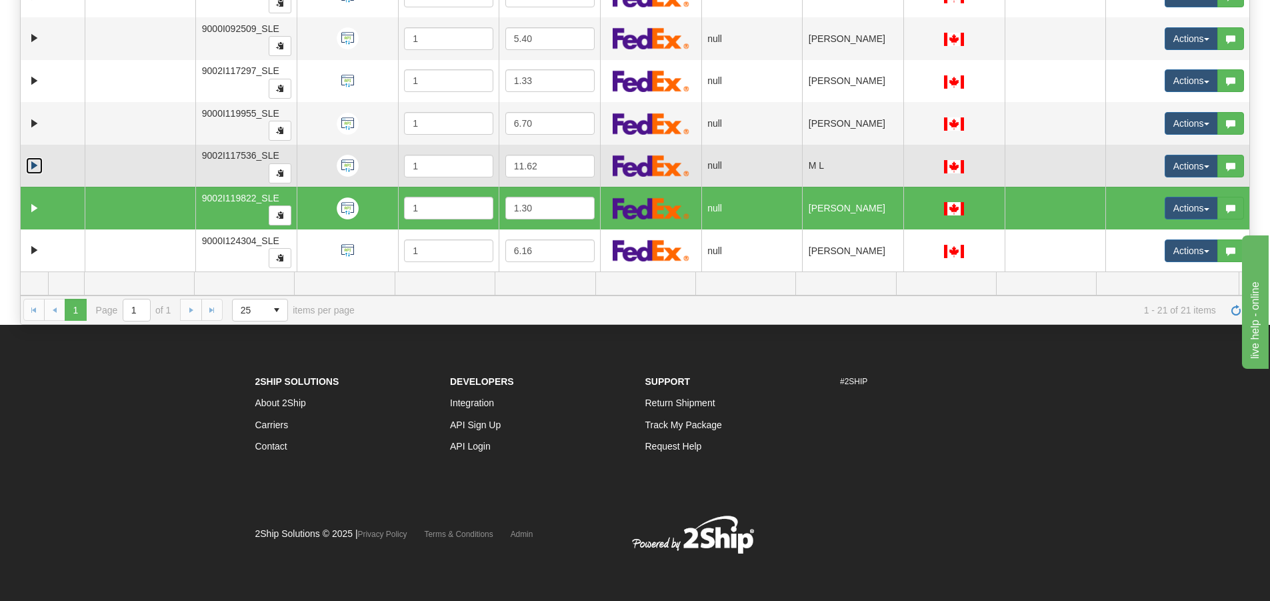
click at [35, 162] on link "Expand" at bounding box center [34, 165] width 17 height 17
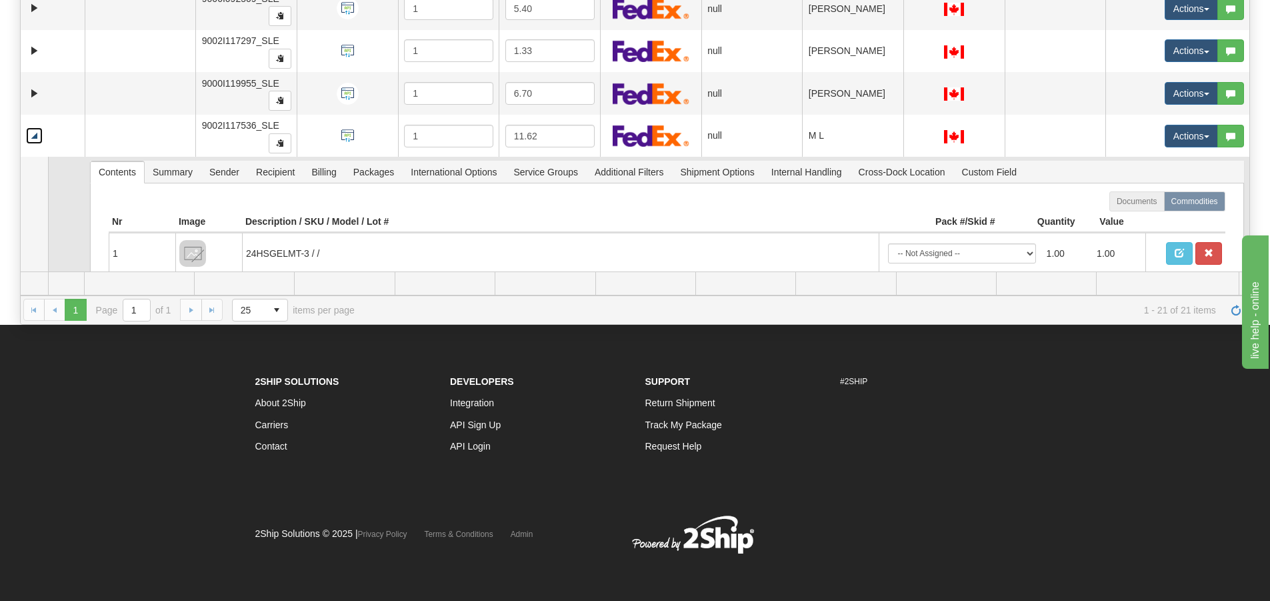
scroll to position [599, 0]
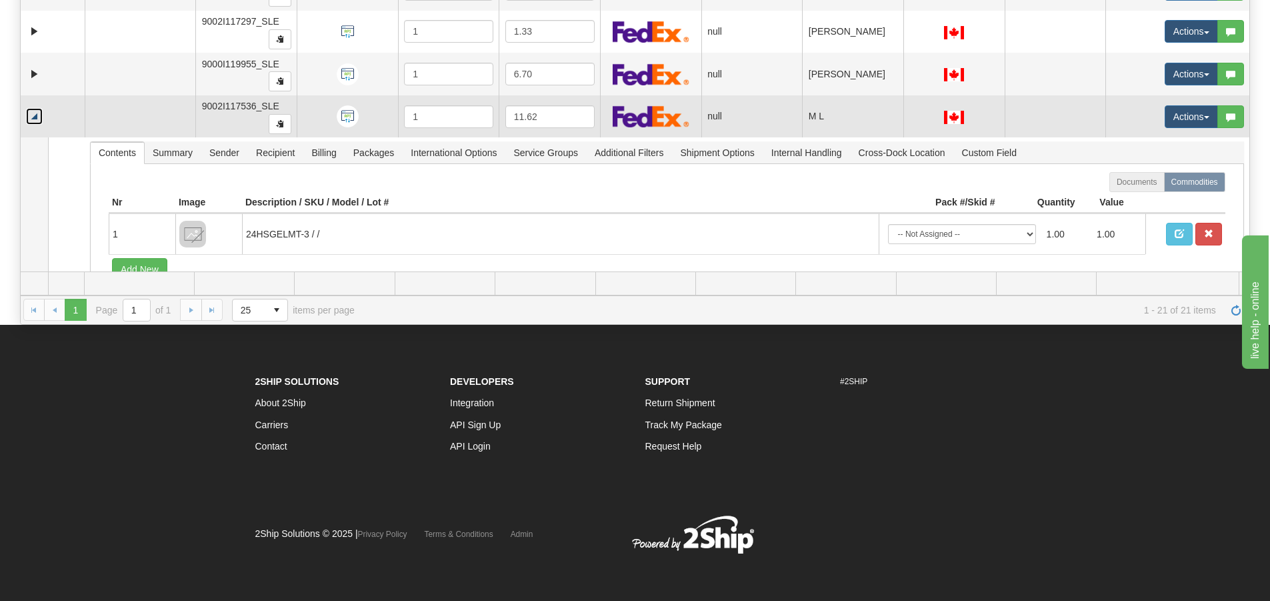
click at [31, 117] on link "Collapse" at bounding box center [34, 116] width 17 height 17
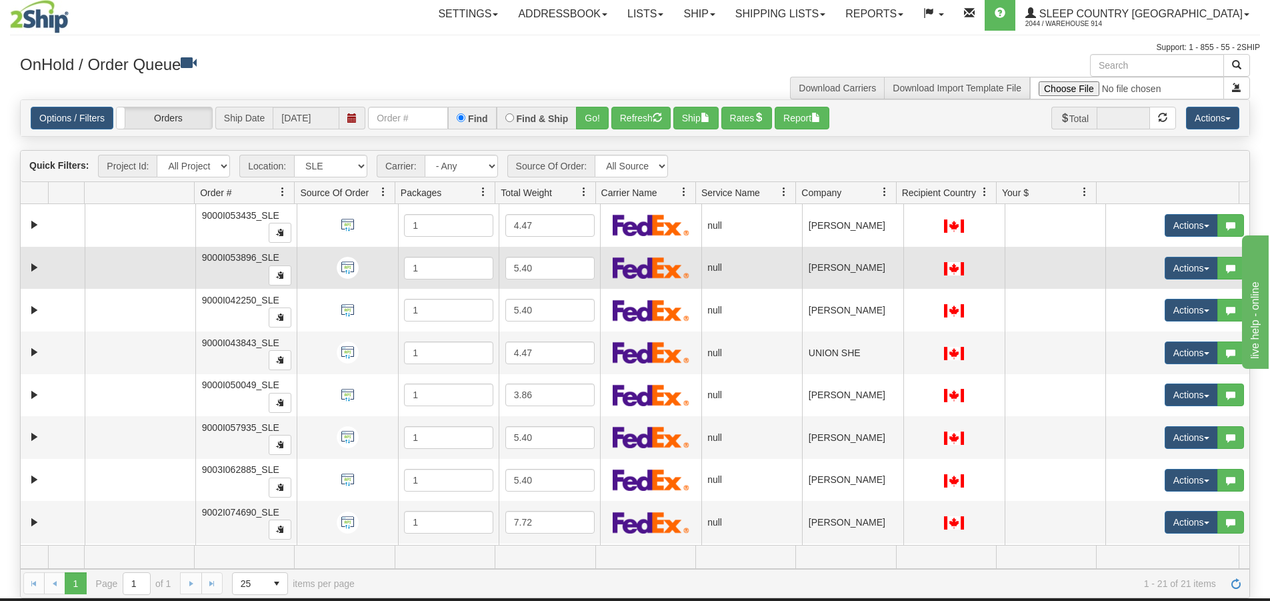
scroll to position [0, 0]
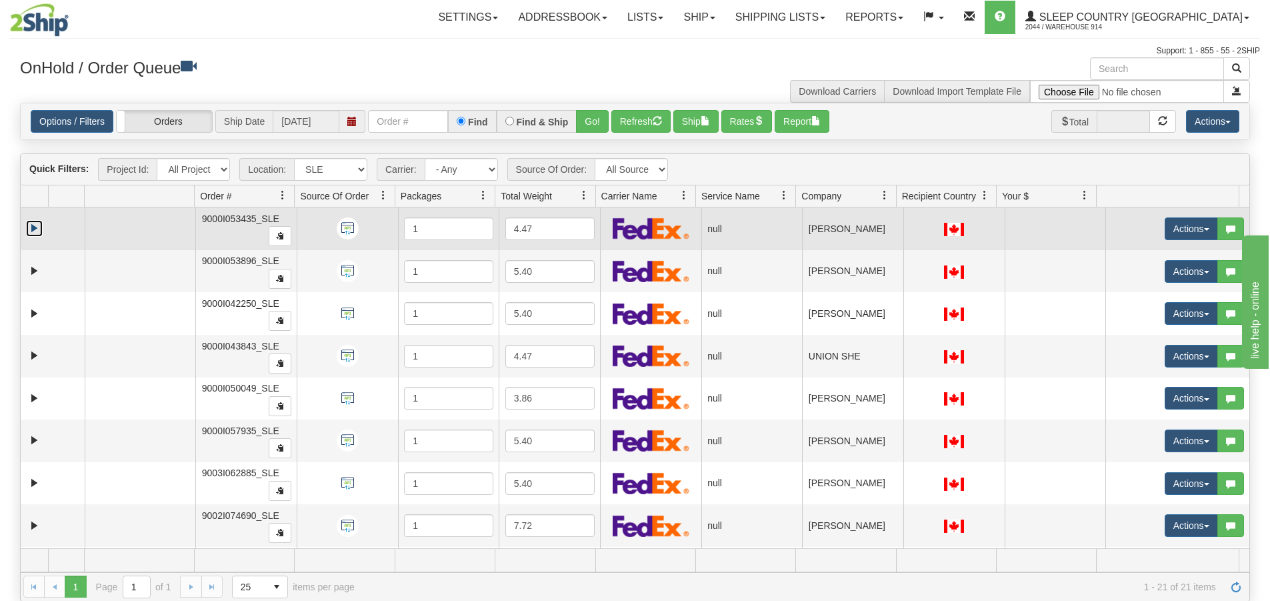
click at [35, 226] on link "Expand" at bounding box center [34, 228] width 17 height 17
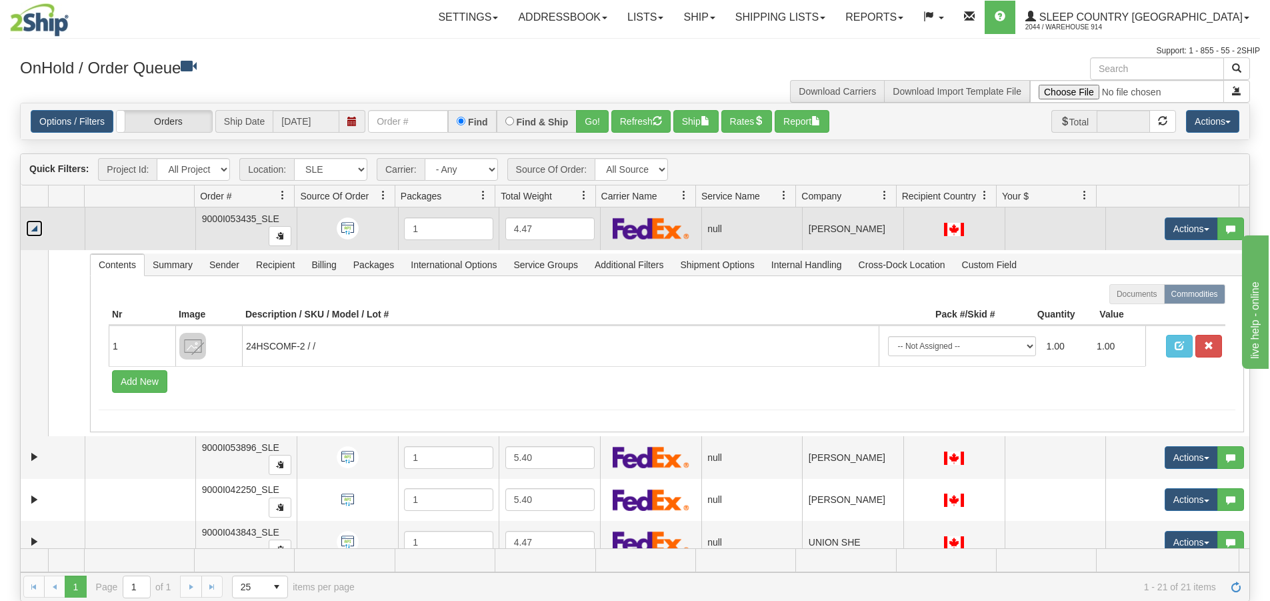
click at [35, 226] on link "Collapse" at bounding box center [34, 228] width 17 height 17
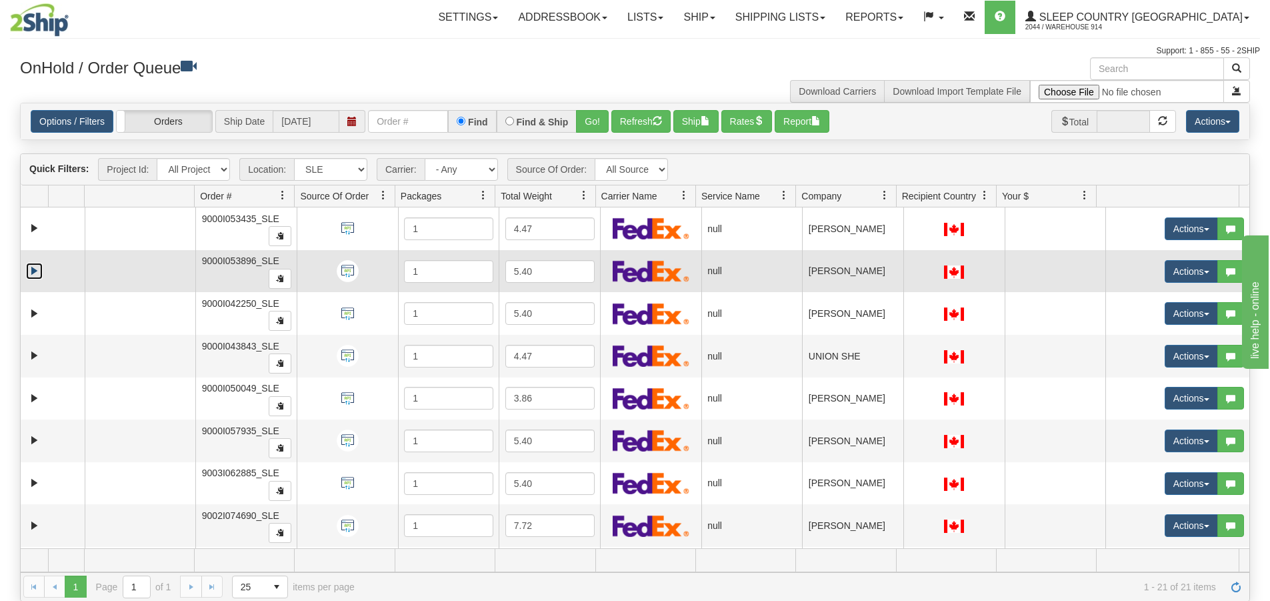
click at [39, 266] on link "Expand" at bounding box center [34, 271] width 17 height 17
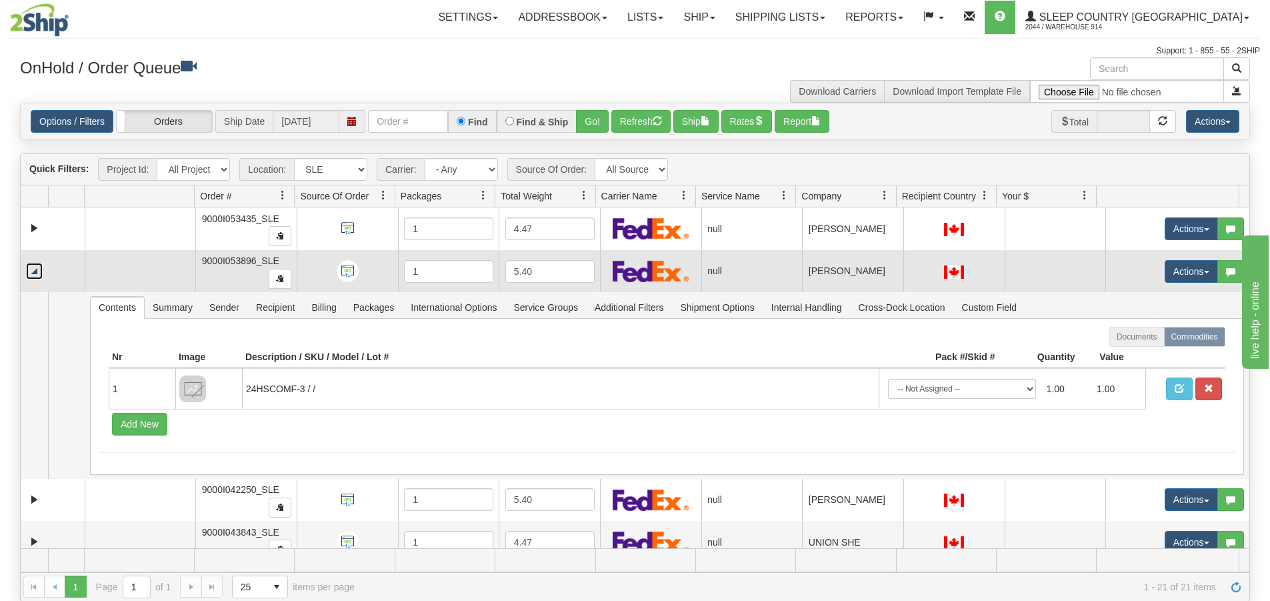
click at [39, 266] on link "Collapse" at bounding box center [34, 271] width 17 height 17
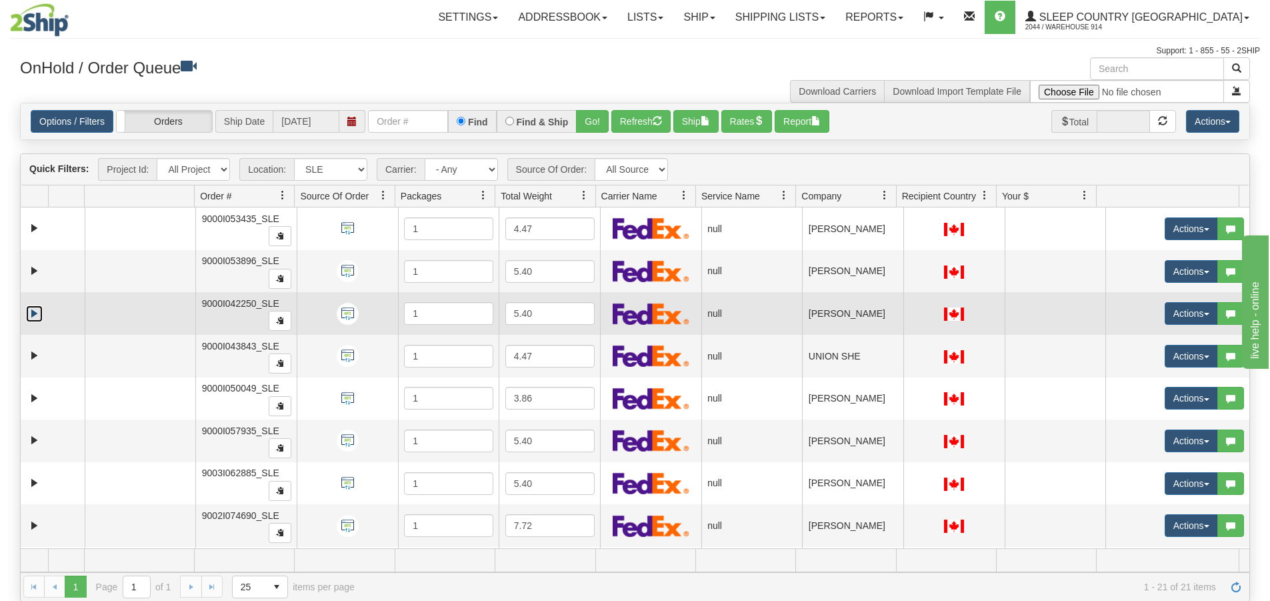
click at [37, 318] on link "Expand" at bounding box center [34, 313] width 17 height 17
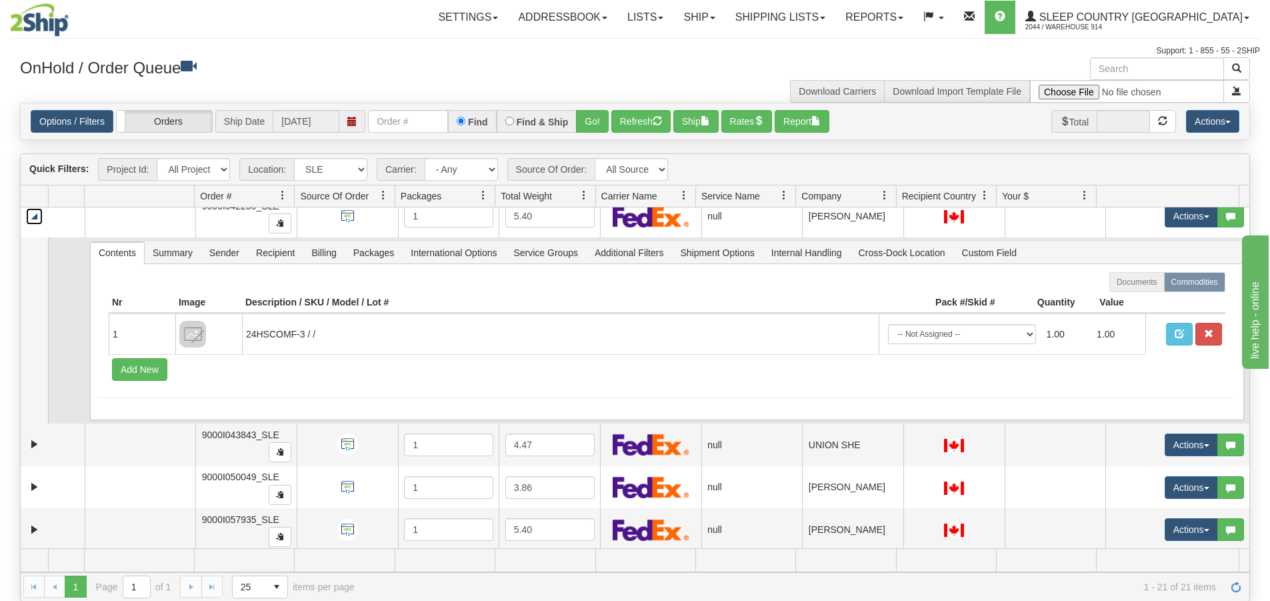
scroll to position [67, 0]
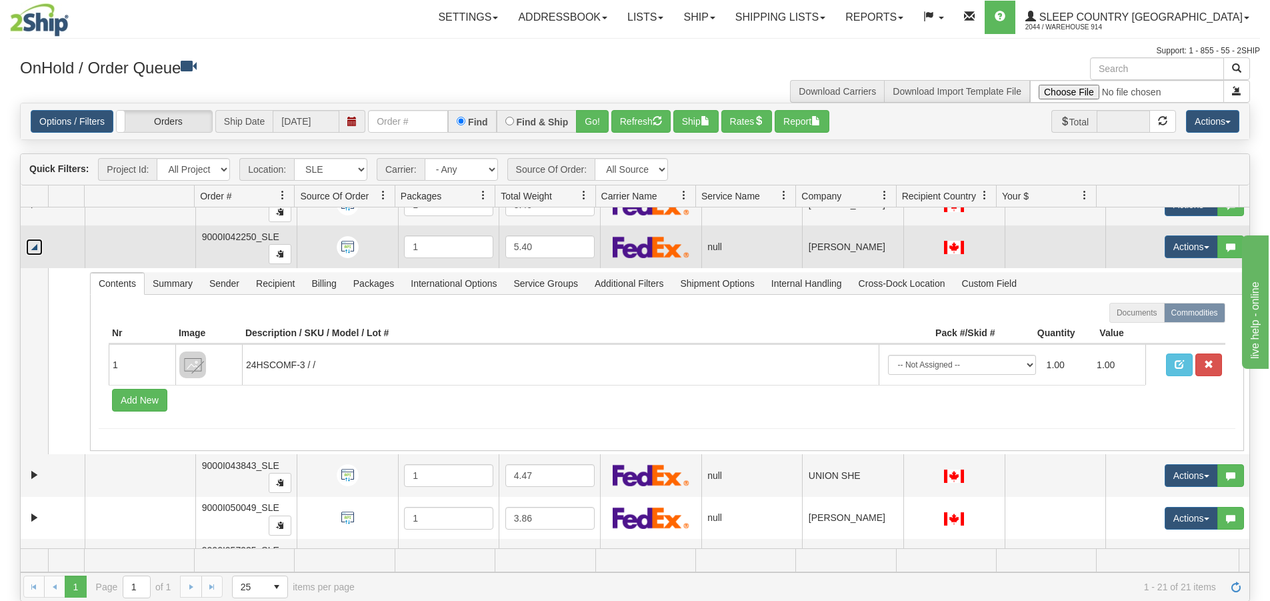
click at [33, 252] on link "Collapse" at bounding box center [34, 247] width 17 height 17
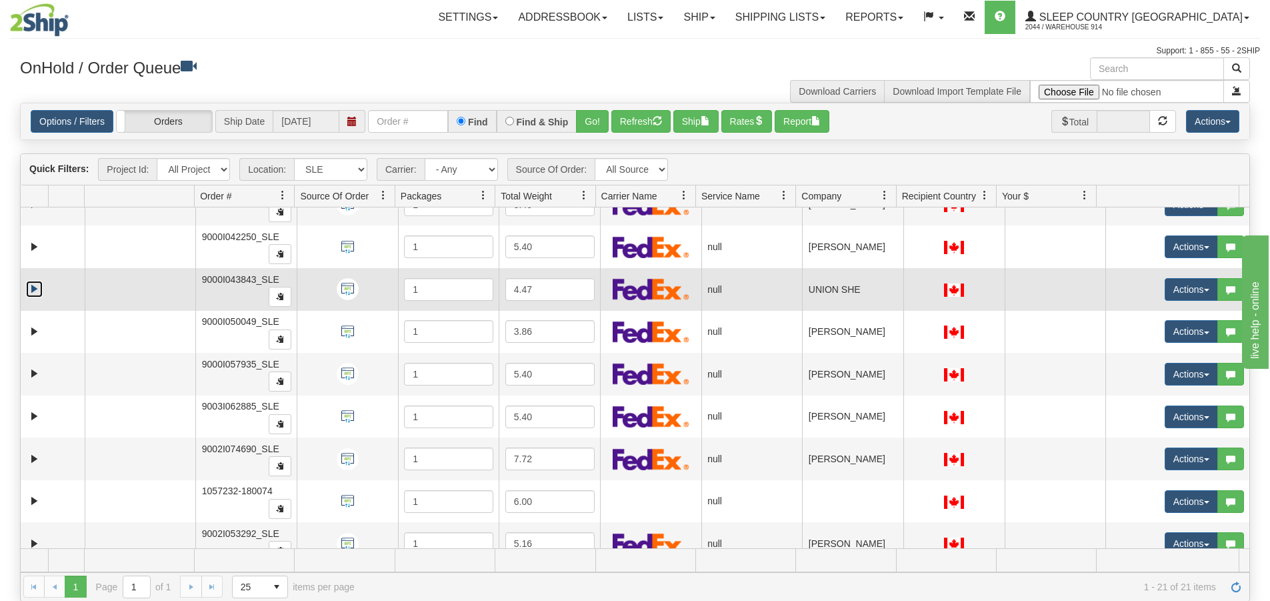
click at [31, 289] on link "Expand" at bounding box center [34, 289] width 17 height 17
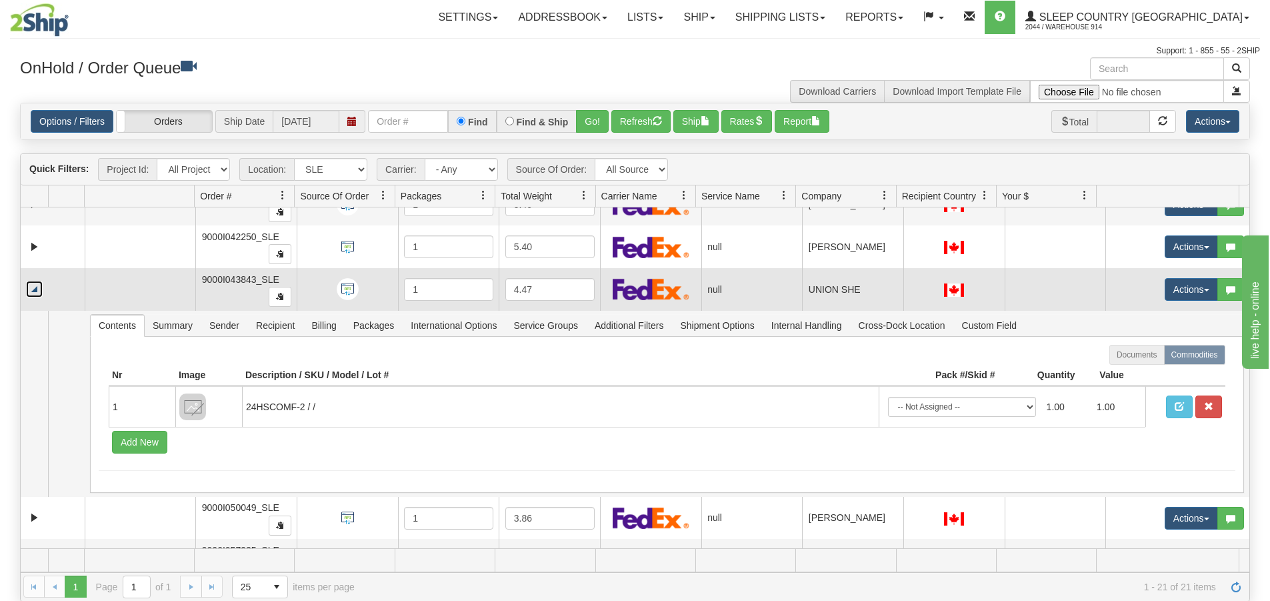
click at [31, 289] on link "Collapse" at bounding box center [34, 289] width 17 height 17
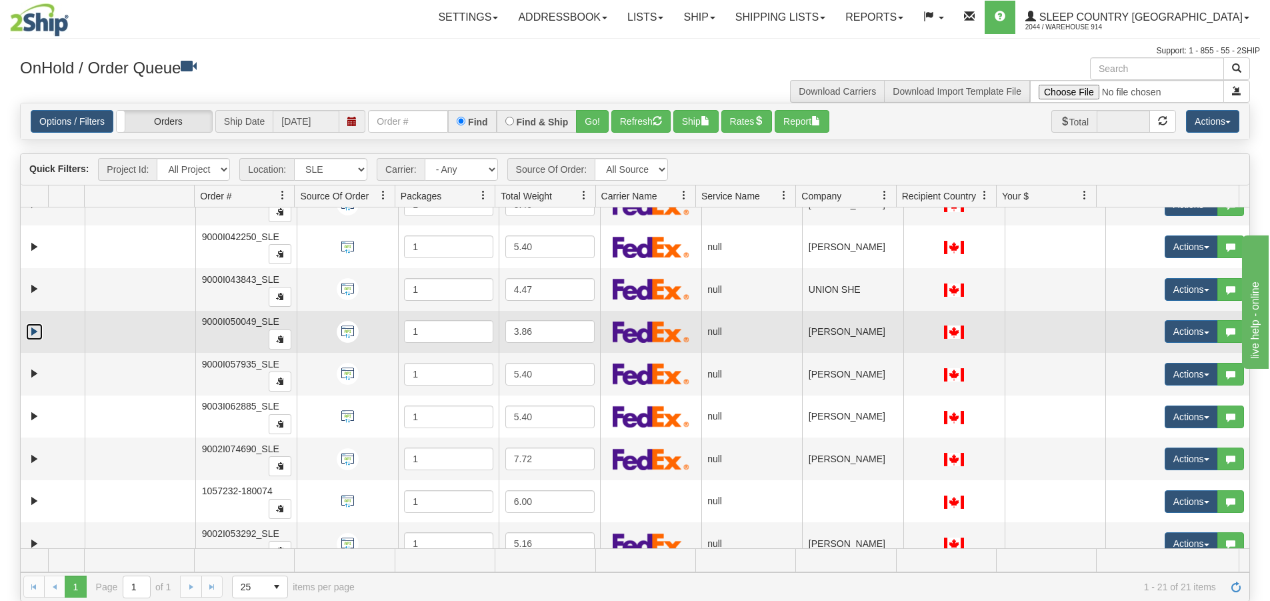
click at [31, 330] on link "Expand" at bounding box center [34, 331] width 17 height 17
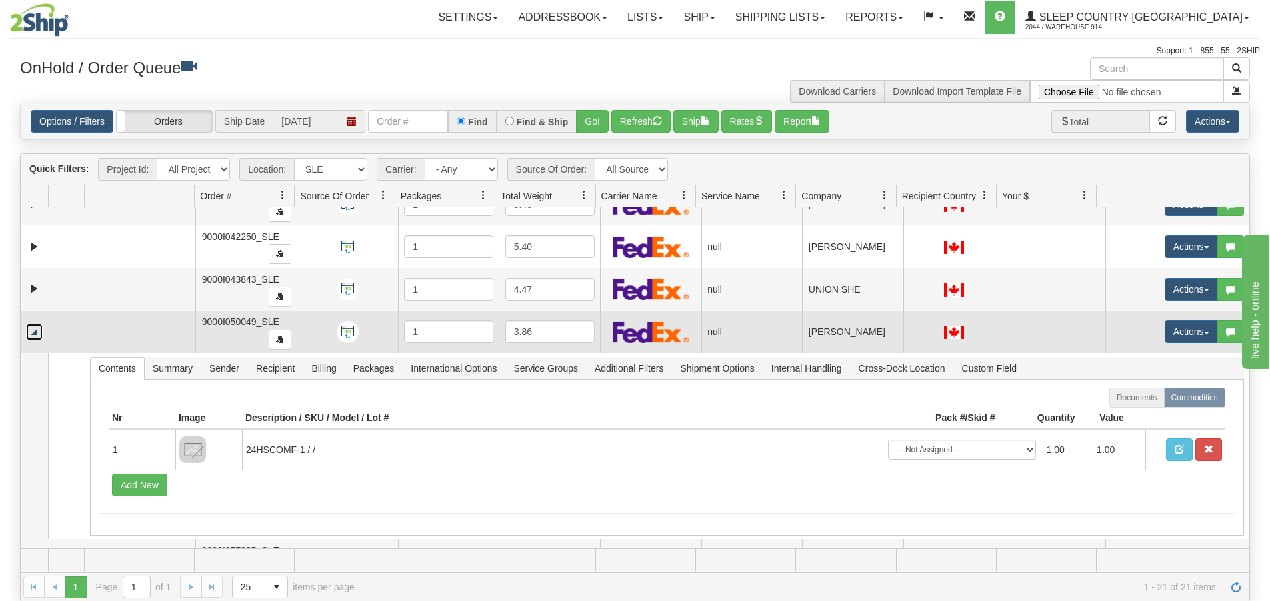
click at [31, 330] on link "Collapse" at bounding box center [34, 331] width 17 height 17
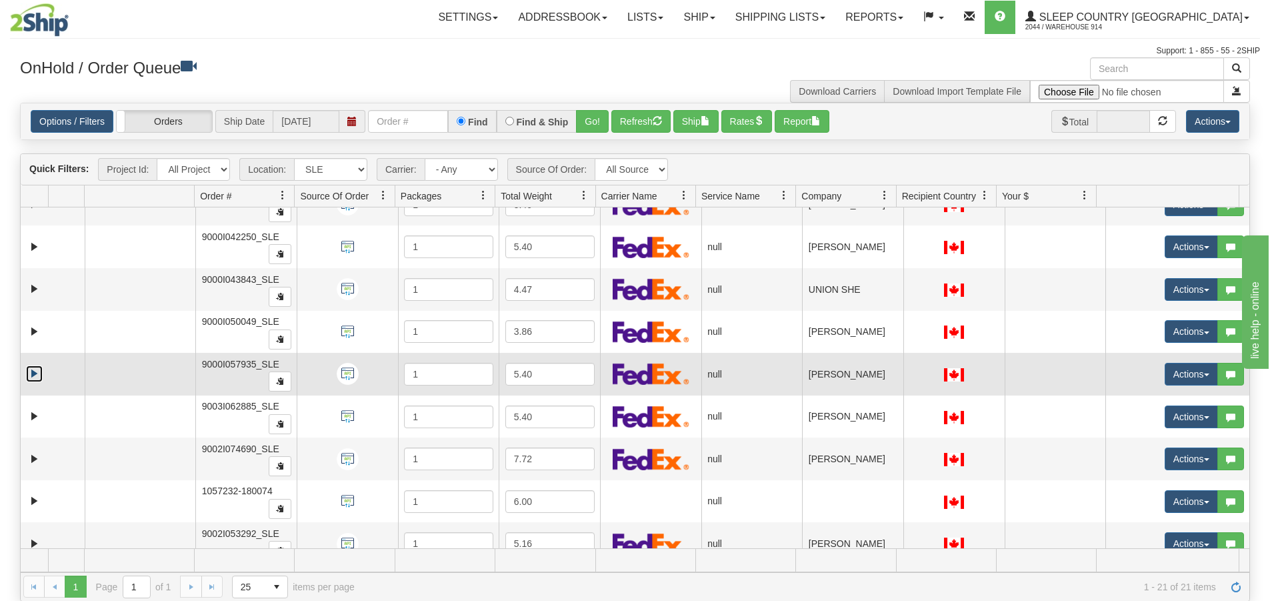
click at [33, 373] on link "Expand" at bounding box center [34, 373] width 17 height 17
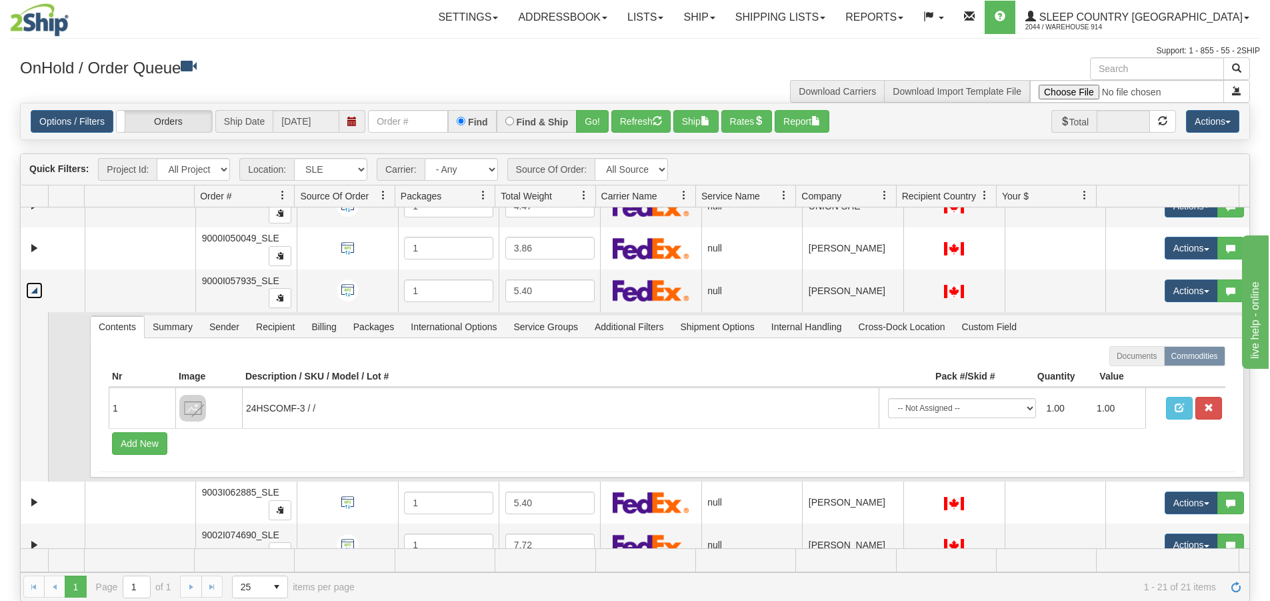
scroll to position [200, 0]
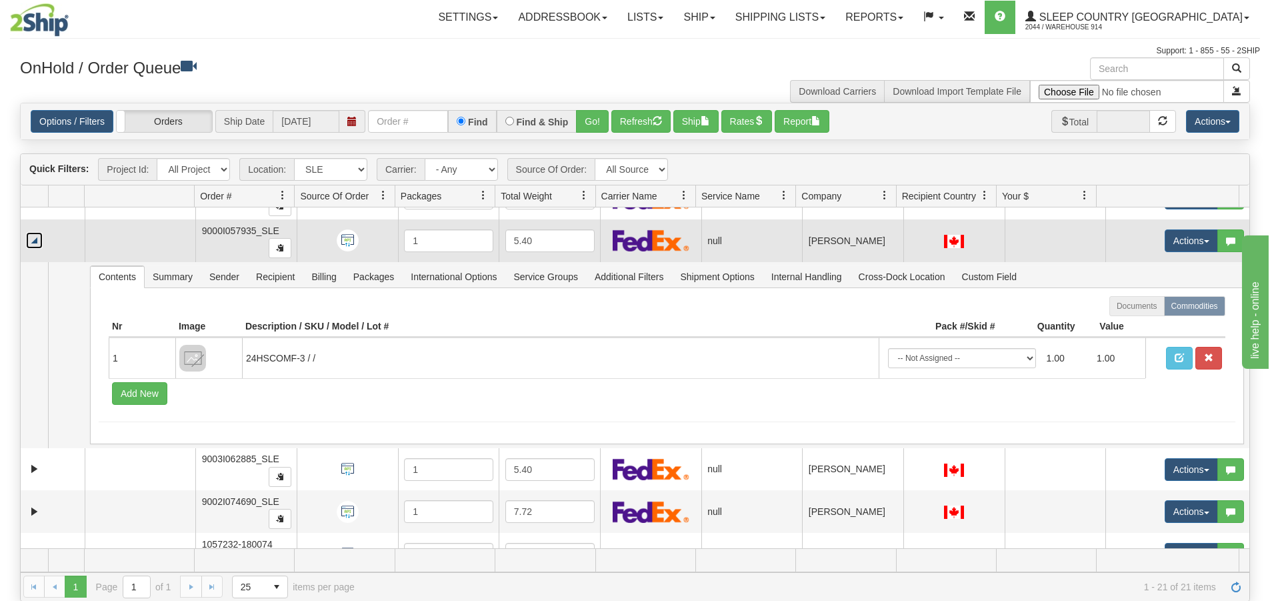
click at [39, 241] on link "Collapse" at bounding box center [34, 240] width 17 height 17
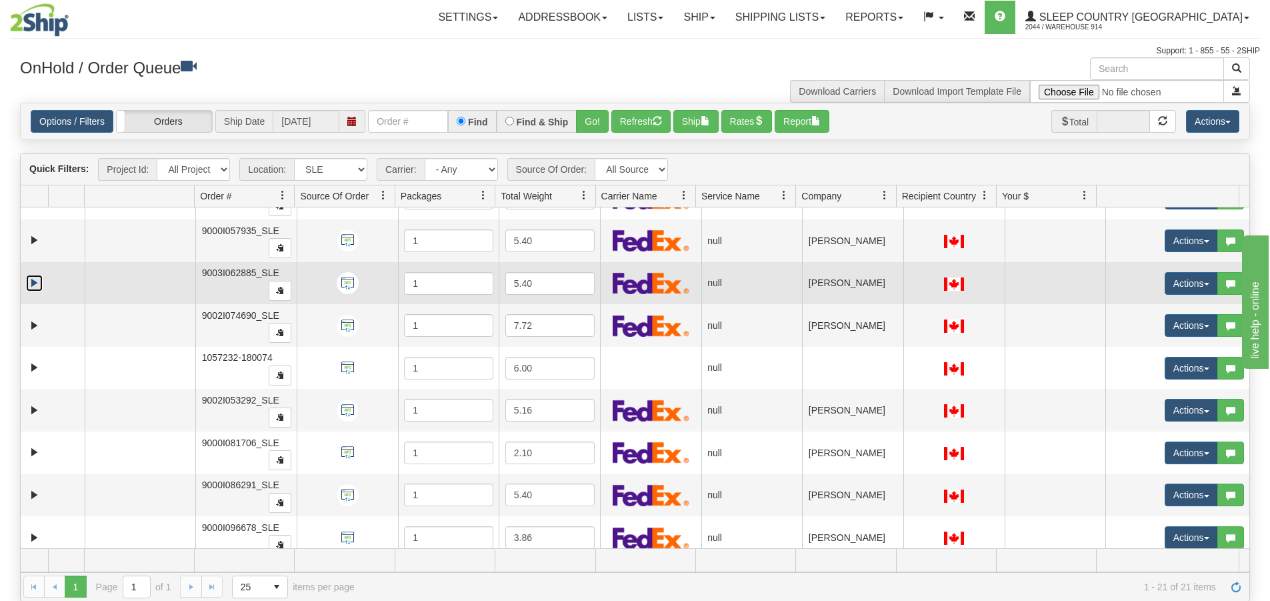
click at [35, 289] on link "Expand" at bounding box center [34, 283] width 17 height 17
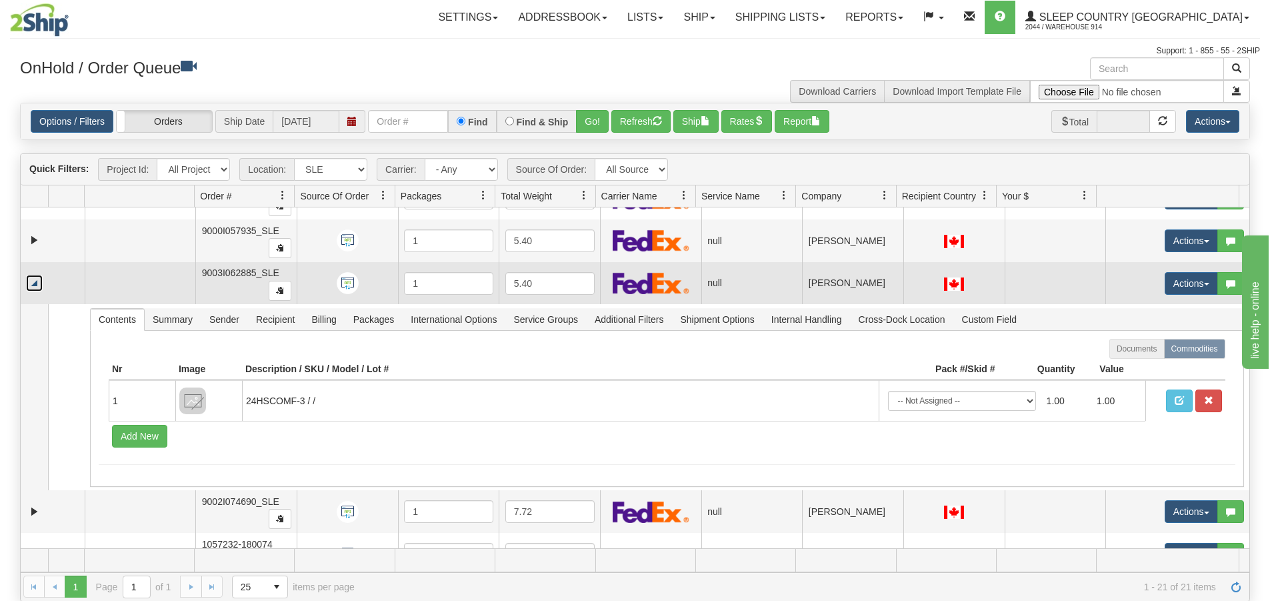
click at [35, 289] on link "Collapse" at bounding box center [34, 283] width 17 height 17
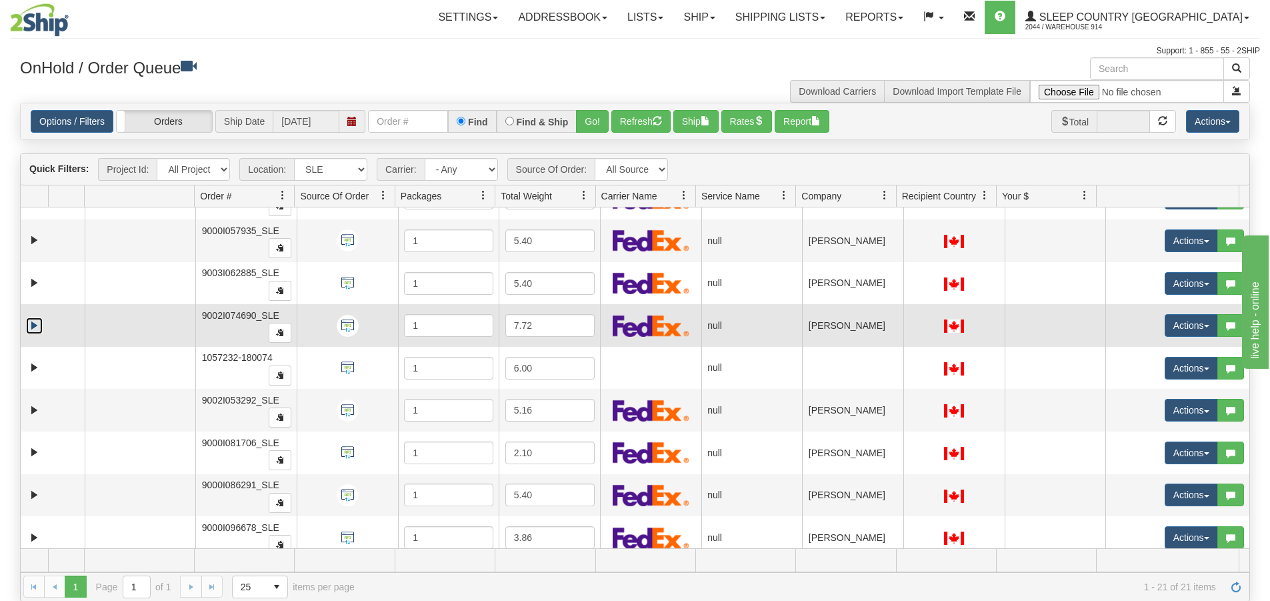
click at [33, 323] on link "Expand" at bounding box center [34, 325] width 17 height 17
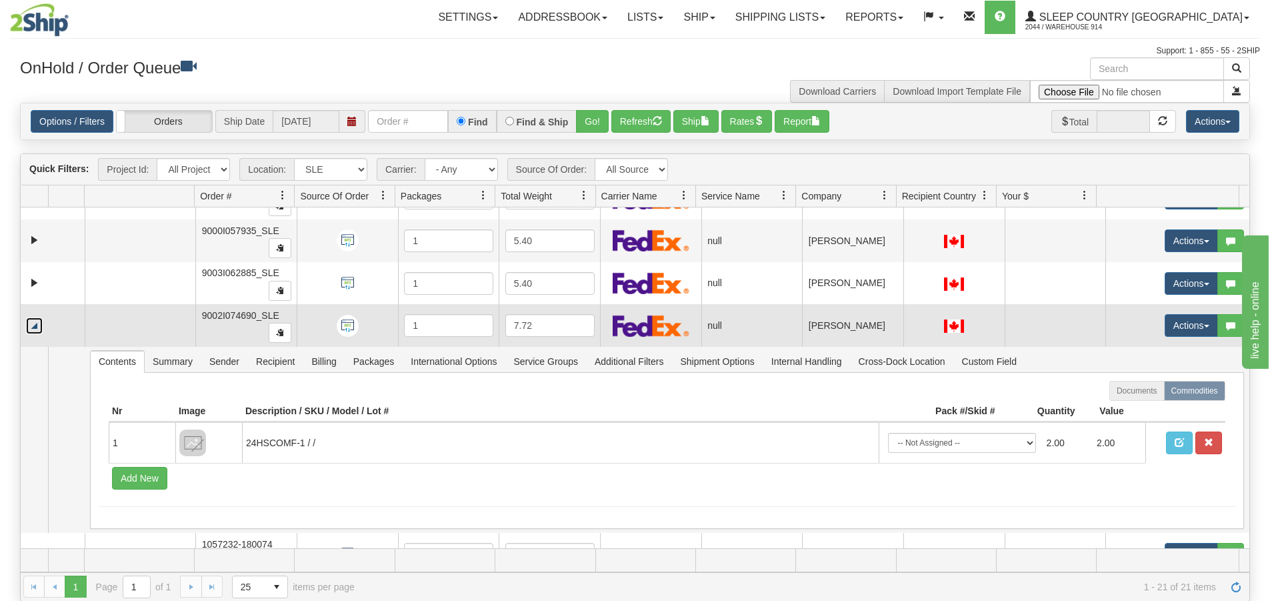
click at [33, 323] on link "Collapse" at bounding box center [34, 325] width 17 height 17
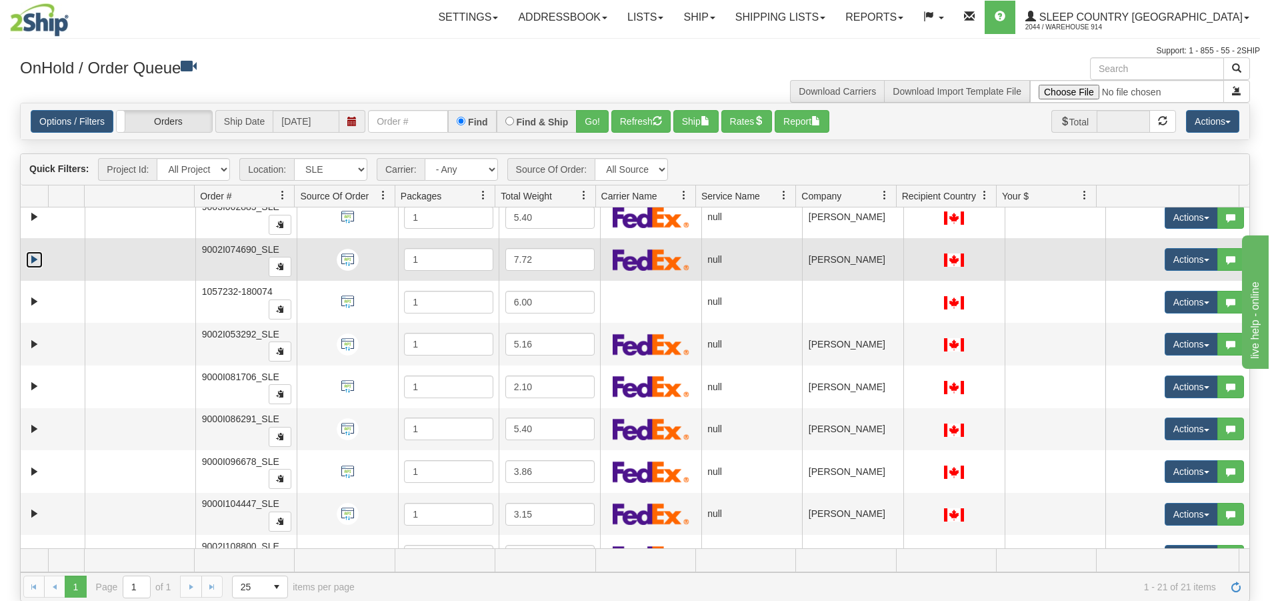
scroll to position [267, 0]
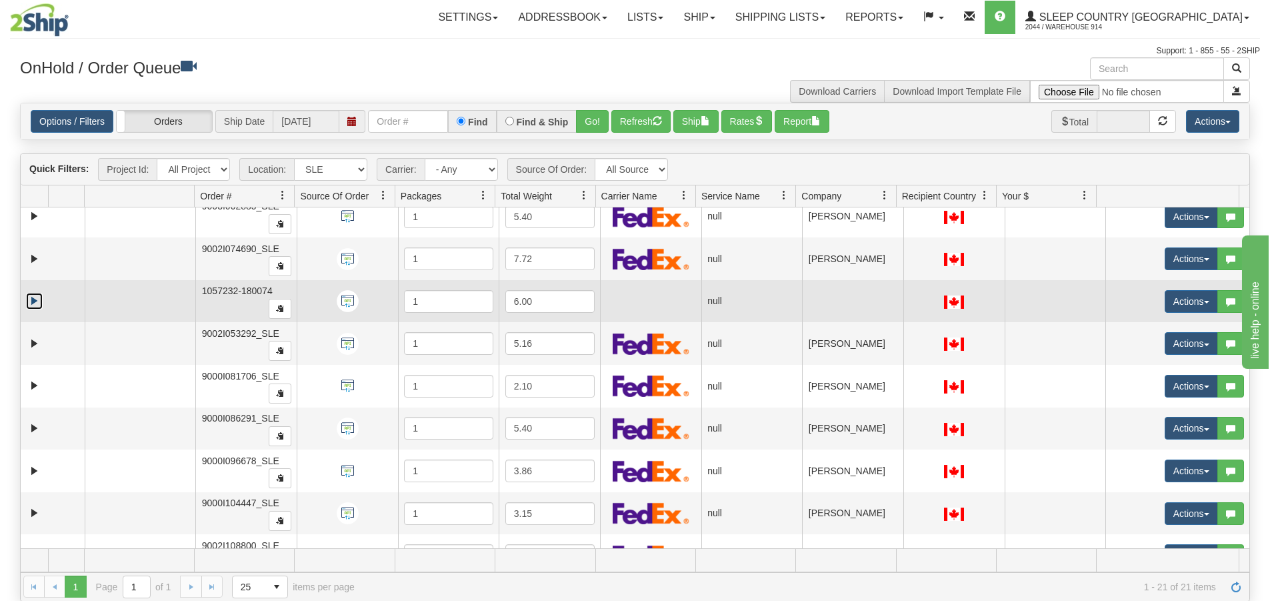
click at [35, 300] on link "Expand" at bounding box center [34, 301] width 17 height 17
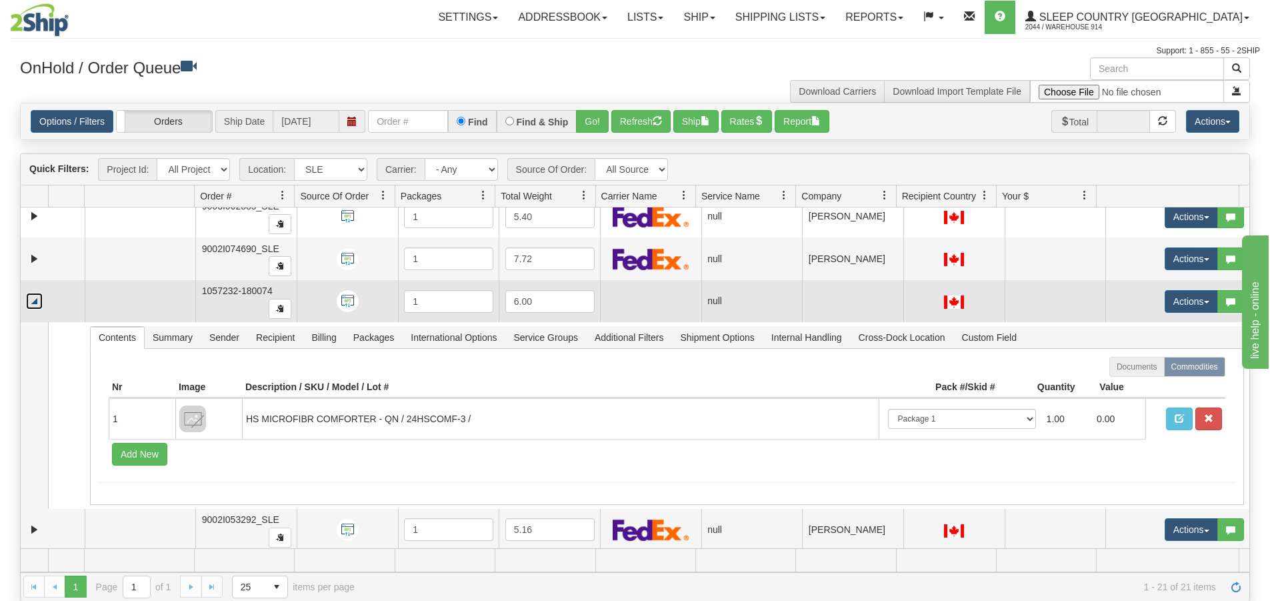
click at [35, 300] on link "Collapse" at bounding box center [34, 301] width 17 height 17
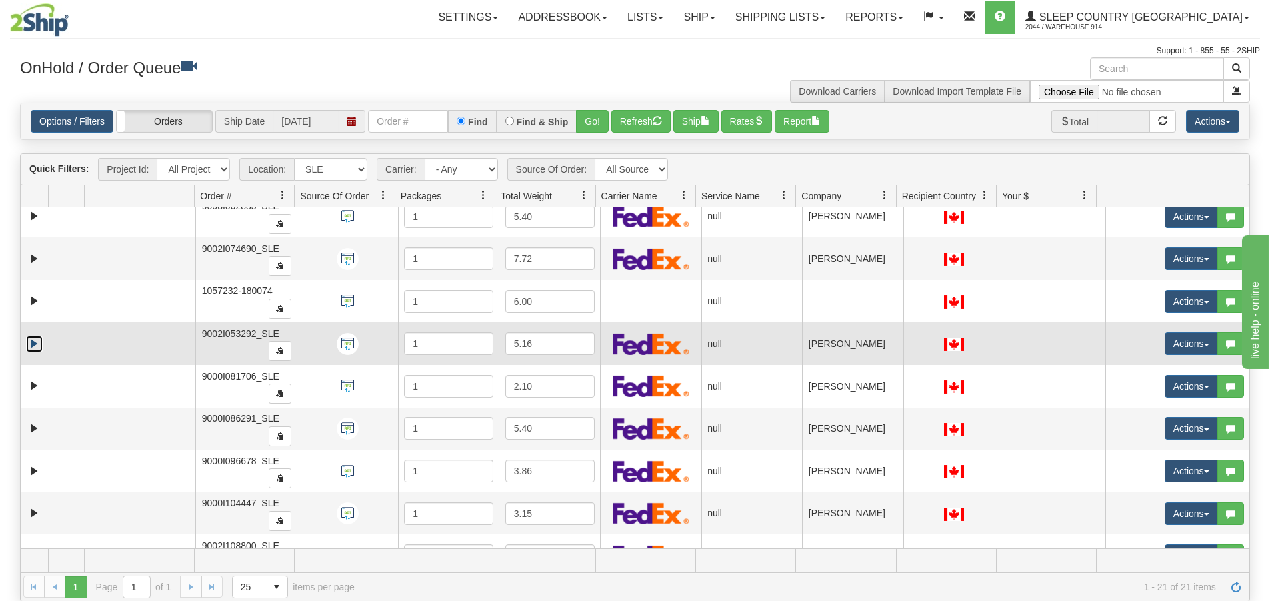
click at [35, 342] on link "Expand" at bounding box center [34, 343] width 17 height 17
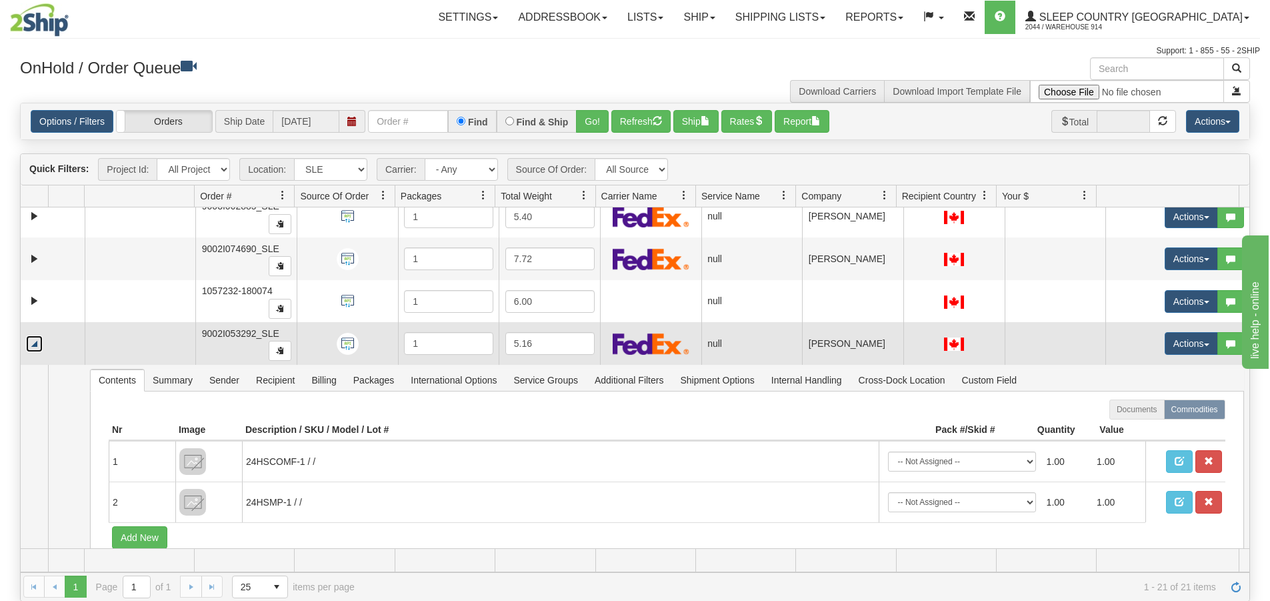
click at [35, 342] on link "Collapse" at bounding box center [34, 343] width 17 height 17
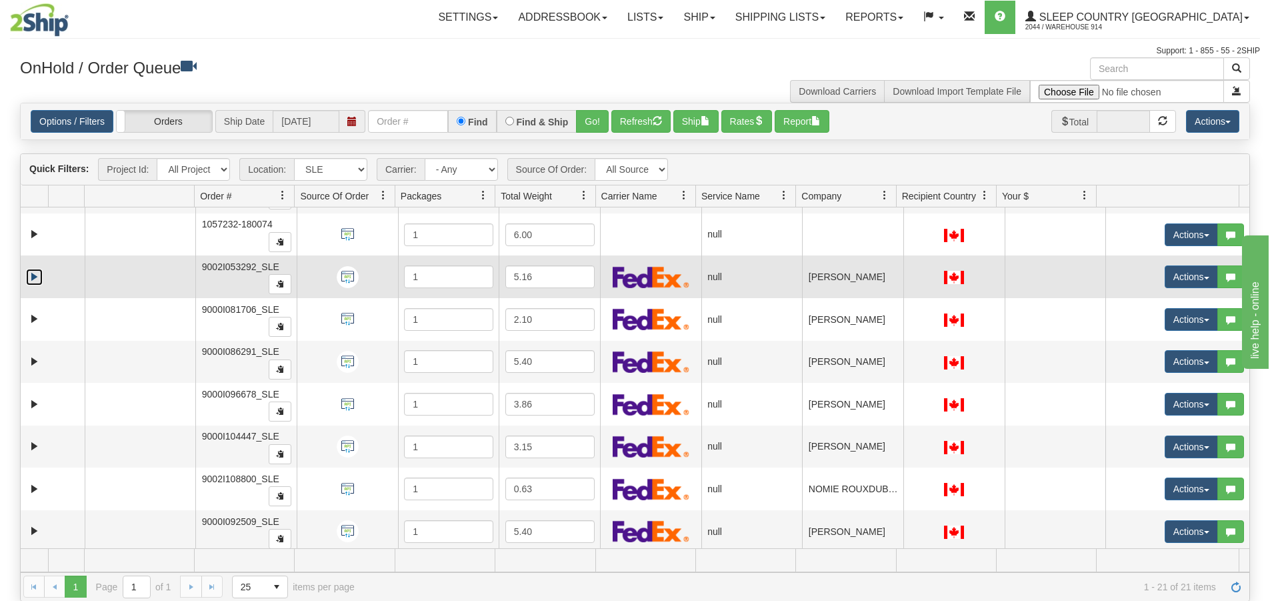
scroll to position [400, 0]
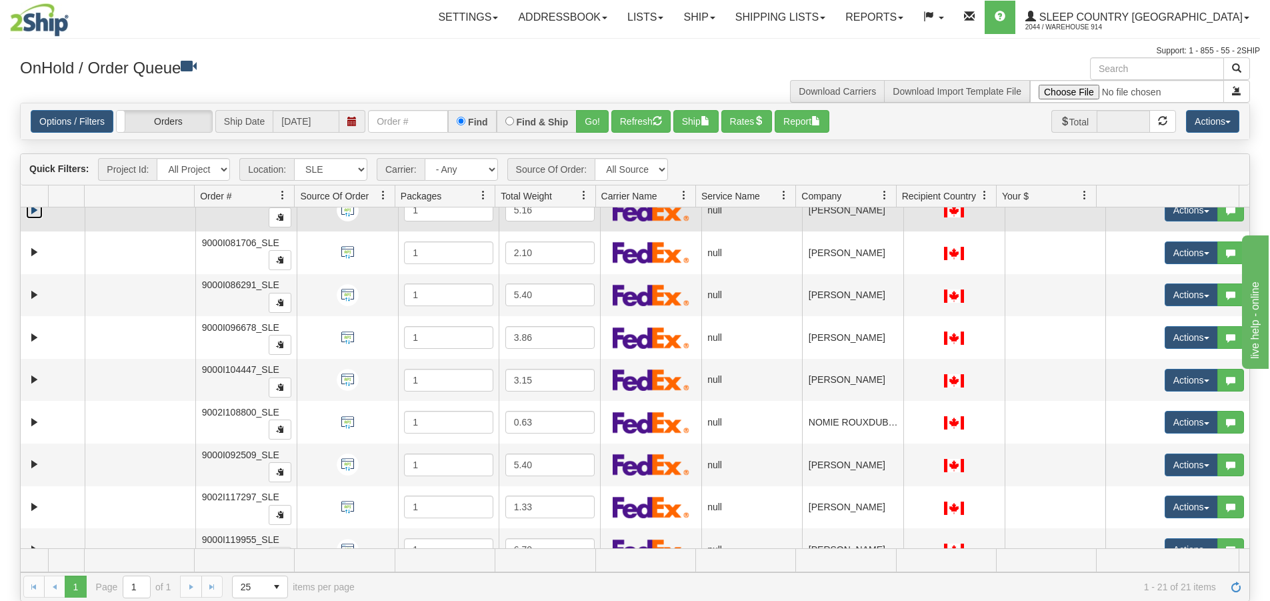
click at [67, 218] on td at bounding box center [53, 210] width 64 height 43
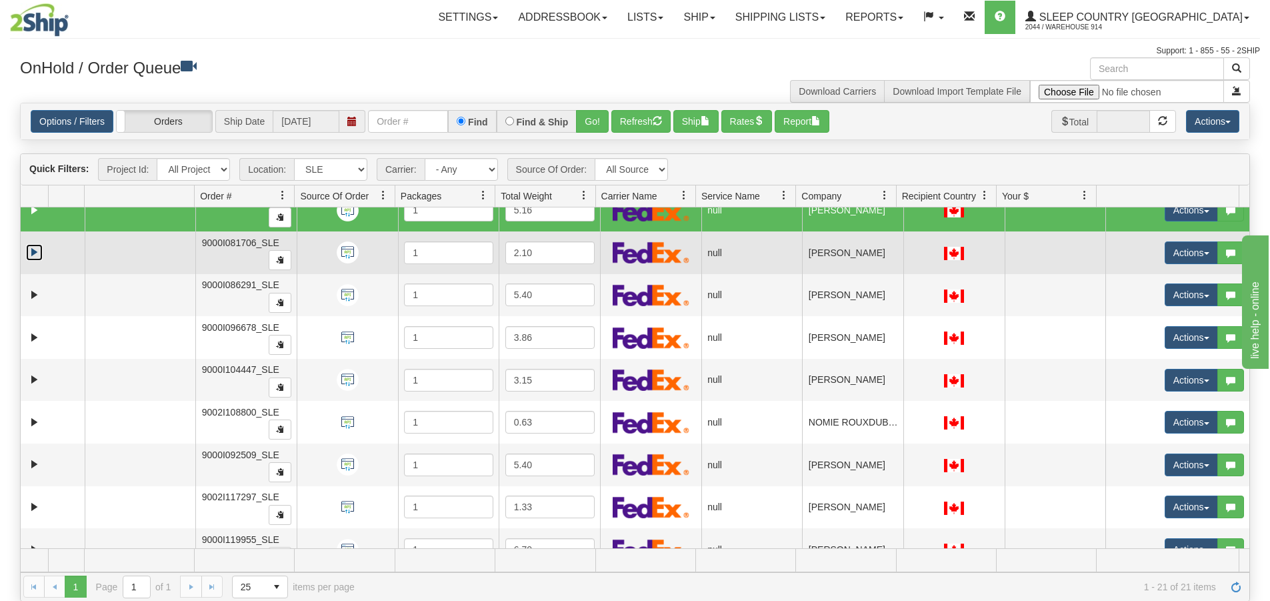
click at [38, 255] on link "Expand" at bounding box center [34, 252] width 17 height 17
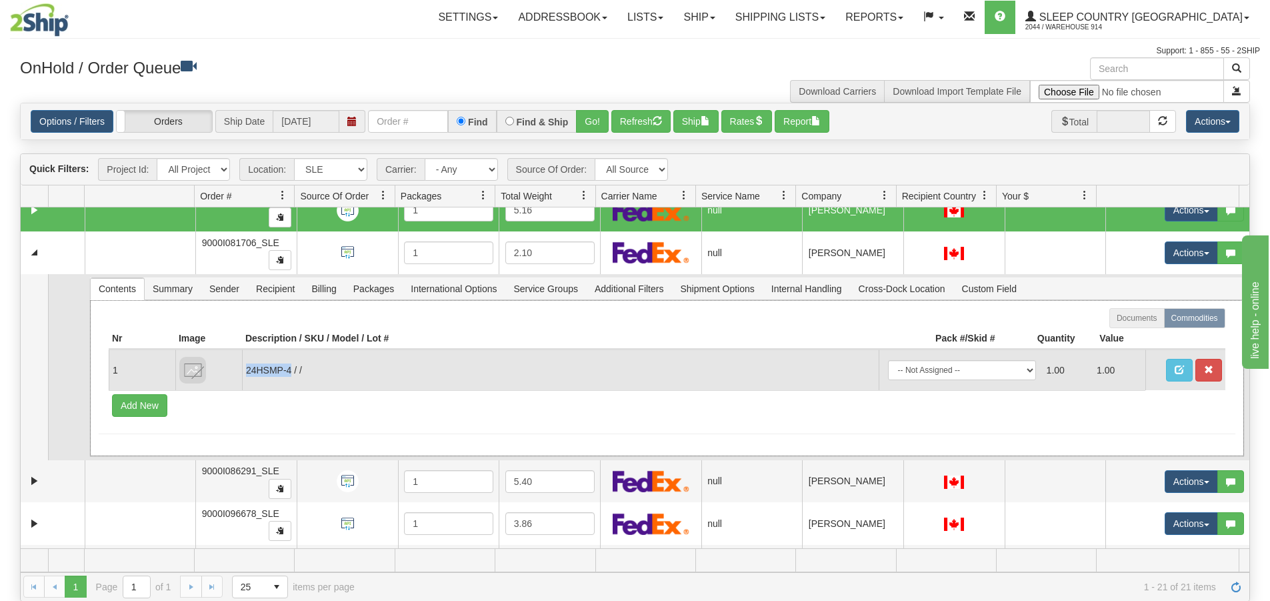
drag, startPoint x: 247, startPoint y: 372, endPoint x: 289, endPoint y: 372, distance: 42.0
click at [289, 372] on td "24HSMP-4 / /" at bounding box center [560, 369] width 637 height 41
copy td "24HSMP-4"
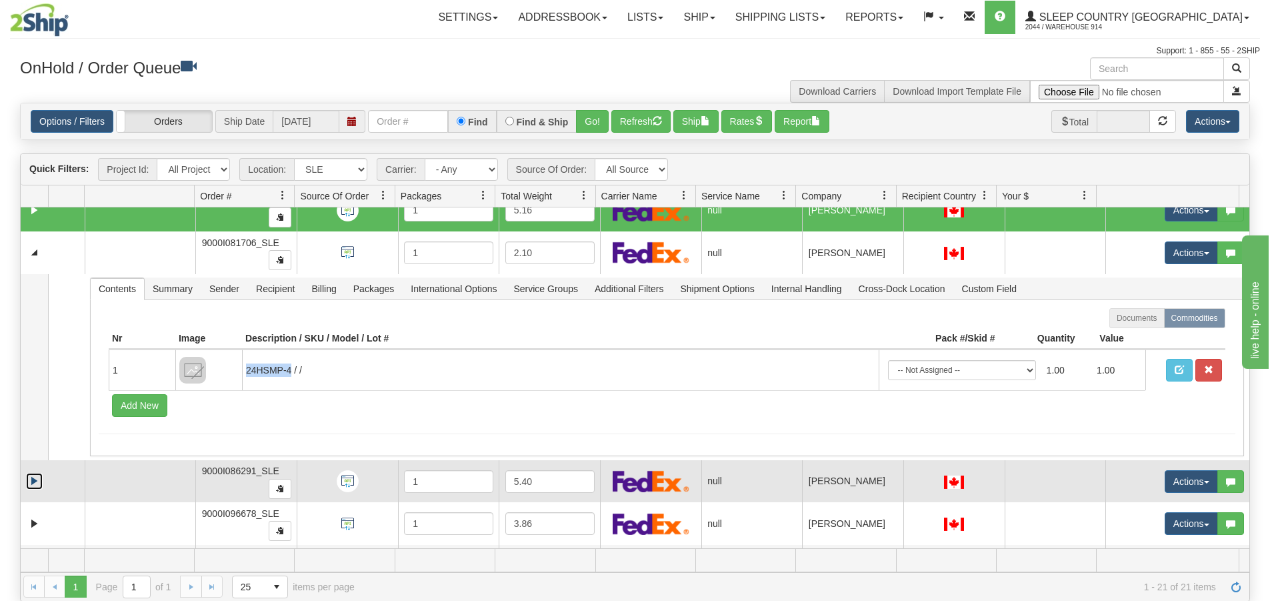
click at [33, 476] on link "Expand" at bounding box center [34, 481] width 17 height 17
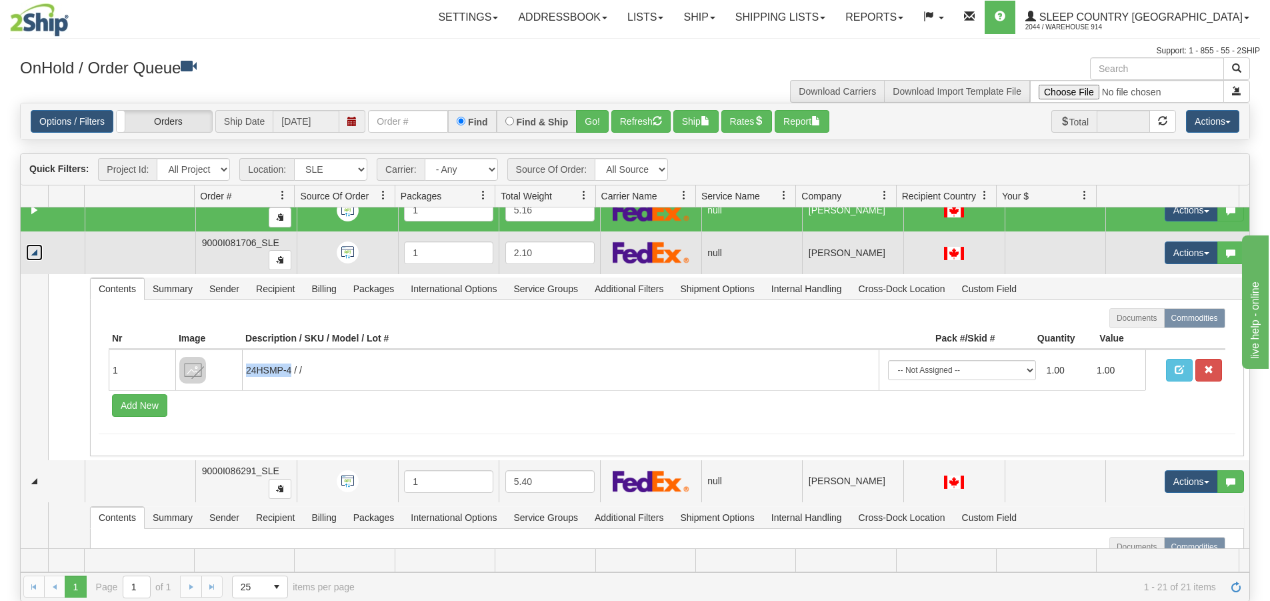
click at [35, 252] on link "Collapse" at bounding box center [34, 252] width 17 height 17
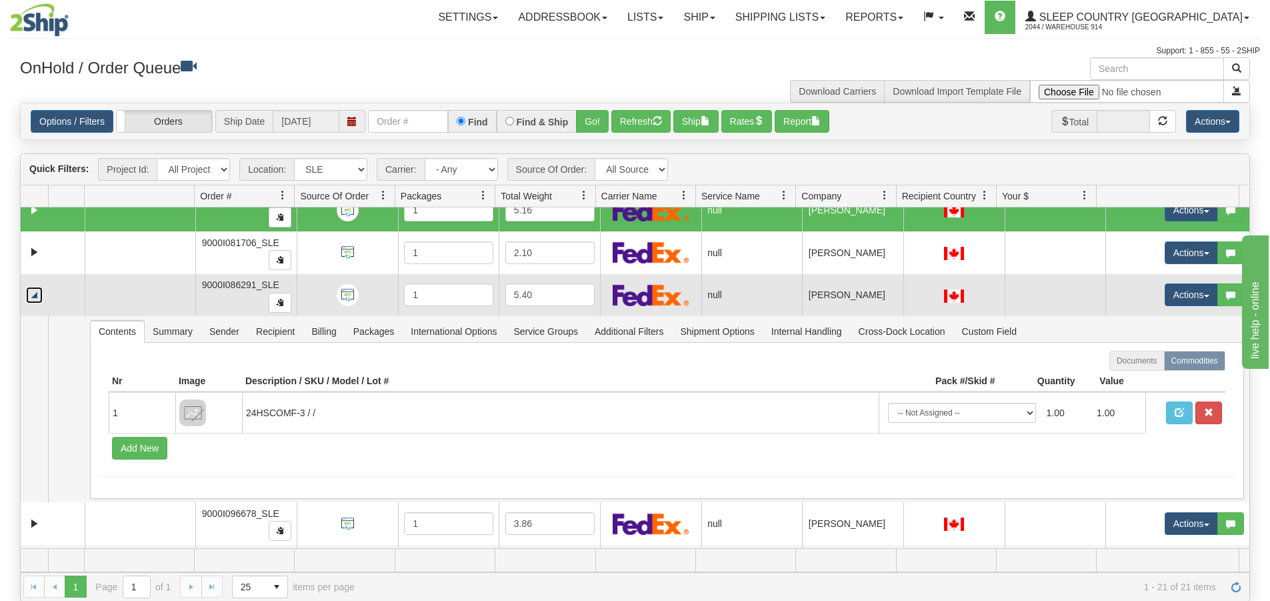
click at [32, 301] on link "Collapse" at bounding box center [34, 295] width 17 height 17
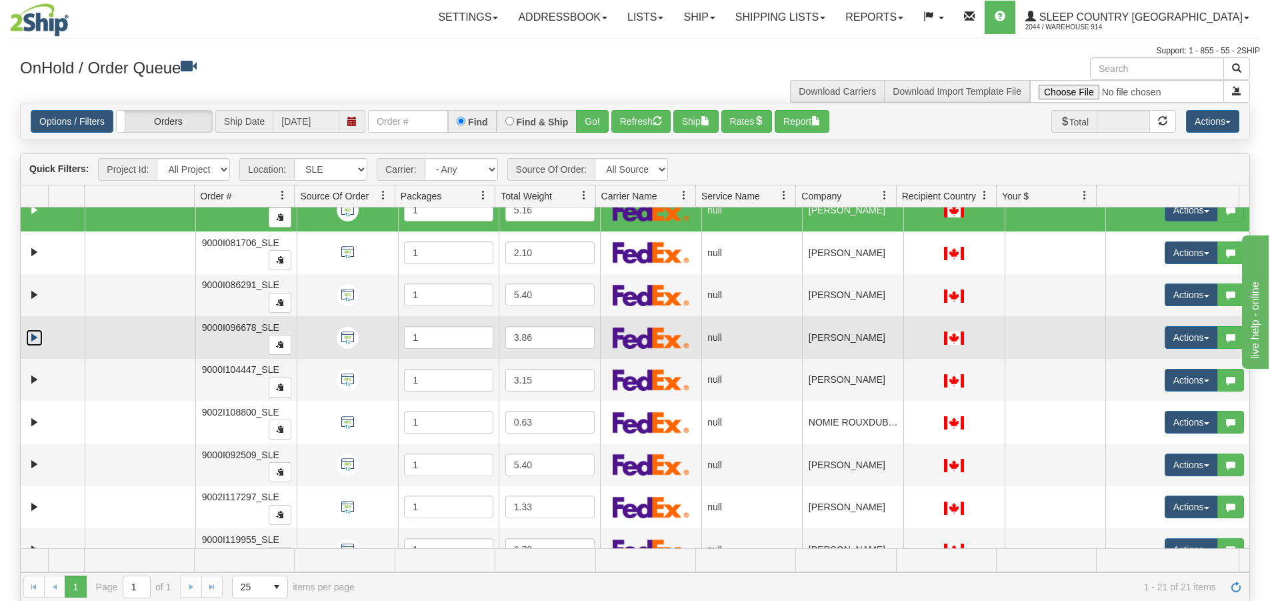
click at [36, 334] on link "Expand" at bounding box center [34, 337] width 17 height 17
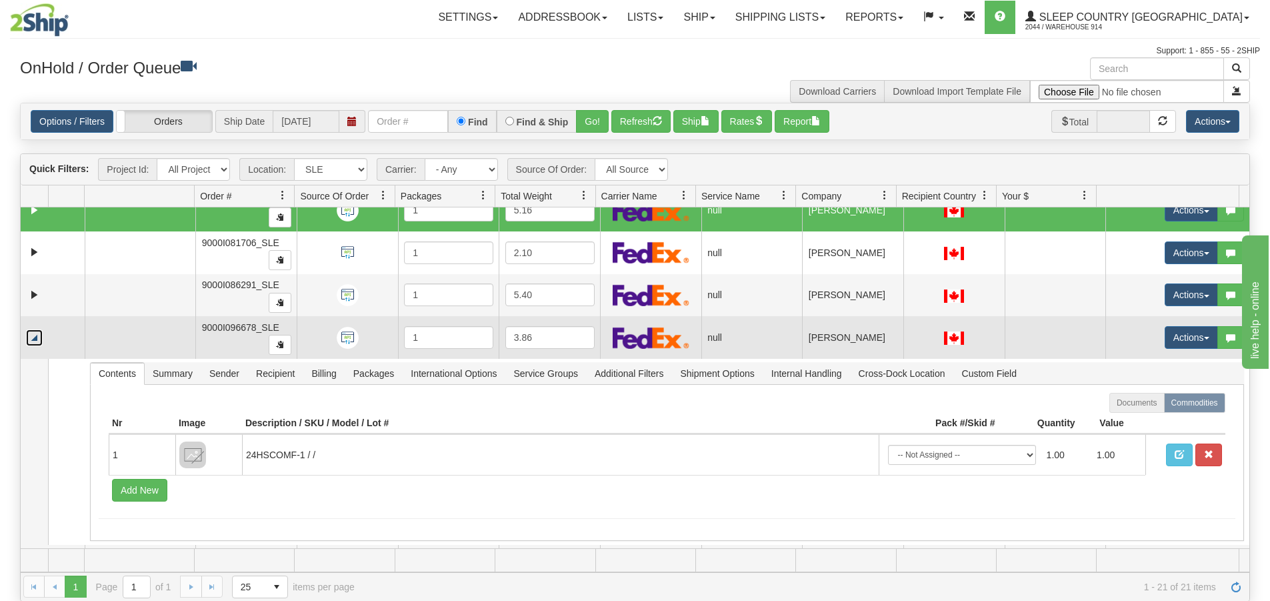
click at [36, 334] on link "Collapse" at bounding box center [34, 337] width 17 height 17
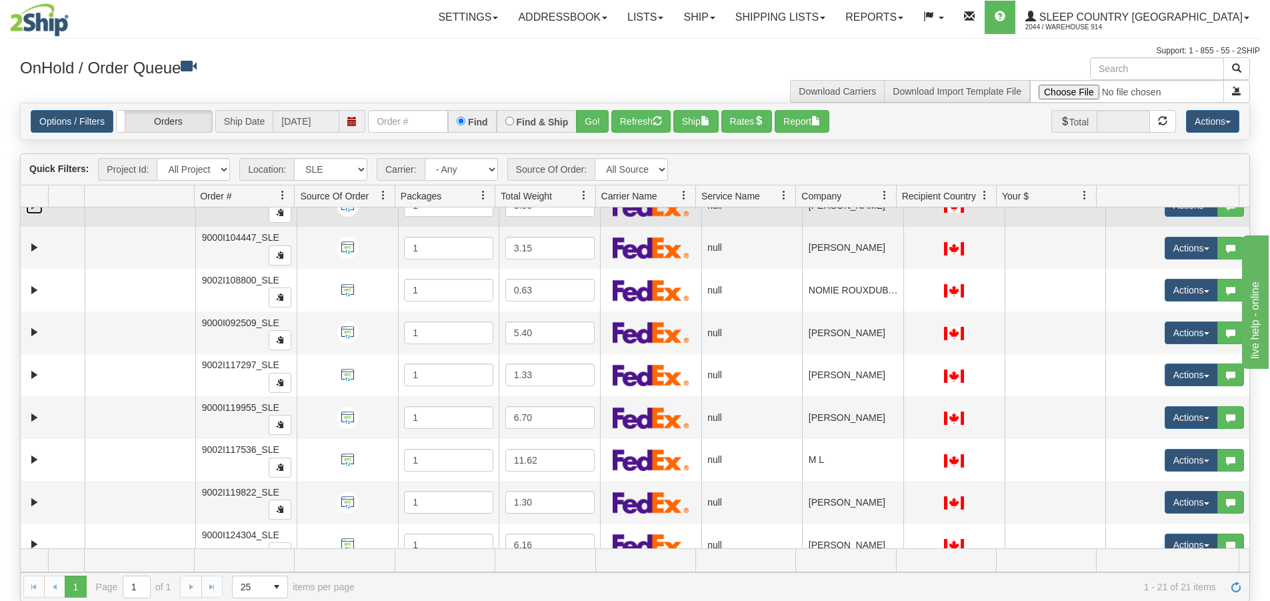
scroll to position [533, 0]
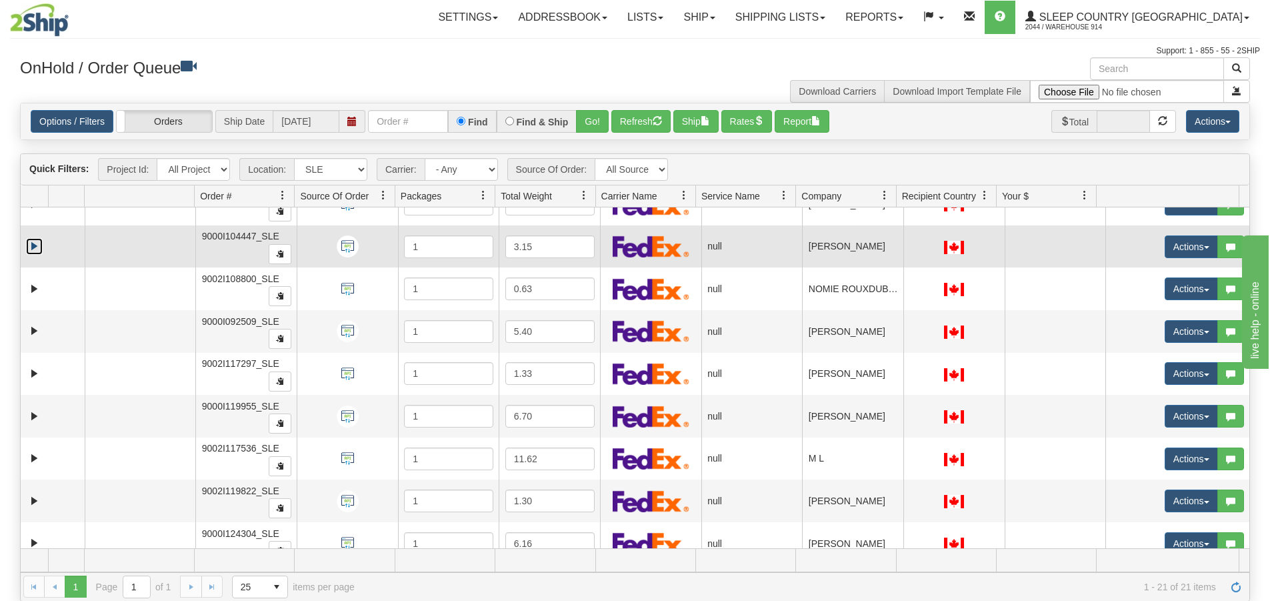
click at [31, 249] on link "Expand" at bounding box center [34, 246] width 17 height 17
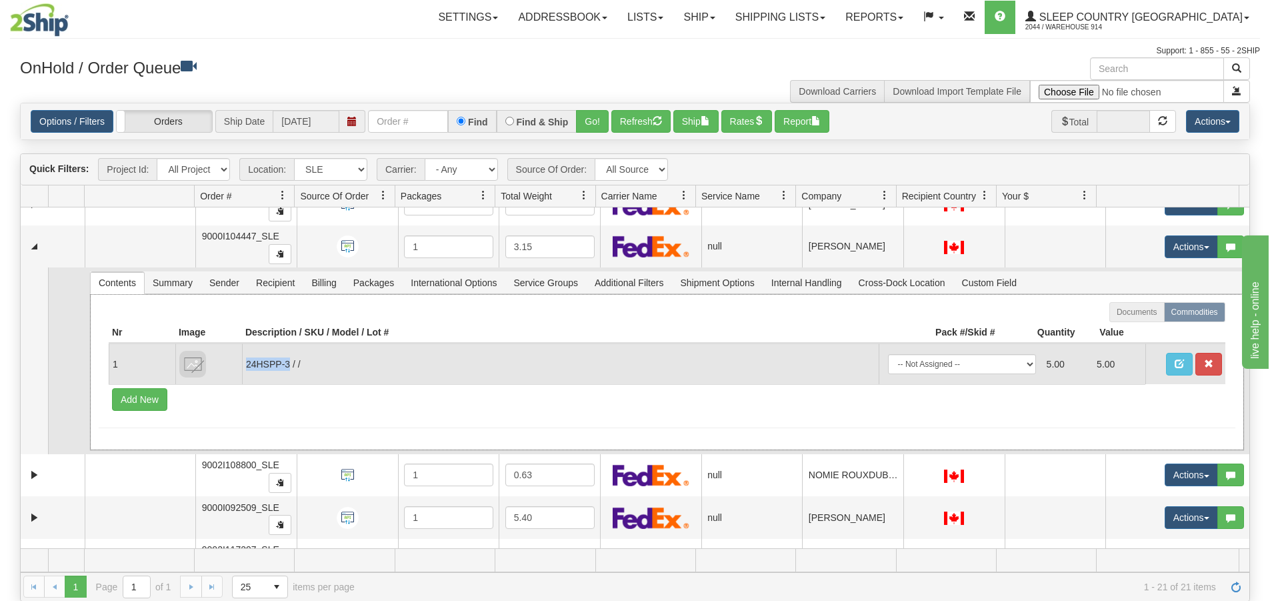
drag, startPoint x: 246, startPoint y: 362, endPoint x: 288, endPoint y: 363, distance: 42.0
click at [288, 363] on td "24HSPP-3 / /" at bounding box center [560, 363] width 637 height 41
copy td "24HSPP-3"
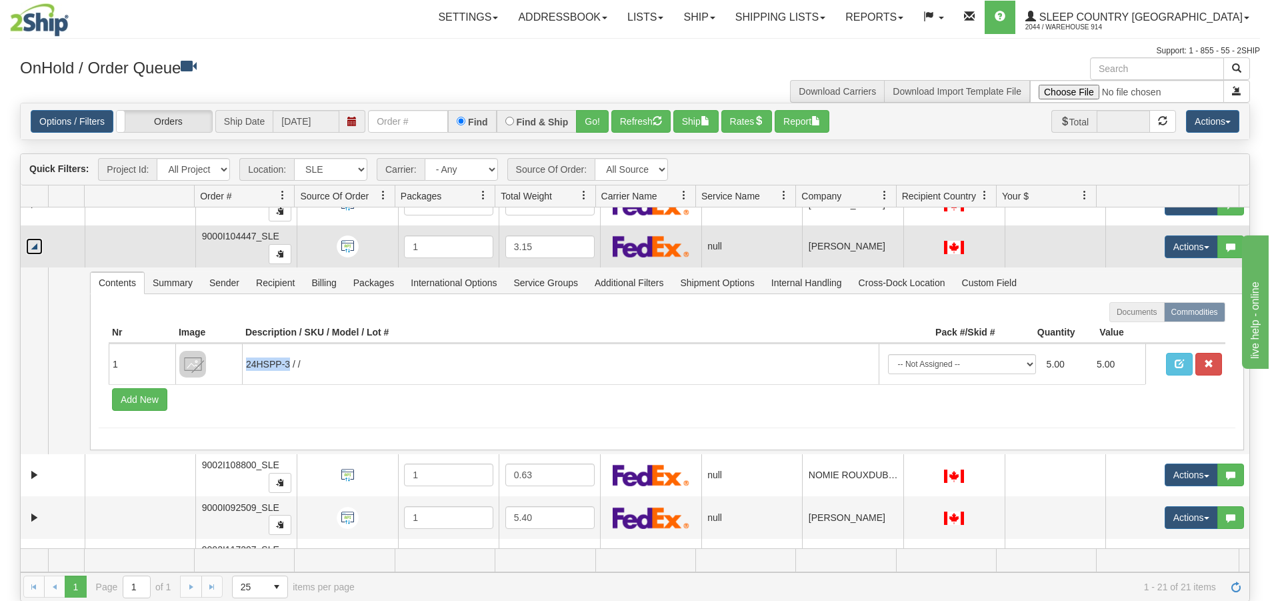
click at [32, 253] on link "Collapse" at bounding box center [34, 246] width 17 height 17
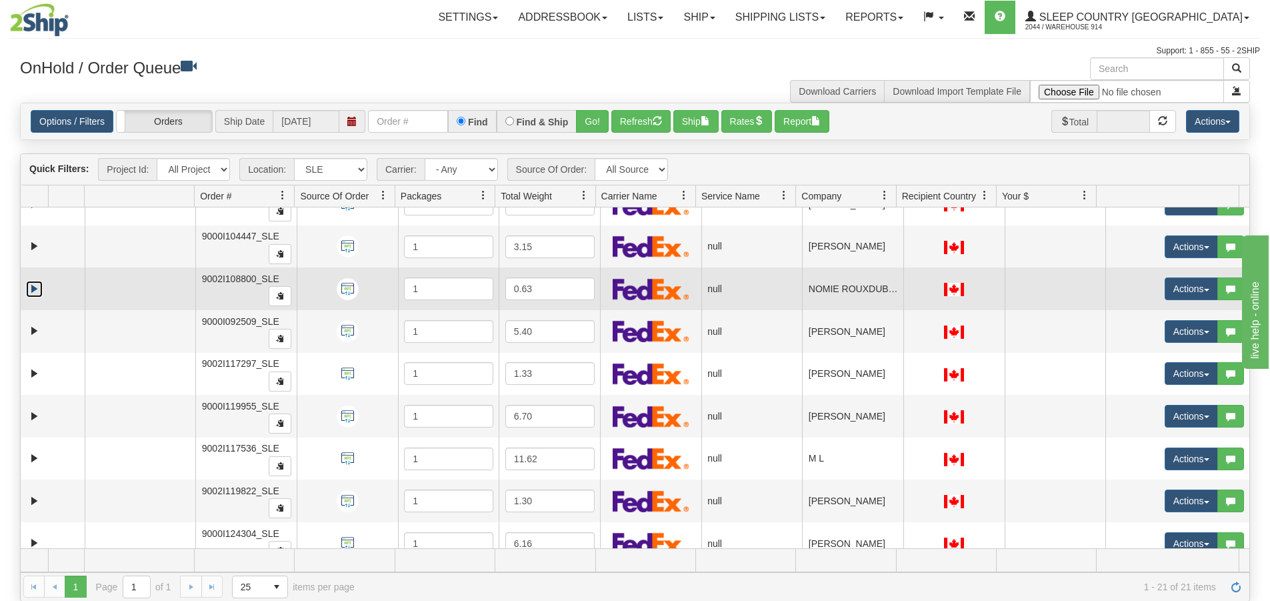
click at [32, 283] on link "Expand" at bounding box center [34, 289] width 17 height 17
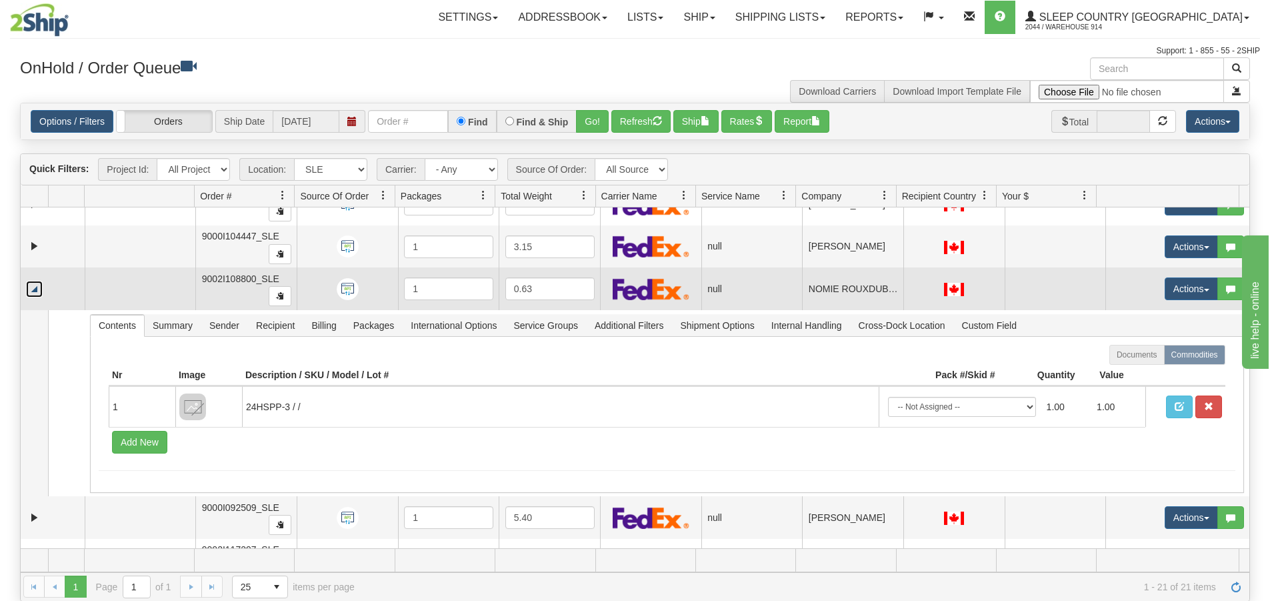
click at [32, 283] on link "Collapse" at bounding box center [34, 289] width 17 height 17
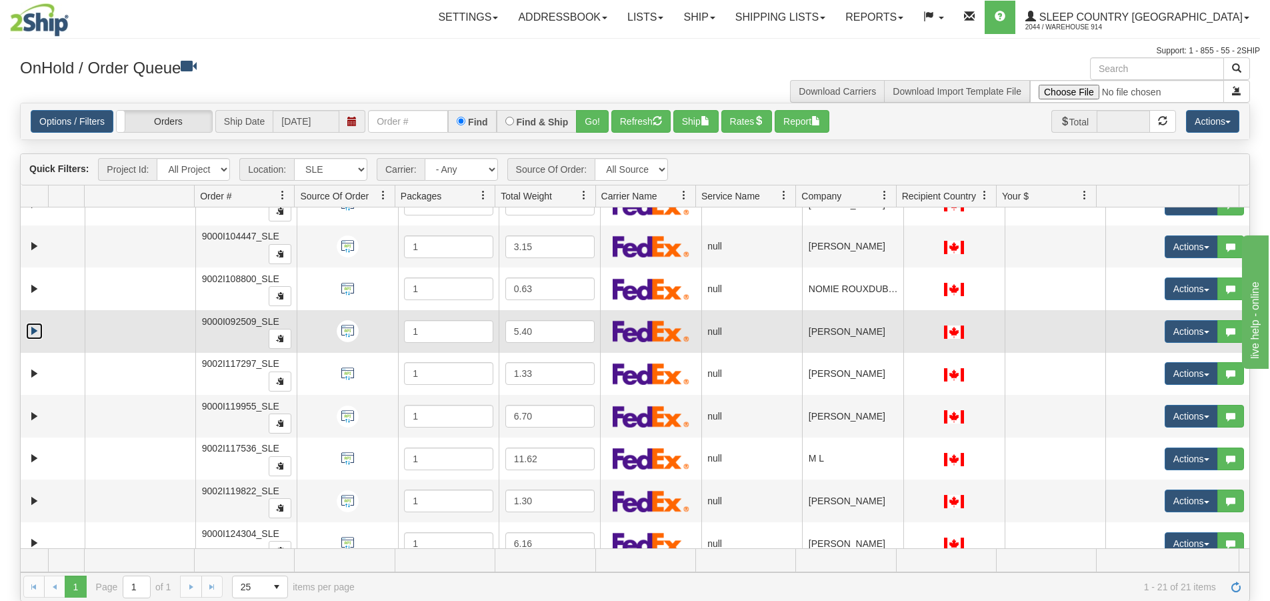
click at [31, 327] on link "Expand" at bounding box center [34, 331] width 17 height 17
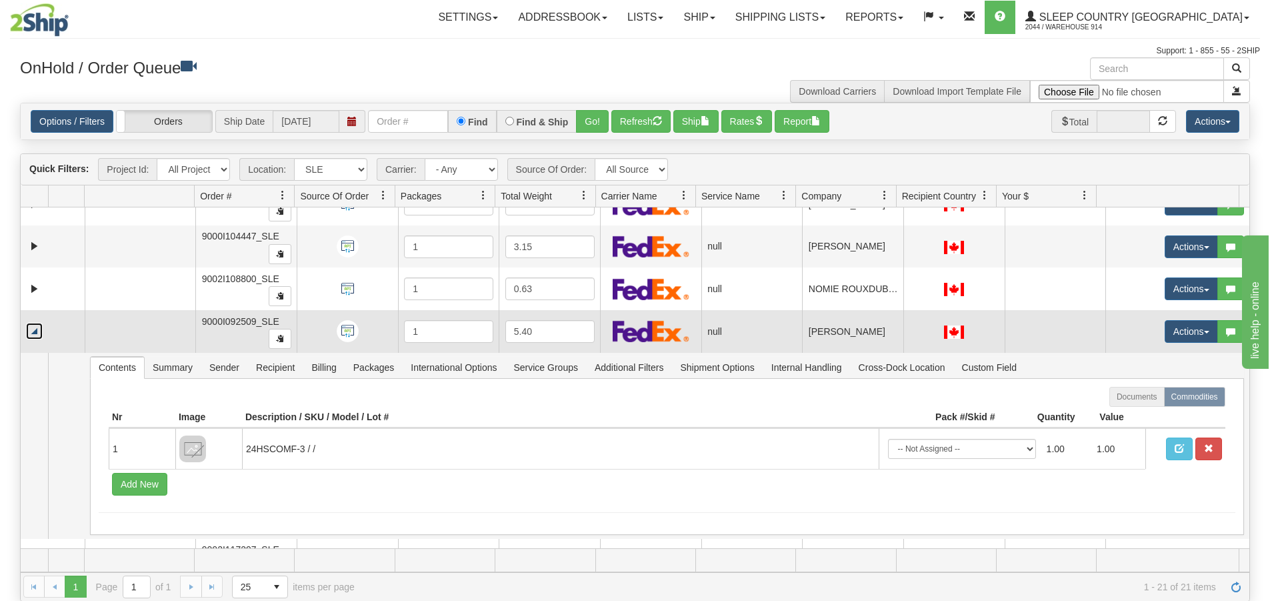
click at [31, 327] on link "Collapse" at bounding box center [34, 331] width 17 height 17
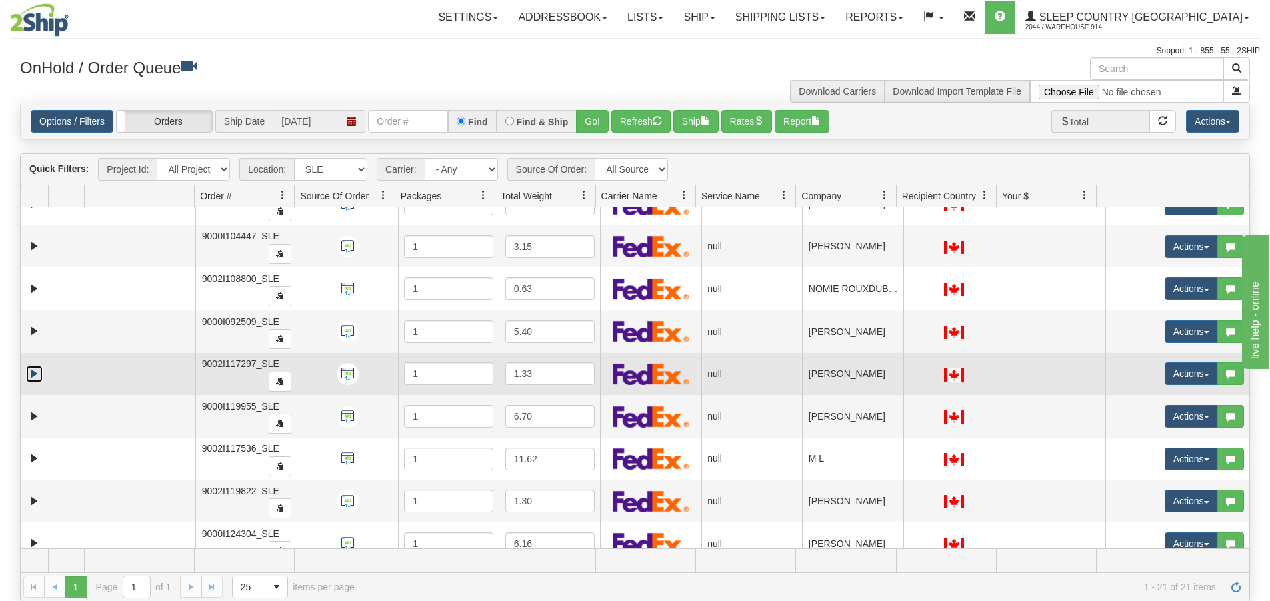
click at [31, 370] on link "Expand" at bounding box center [34, 373] width 17 height 17
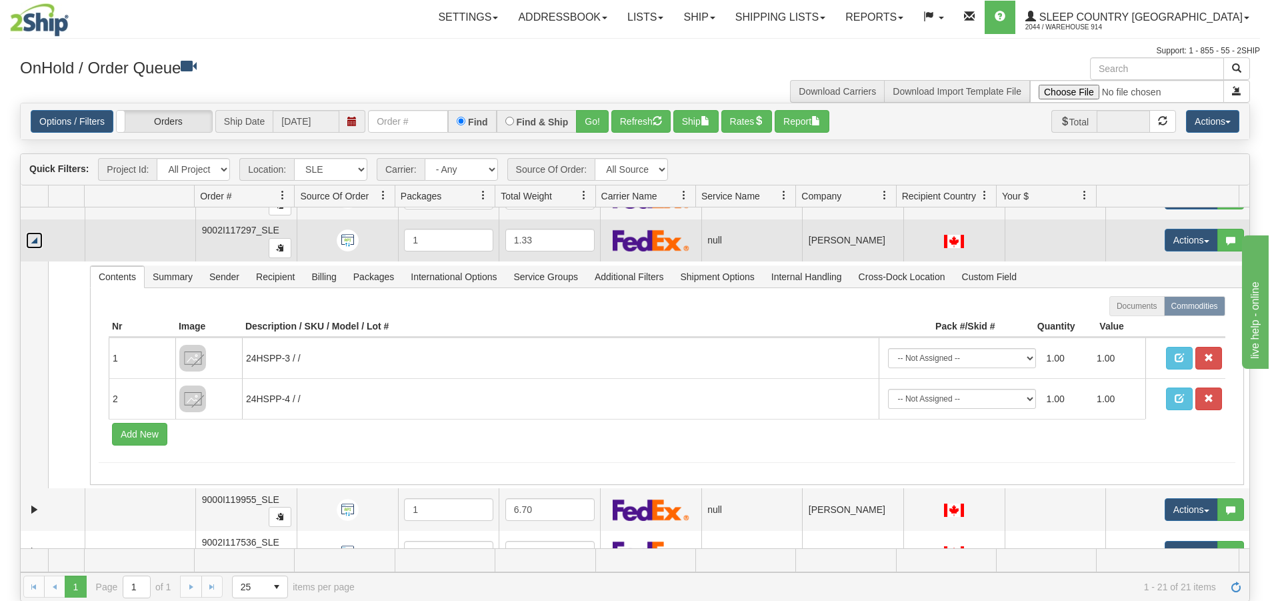
click at [33, 244] on link "Collapse" at bounding box center [34, 240] width 17 height 17
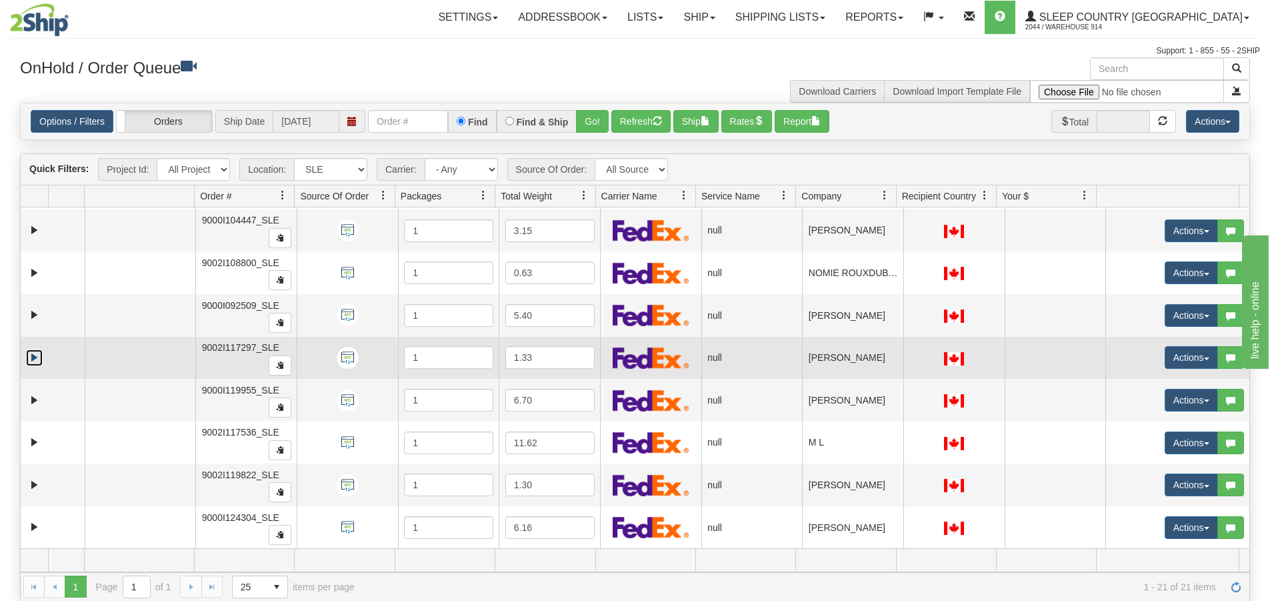
scroll to position [549, 0]
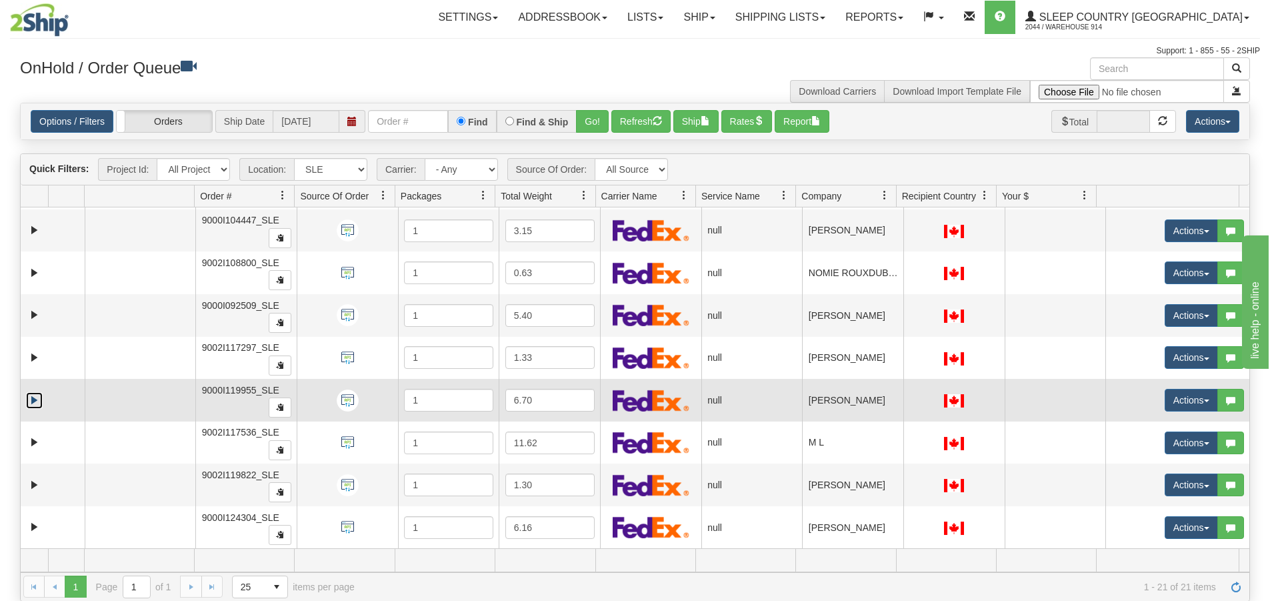
click at [36, 395] on link "Expand" at bounding box center [34, 400] width 17 height 17
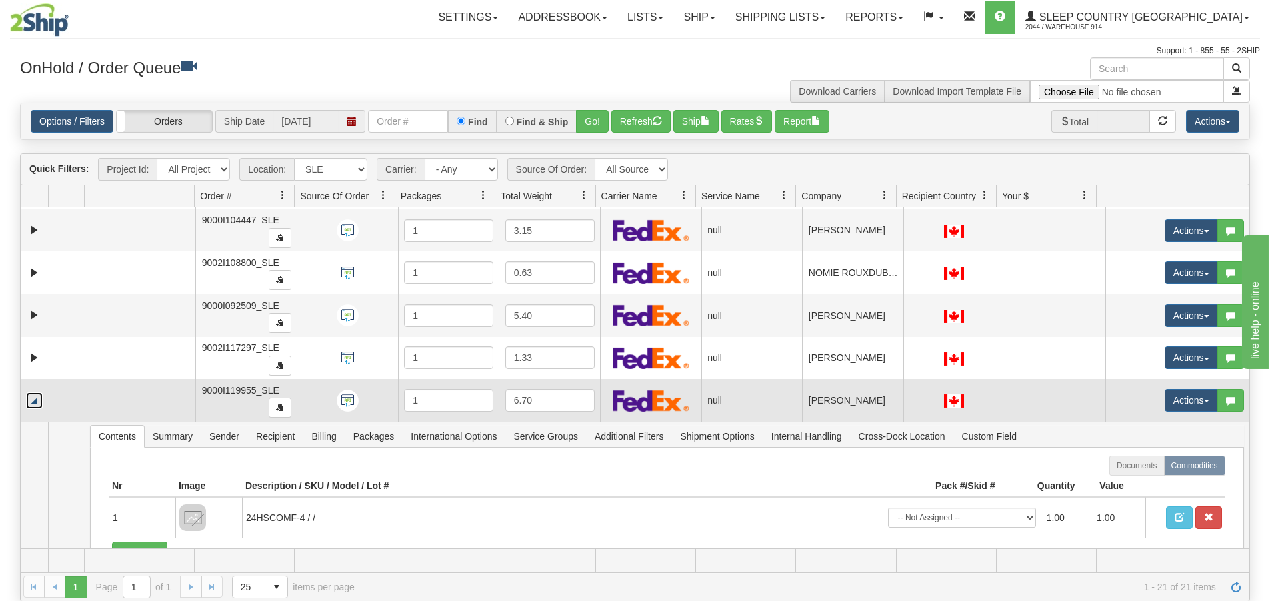
click at [36, 395] on link "Collapse" at bounding box center [34, 400] width 17 height 17
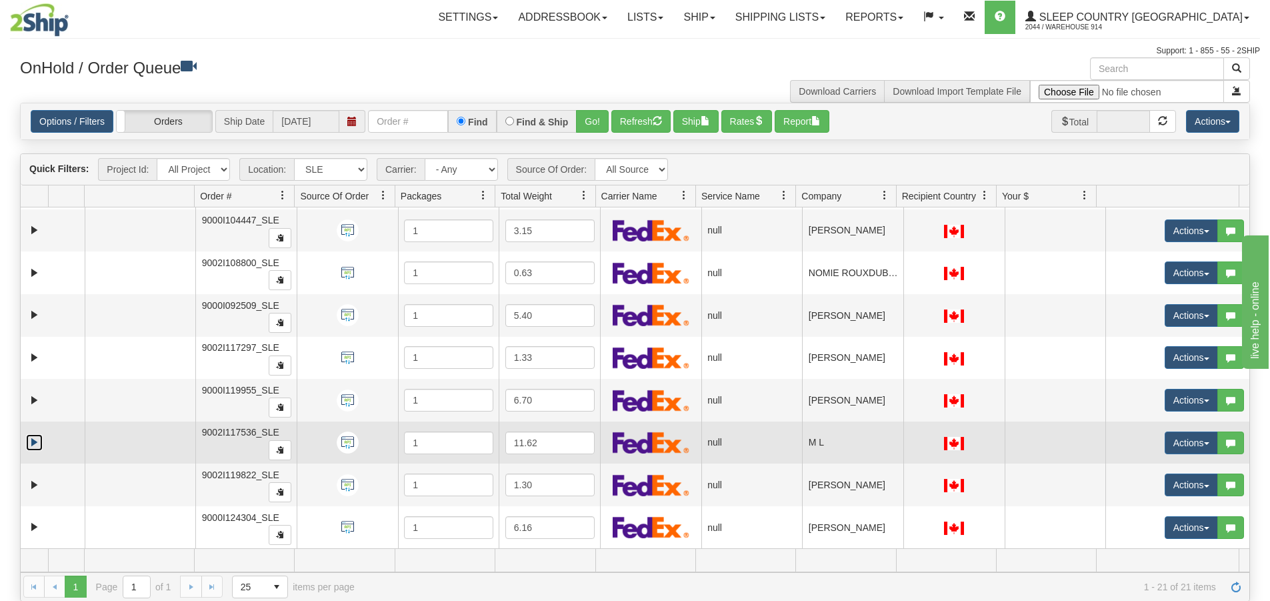
click at [39, 438] on link "Expand" at bounding box center [34, 442] width 17 height 17
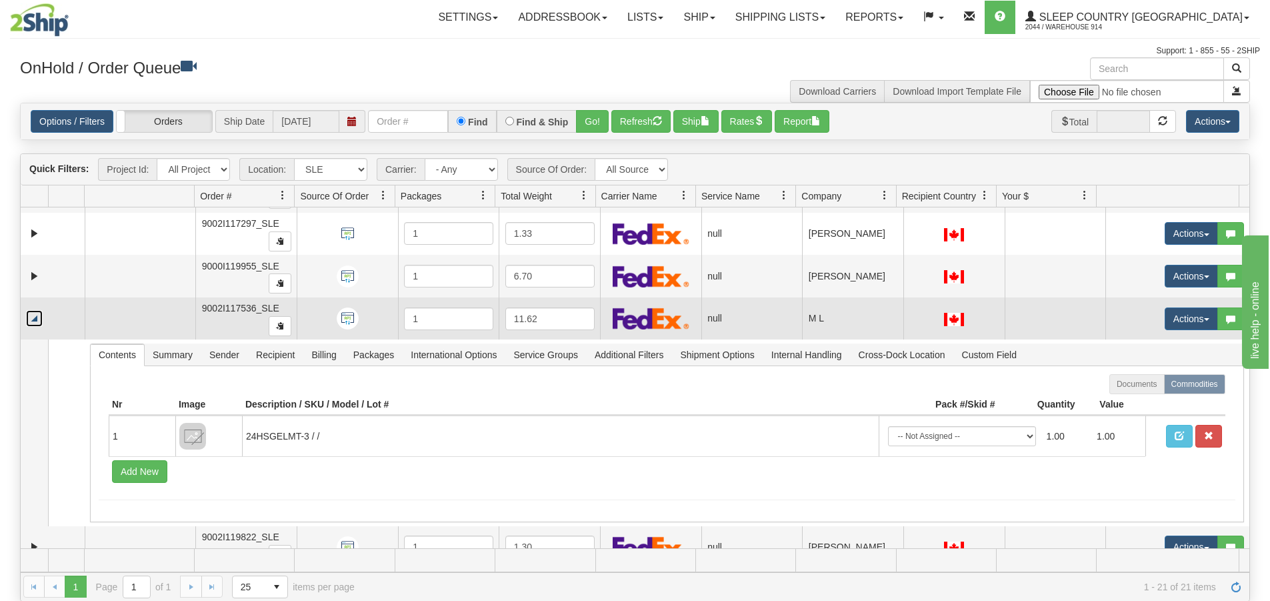
scroll to position [683, 0]
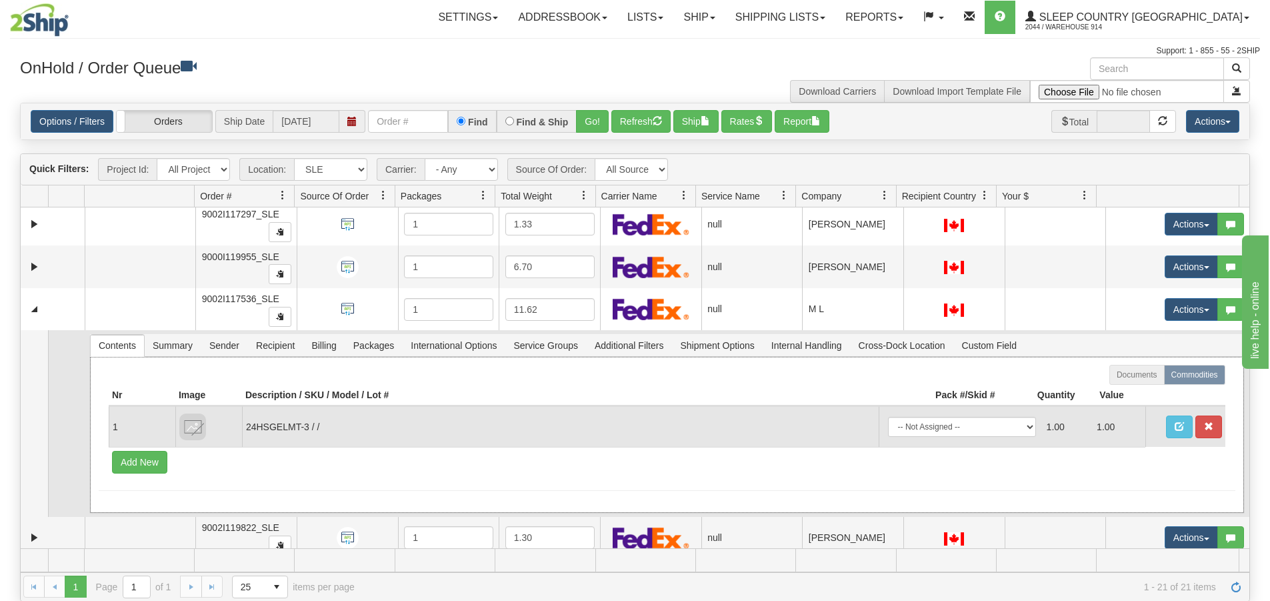
click at [246, 428] on td "24HSGELMT-3 / /" at bounding box center [560, 426] width 637 height 41
click at [259, 428] on td "24HSGELMT-3 / /" at bounding box center [560, 426] width 637 height 41
drag, startPoint x: 247, startPoint y: 426, endPoint x: 310, endPoint y: 426, distance: 63.3
click at [310, 426] on td "24HSGELMT-3 / /" at bounding box center [560, 426] width 637 height 41
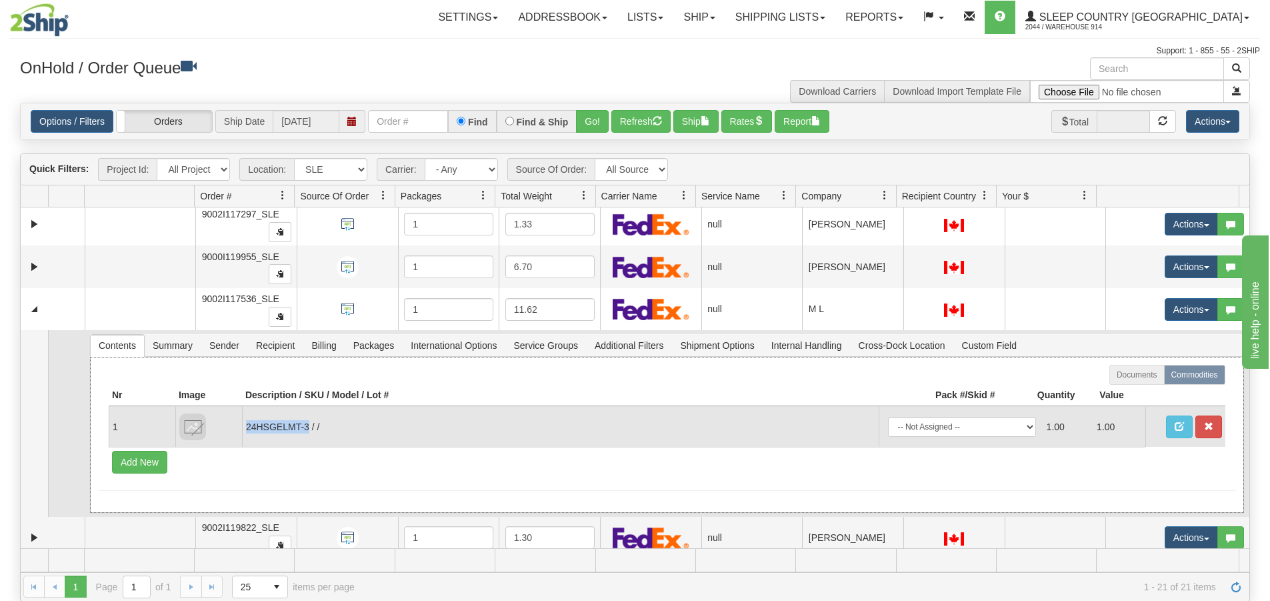
copy td "24HSGELMT-3"
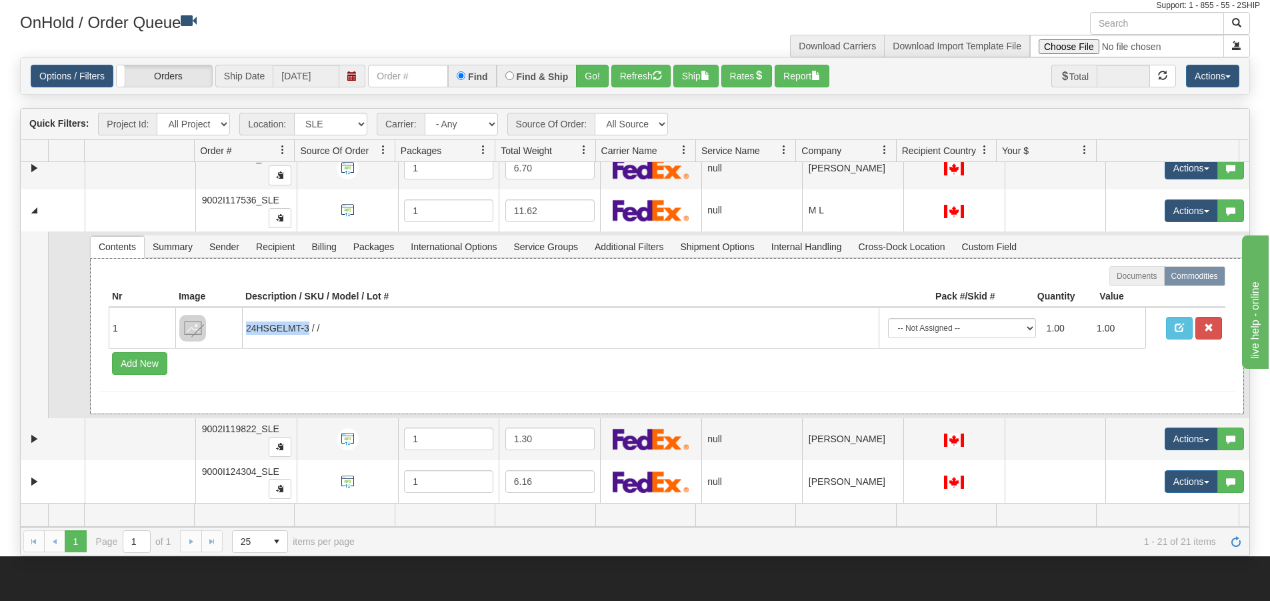
scroll to position [133, 0]
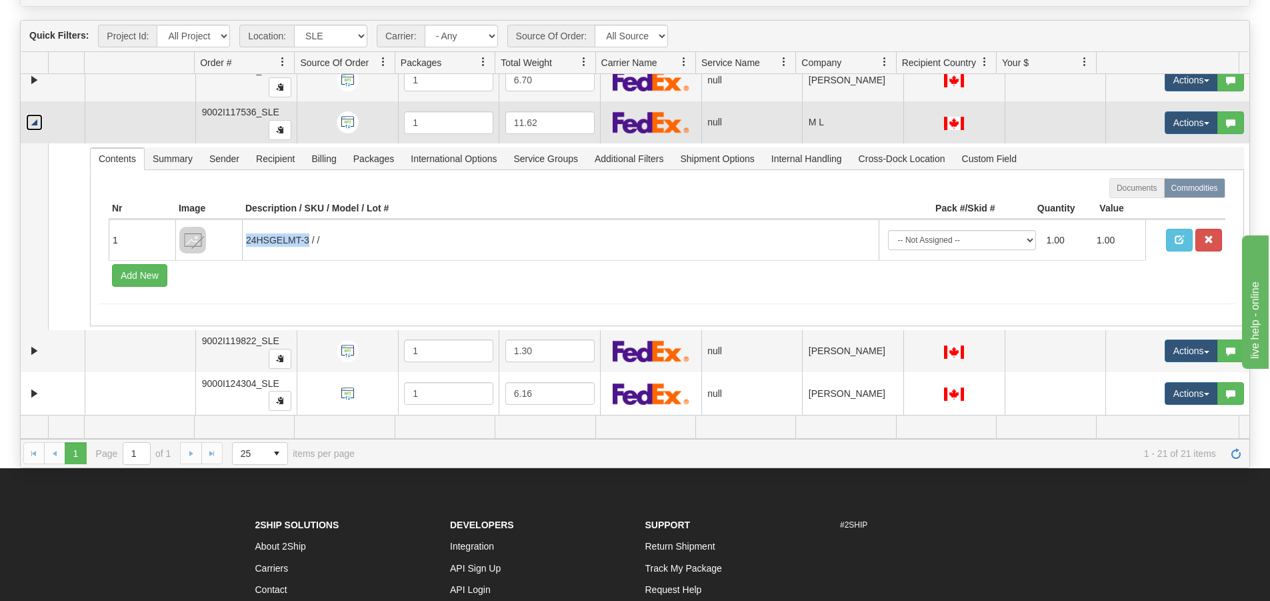
click at [39, 126] on link "Collapse" at bounding box center [34, 122] width 17 height 17
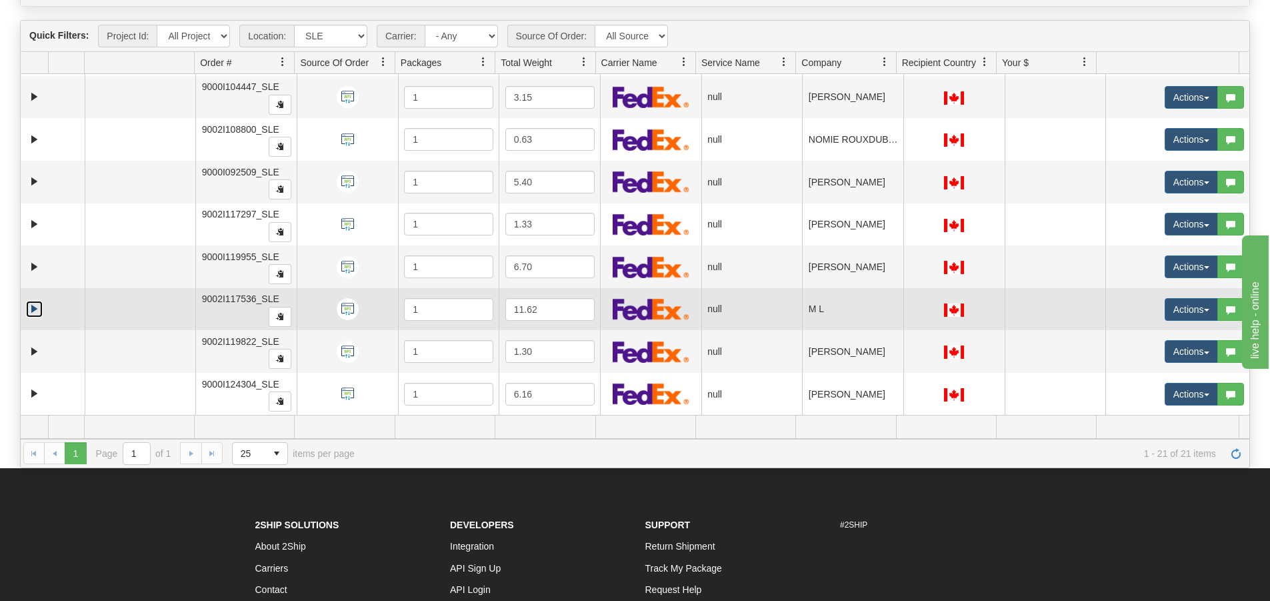
scroll to position [549, 0]
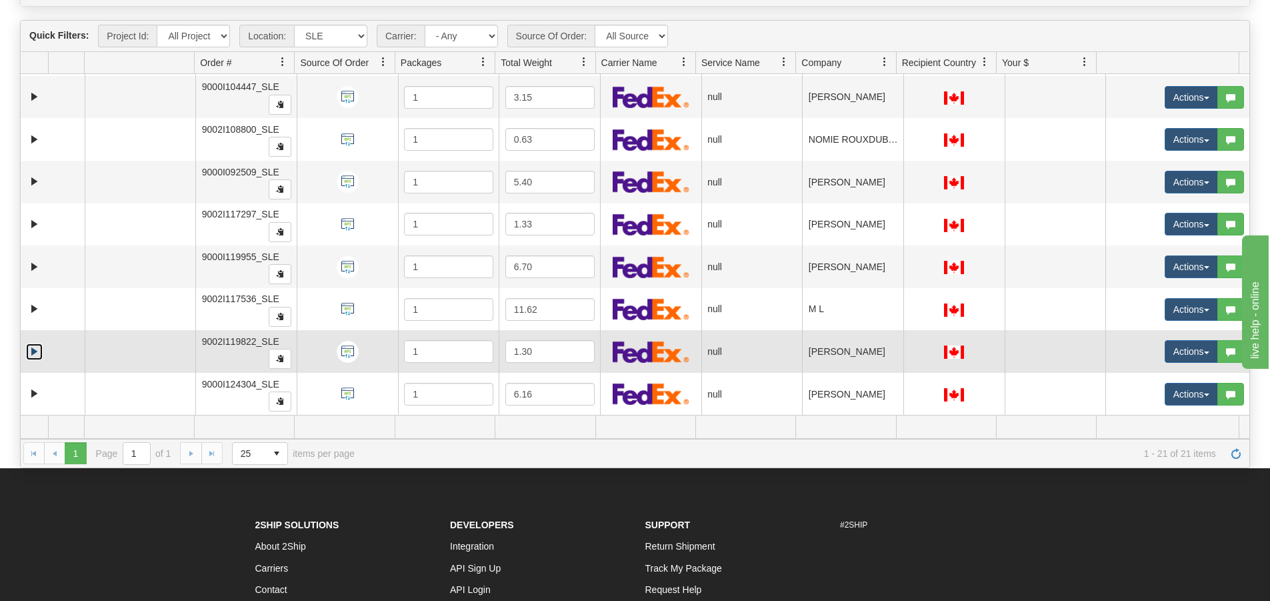
click at [36, 344] on link "Expand" at bounding box center [34, 351] width 17 height 17
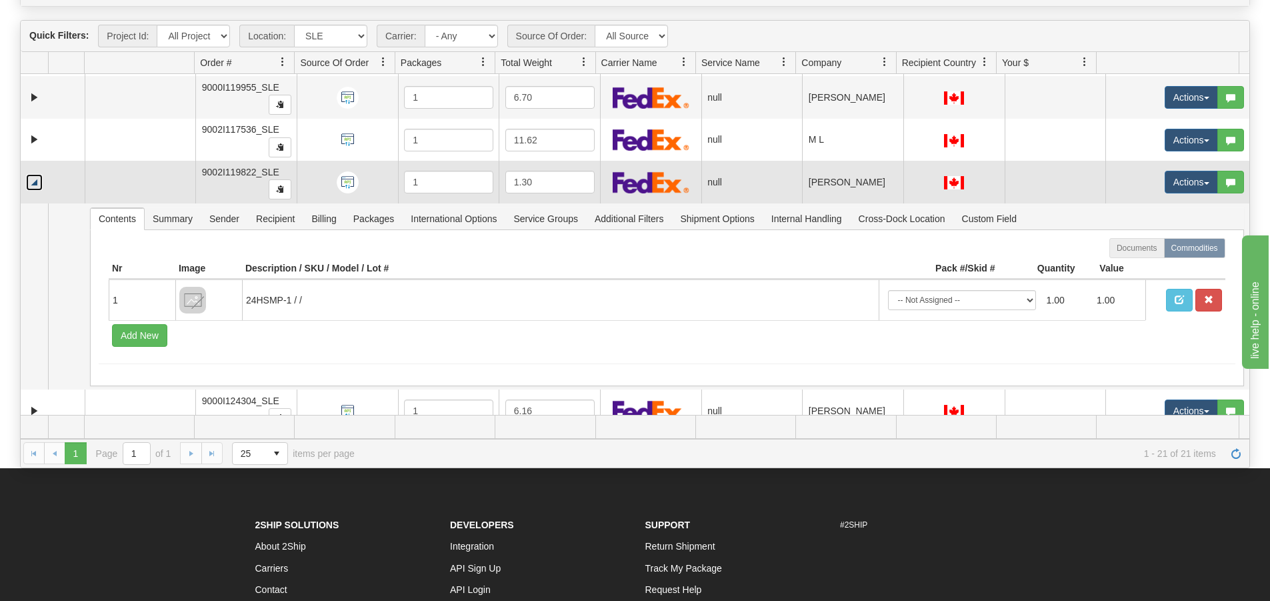
scroll to position [736, 0]
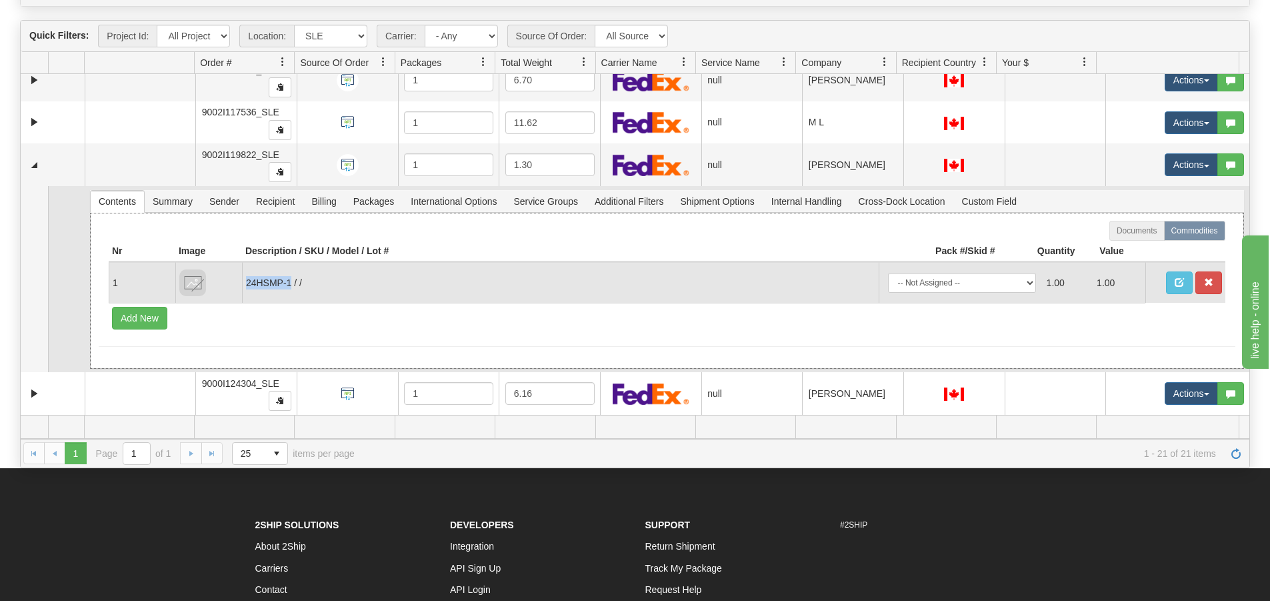
drag, startPoint x: 247, startPoint y: 284, endPoint x: 292, endPoint y: 279, distance: 45.6
click at [292, 279] on td "24HSMP-1 / /" at bounding box center [560, 282] width 637 height 41
copy td "24HSMP-1"
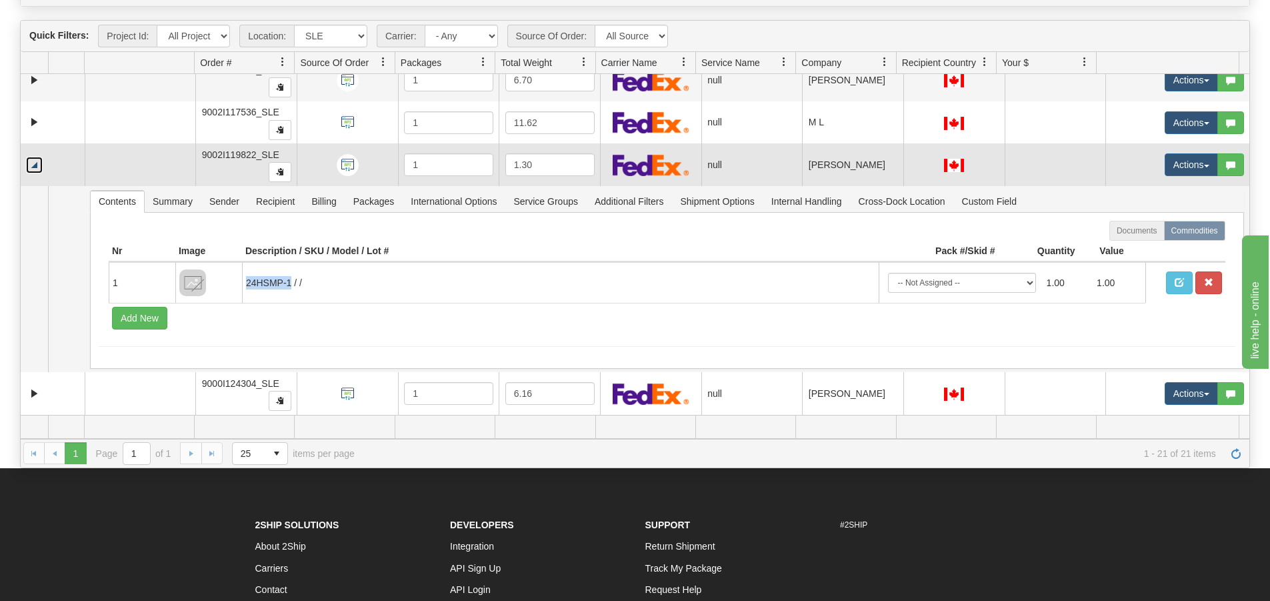
click at [33, 168] on link "Collapse" at bounding box center [34, 165] width 17 height 17
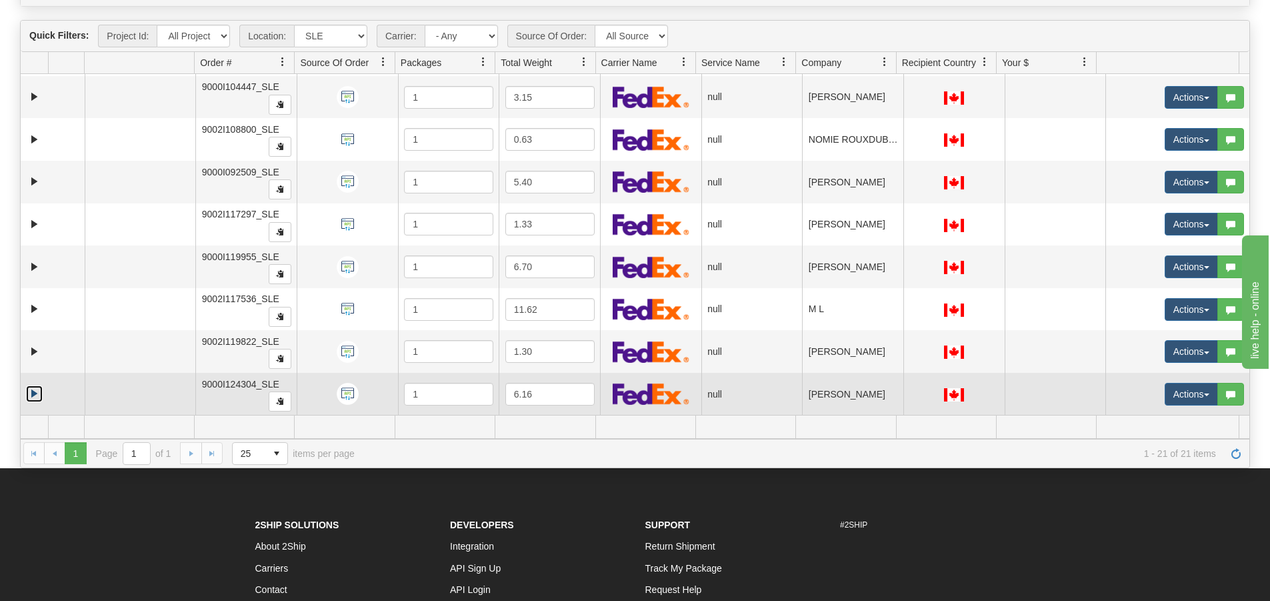
click at [29, 390] on link "Expand" at bounding box center [34, 393] width 17 height 17
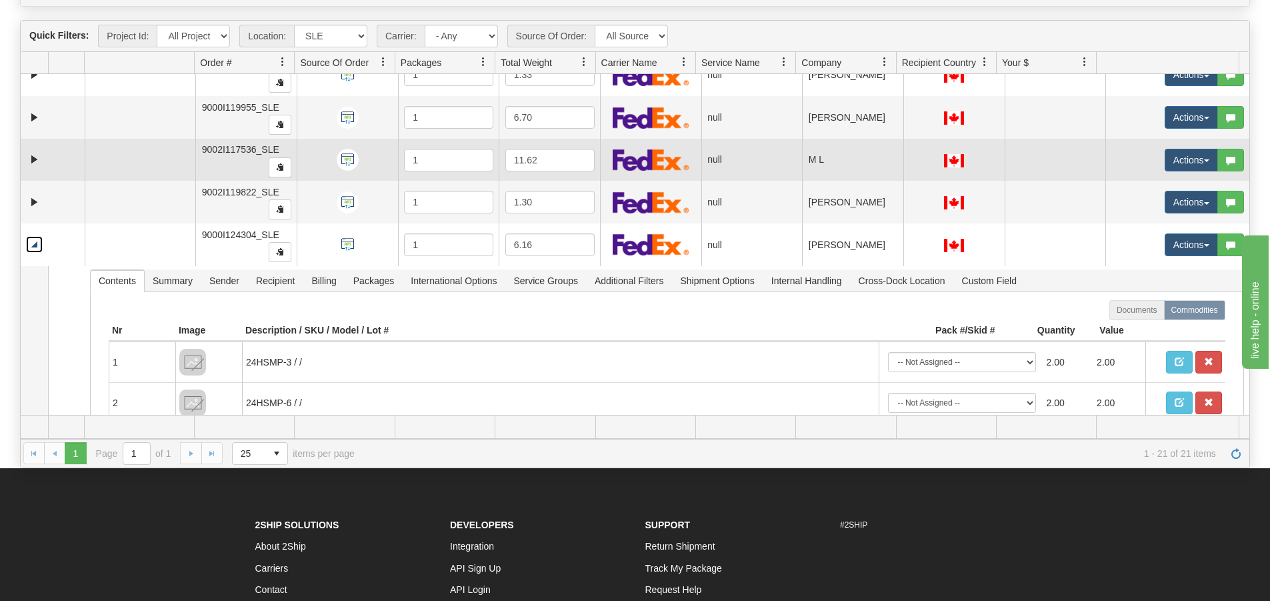
scroll to position [749, 0]
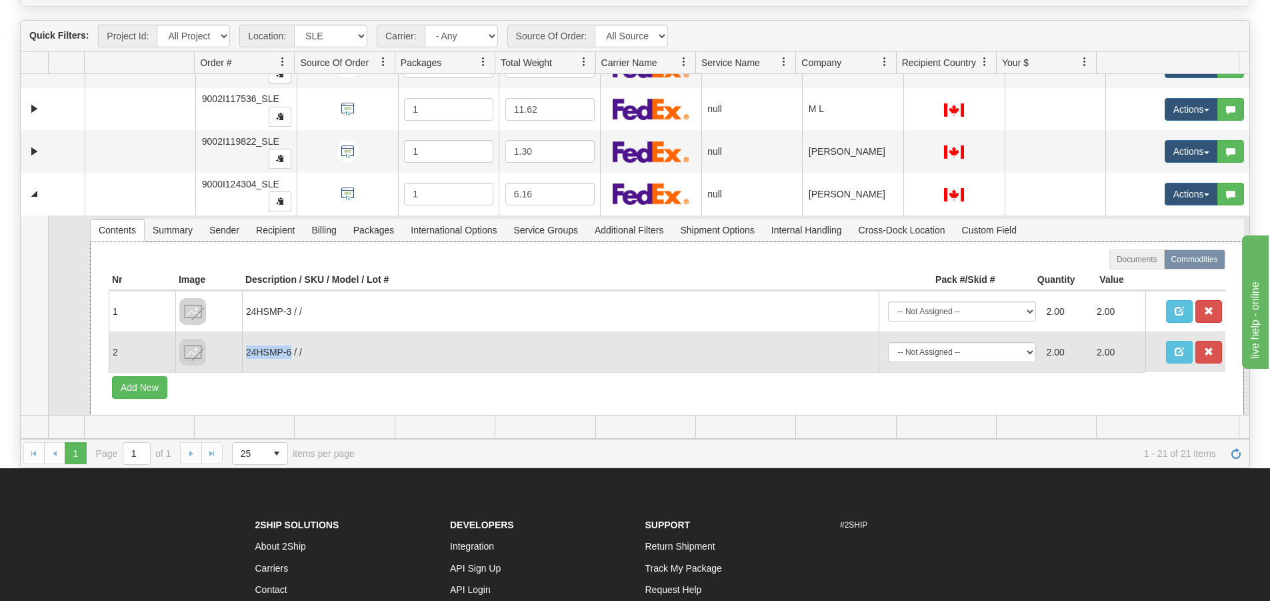
drag, startPoint x: 246, startPoint y: 355, endPoint x: 289, endPoint y: 355, distance: 42.7
click at [289, 355] on td "24HSMP-6 / /" at bounding box center [560, 351] width 637 height 41
copy td "24HSMP-6"
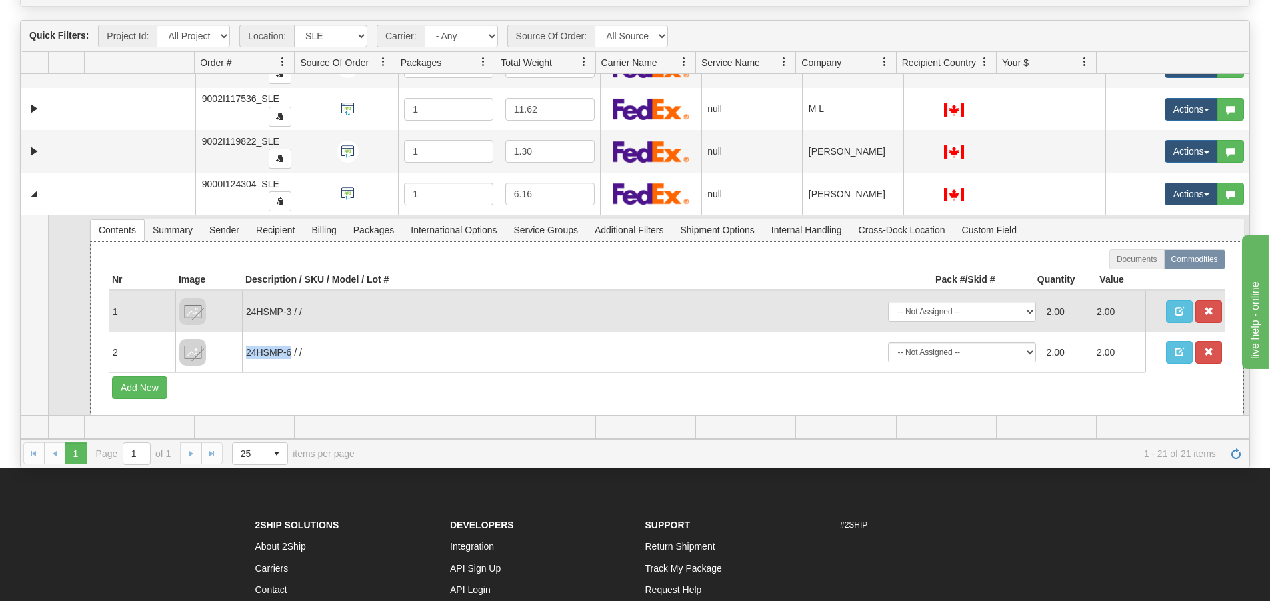
click at [252, 314] on td "24HSMP-3 / /" at bounding box center [560, 311] width 637 height 41
drag, startPoint x: 248, startPoint y: 311, endPoint x: 291, endPoint y: 314, distance: 42.7
click at [291, 314] on td "24HSMP-3 / /" at bounding box center [560, 311] width 637 height 41
copy td "24HSMP-3"
